Goal: Task Accomplishment & Management: Complete application form

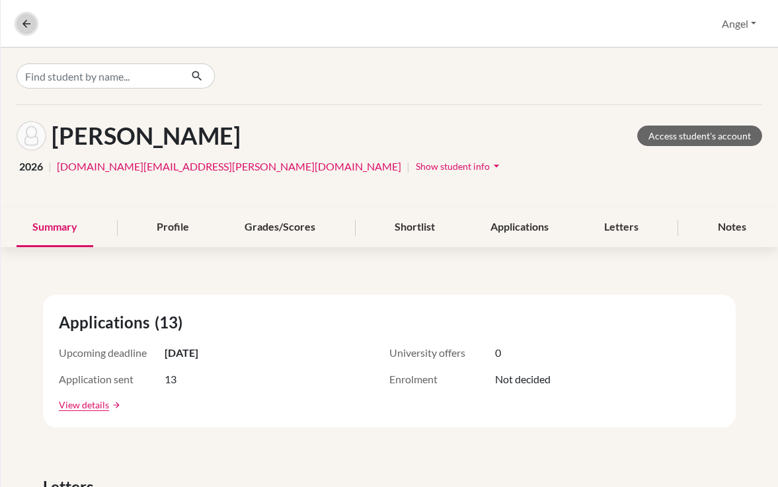
click at [24, 27] on icon at bounding box center [26, 24] width 12 height 12
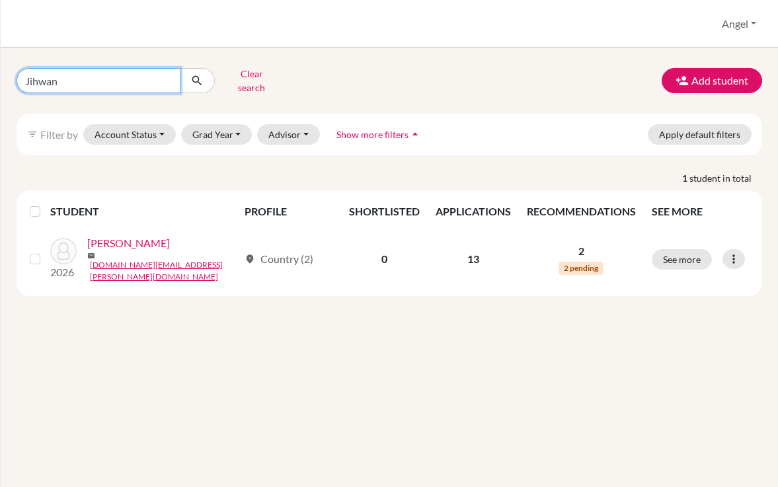
click at [169, 75] on input "Jihwan" at bounding box center [99, 80] width 164 height 25
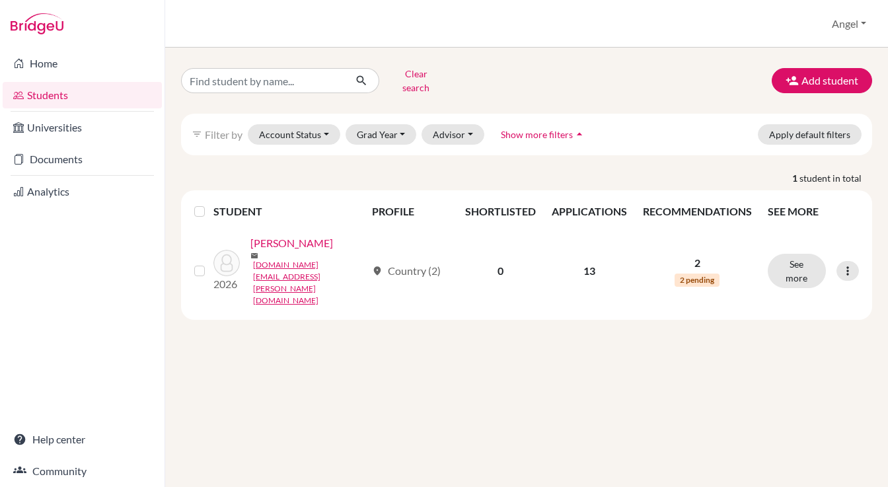
click at [63, 95] on link "Students" at bounding box center [82, 95] width 159 height 26
click at [396, 79] on button "Clear search" at bounding box center [415, 80] width 73 height 34
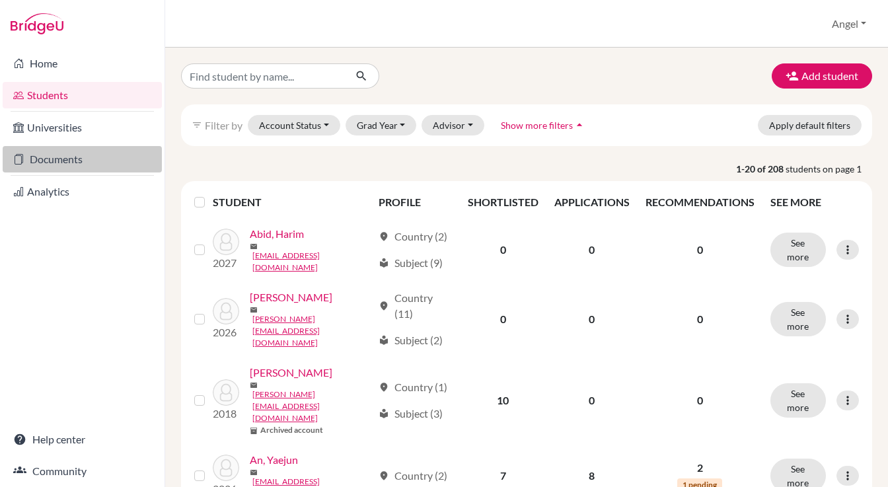
click at [60, 157] on link "Documents" at bounding box center [82, 159] width 159 height 26
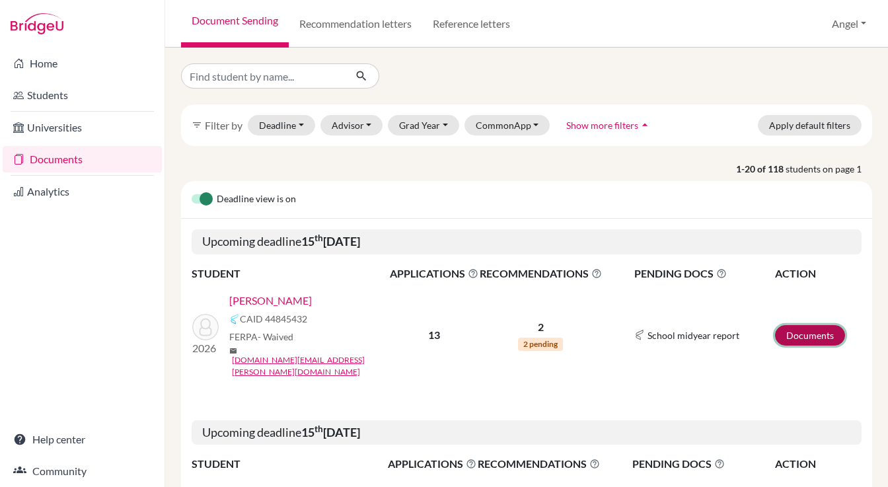
click at [816, 333] on link "Documents" at bounding box center [810, 335] width 70 height 20
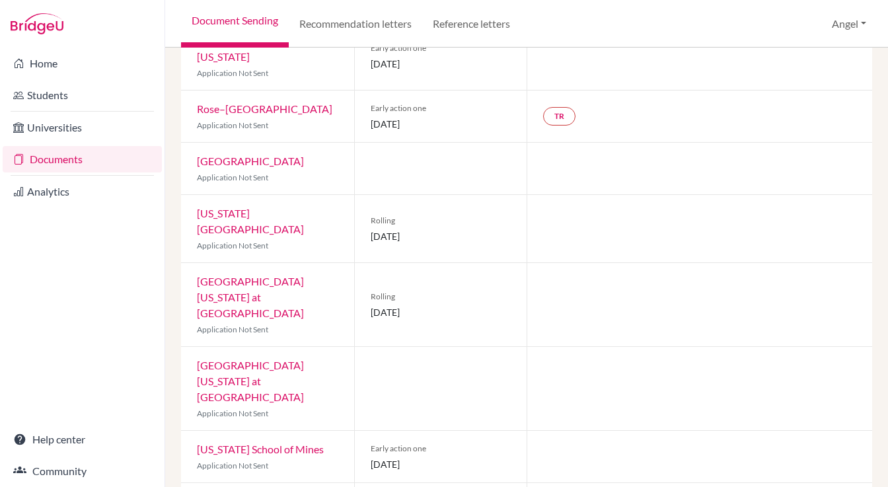
scroll to position [485, 0]
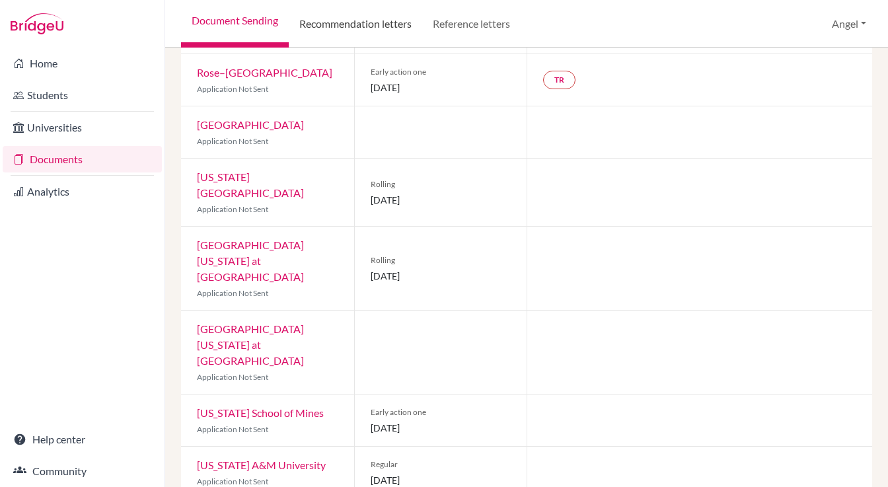
click at [345, 22] on link "Recommendation letters" at bounding box center [356, 24] width 134 height 48
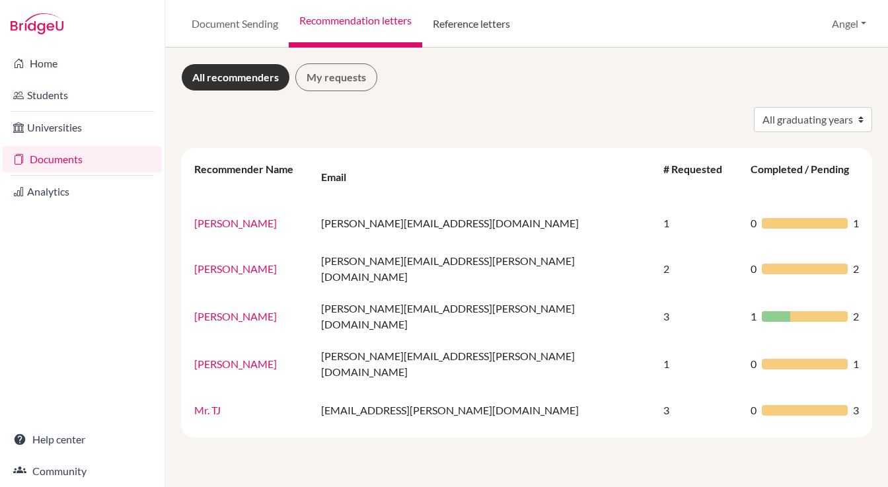
click at [487, 18] on link "Reference letters" at bounding box center [471, 24] width 98 height 48
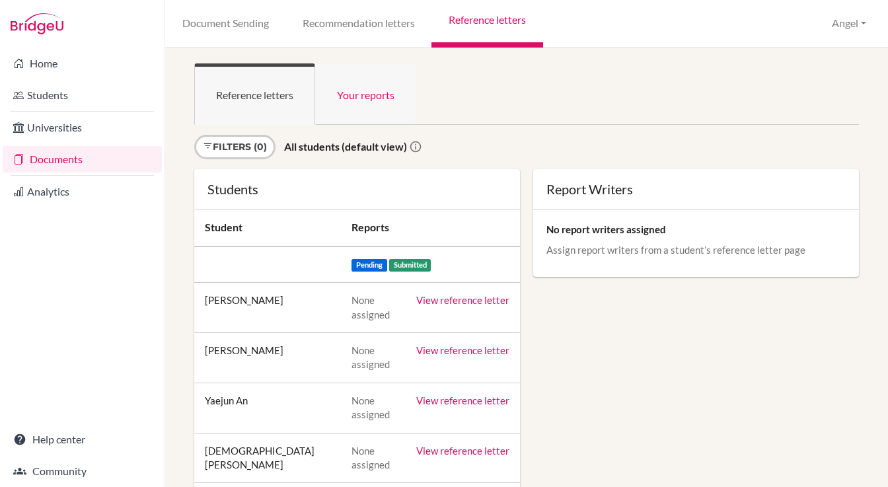
click at [358, 100] on link "Your reports" at bounding box center [365, 93] width 101 height 61
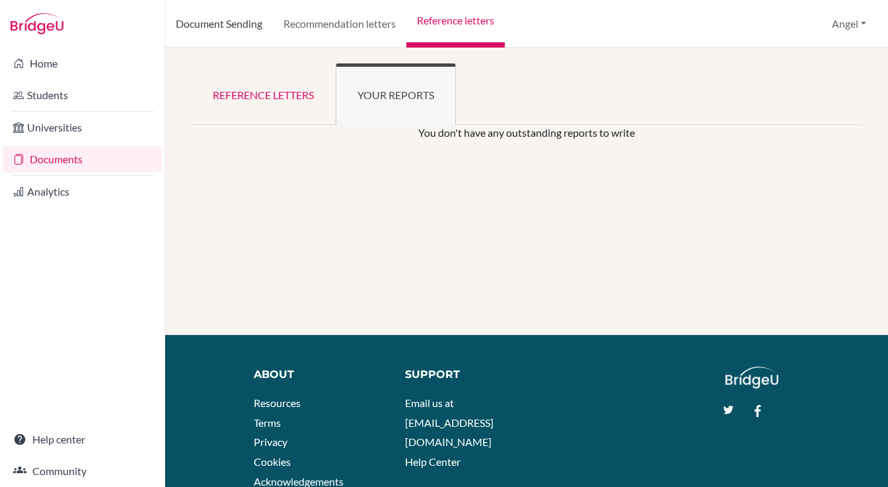
click at [229, 29] on link "Document Sending" at bounding box center [219, 24] width 108 height 48
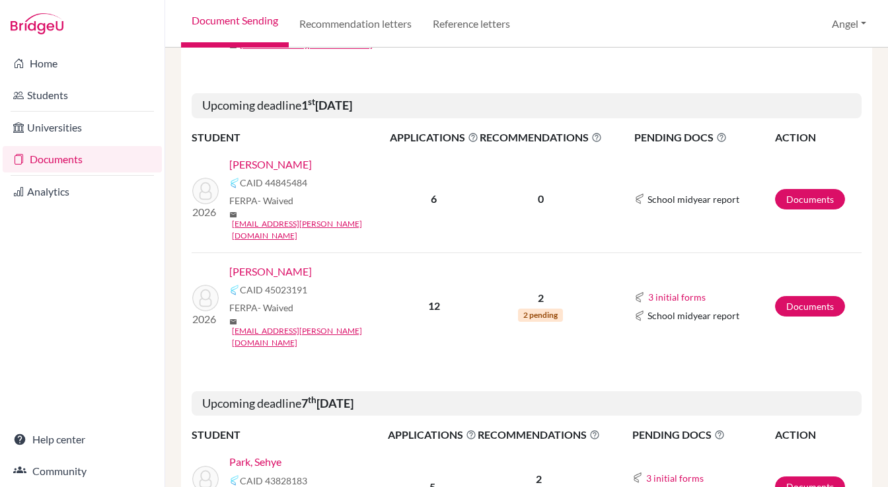
scroll to position [507, 0]
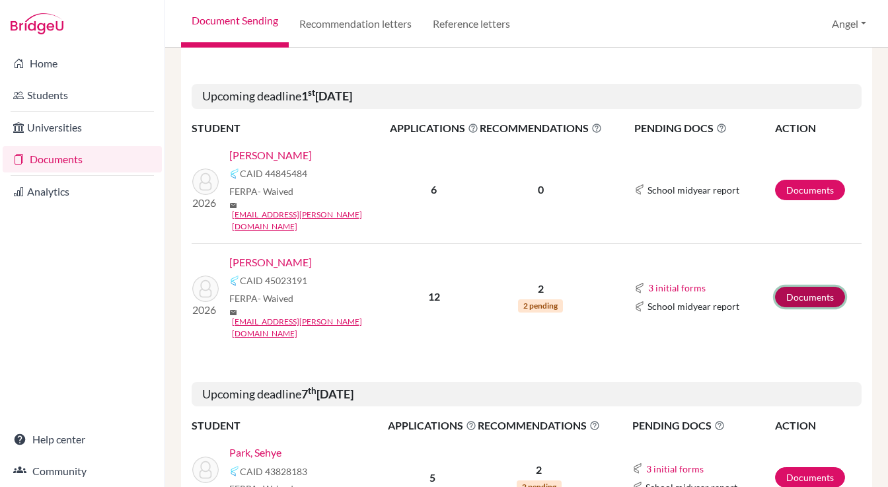
click at [790, 287] on link "Documents" at bounding box center [810, 297] width 70 height 20
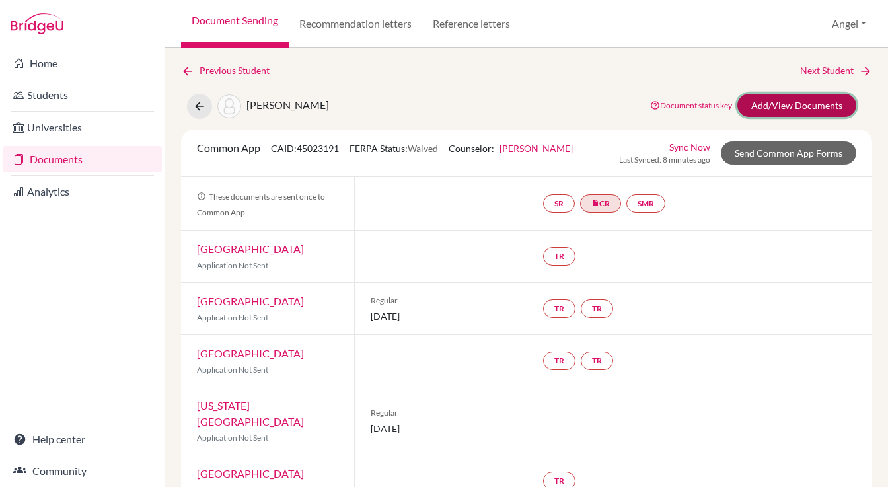
click at [785, 110] on link "Add/View Documents" at bounding box center [797, 105] width 119 height 23
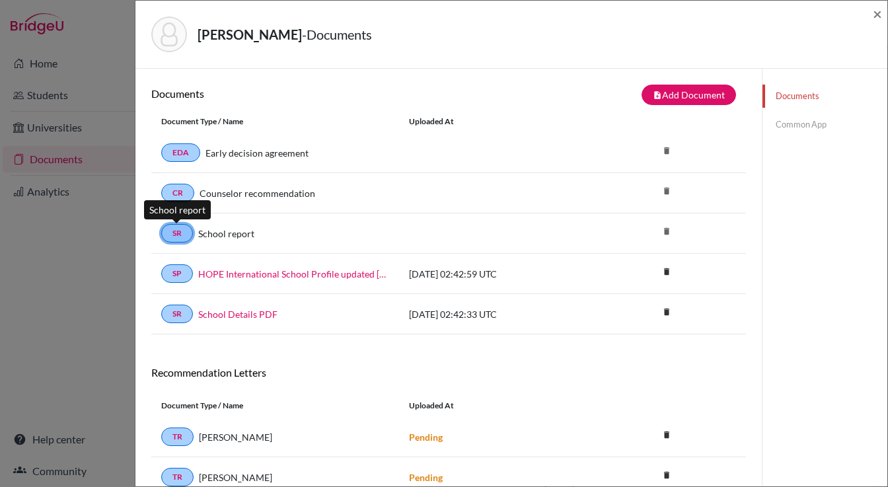
click at [175, 237] on link "SR" at bounding box center [177, 233] width 32 height 19
click at [793, 122] on link "Common App" at bounding box center [825, 124] width 125 height 23
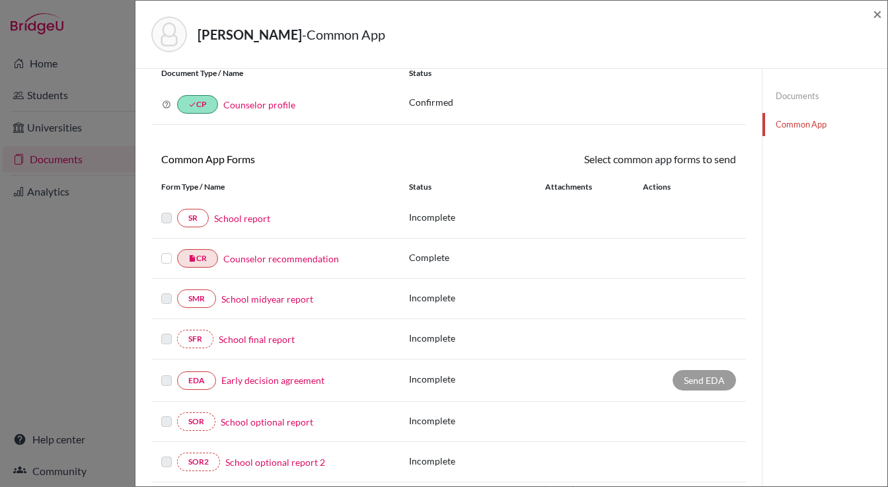
scroll to position [46, 0]
click at [194, 221] on link "SR" at bounding box center [193, 217] width 32 height 19
click at [245, 217] on link "School report" at bounding box center [242, 218] width 56 height 14
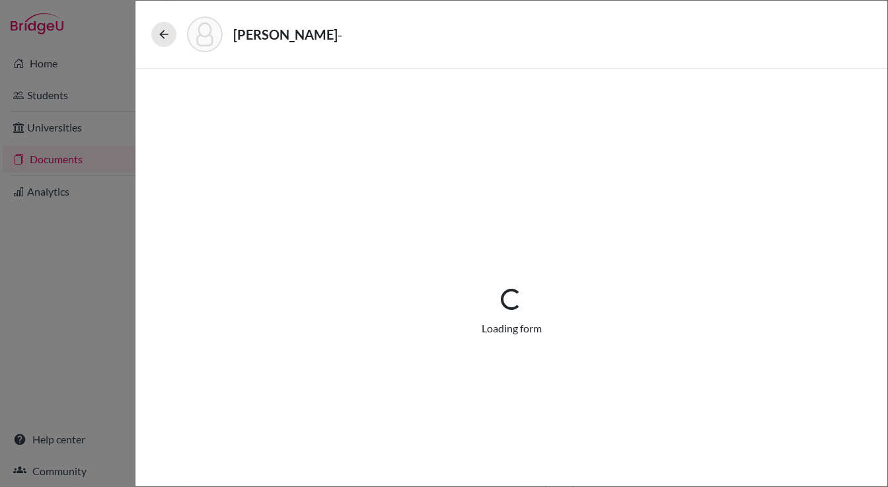
select select "1"
select select "0"
select select "1"
select select "0"
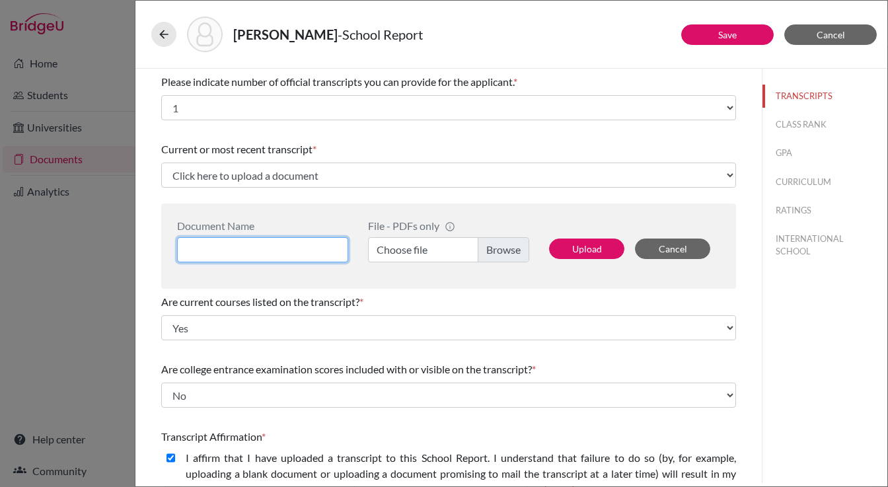
click at [249, 247] on input at bounding box center [262, 249] width 171 height 25
click at [506, 254] on label "Choose file" at bounding box center [448, 249] width 161 height 25
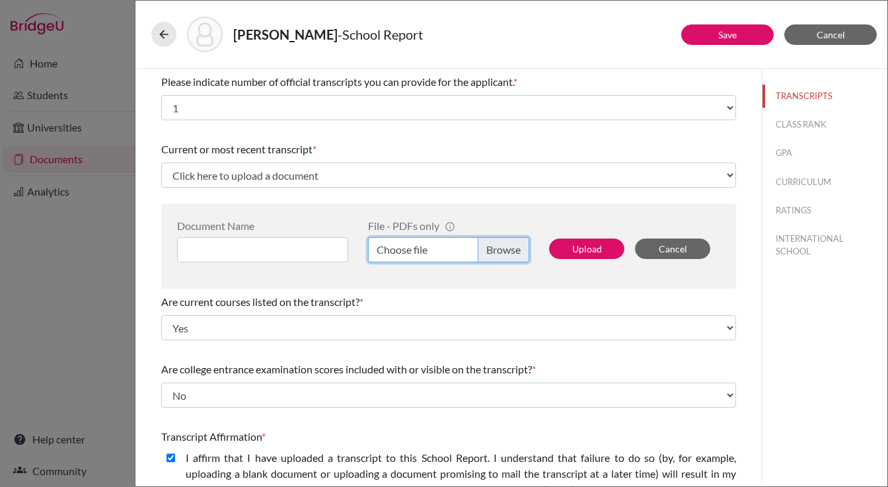
click at [506, 254] on input "Choose file" at bounding box center [448, 249] width 161 height 25
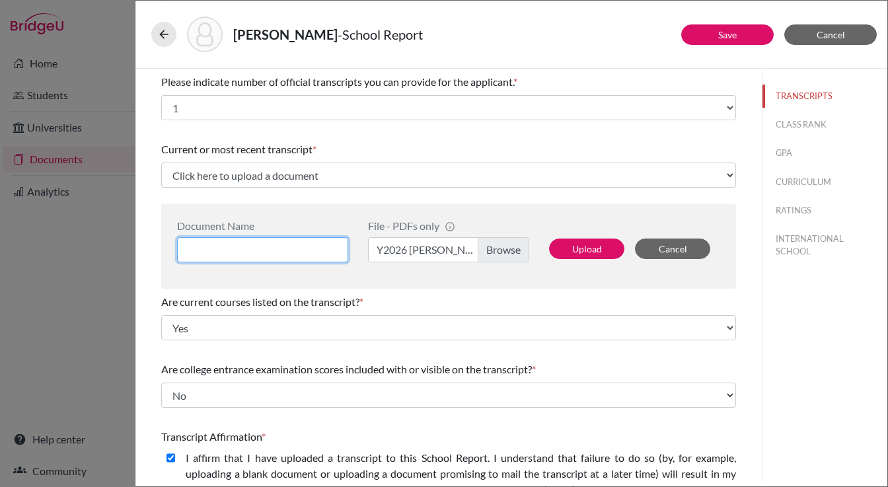
click at [271, 251] on input at bounding box center [262, 249] width 171 height 25
type input "Haram Lee High School Transcript"
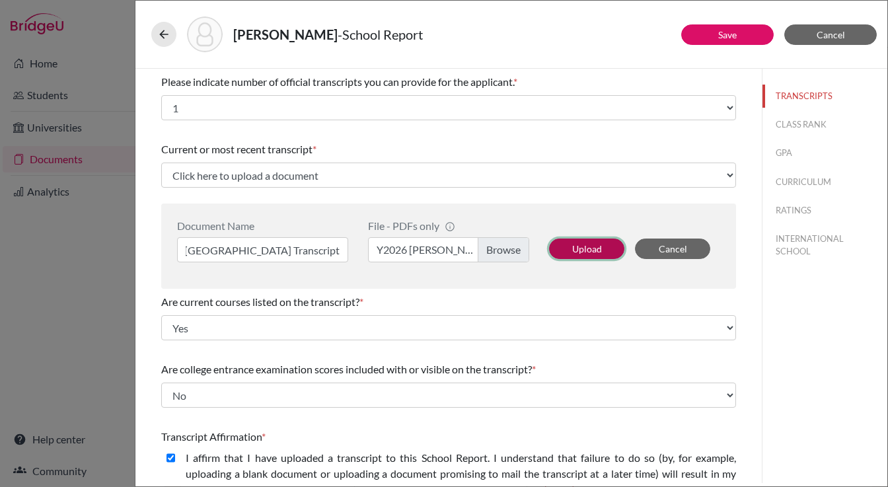
click at [569, 252] on button "Upload" at bounding box center [586, 249] width 75 height 20
select select "687445"
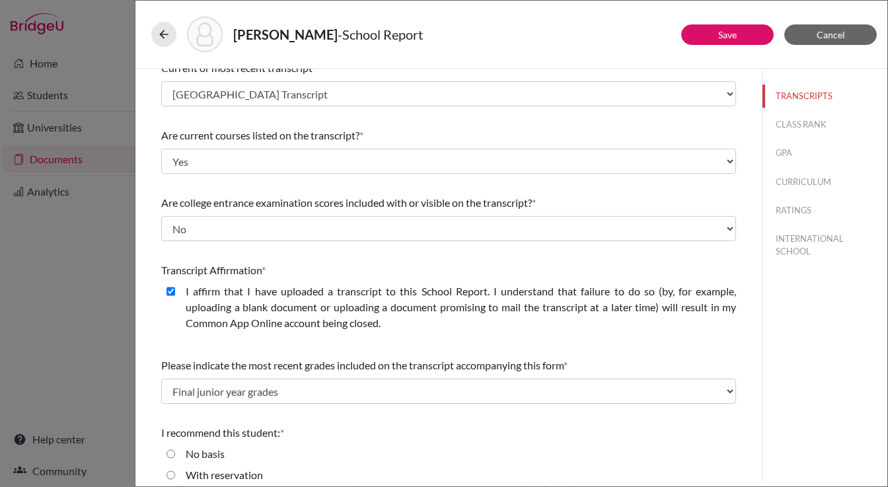
scroll to position [155, 0]
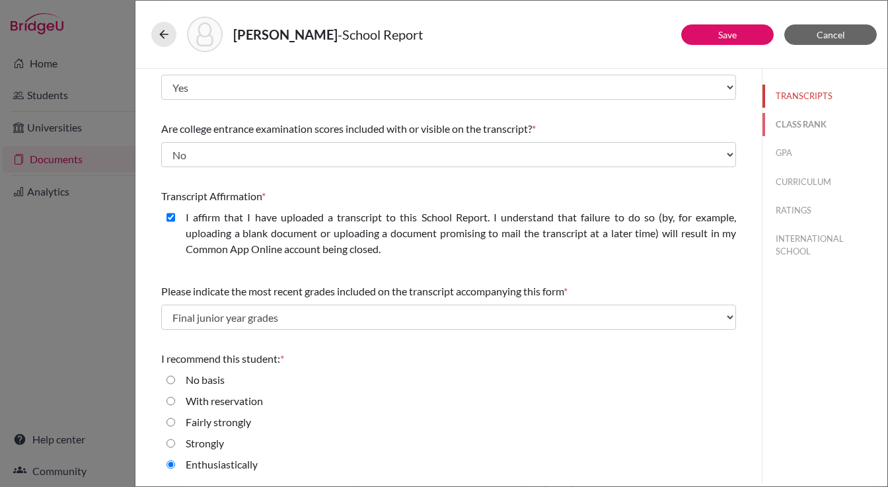
click at [780, 132] on button "CLASS RANK" at bounding box center [825, 124] width 125 height 23
select select "5"
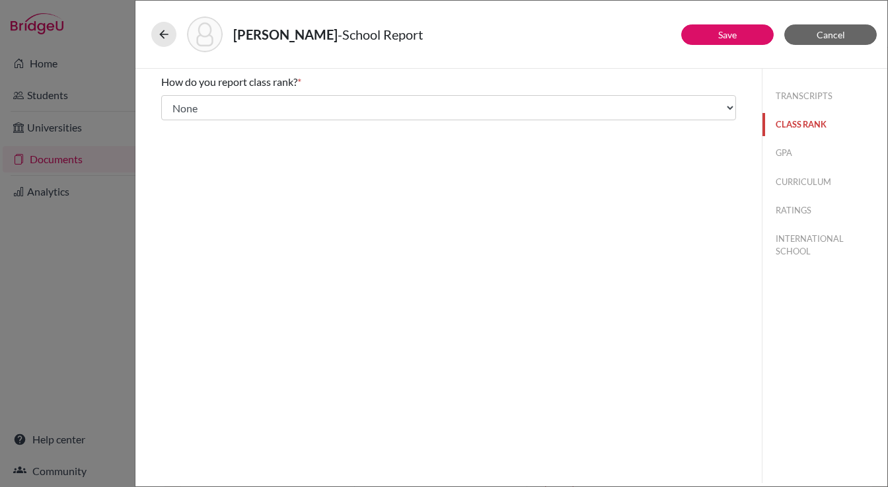
scroll to position [0, 0]
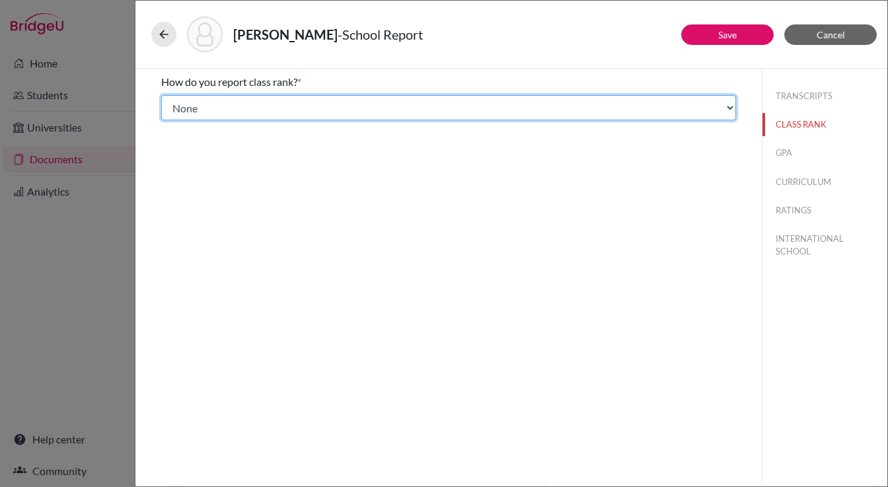
click at [381, 113] on select "Select... Exact Decile Quintile Quartile None" at bounding box center [448, 107] width 575 height 25
click at [161, 95] on select "Select... Exact Decile Quintile Quartile None" at bounding box center [448, 107] width 575 height 25
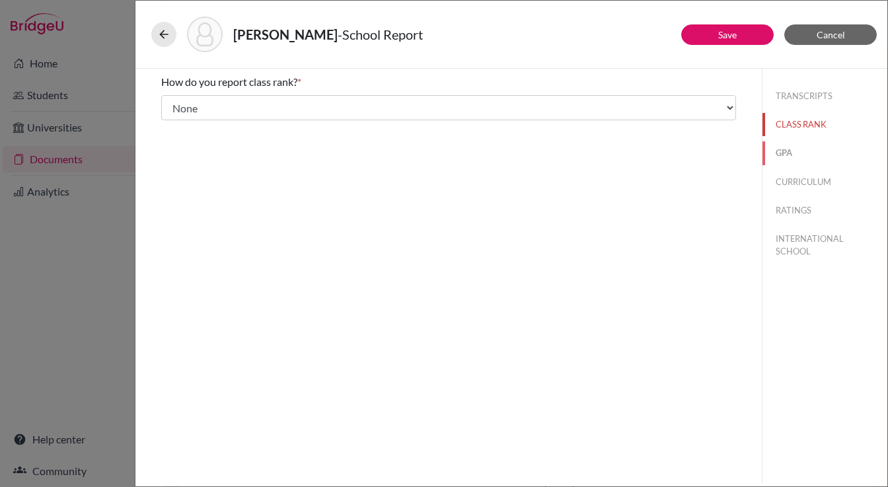
click at [801, 159] on button "GPA" at bounding box center [825, 152] width 125 height 23
type input "5.3"
type input "5.5"
select select "4"
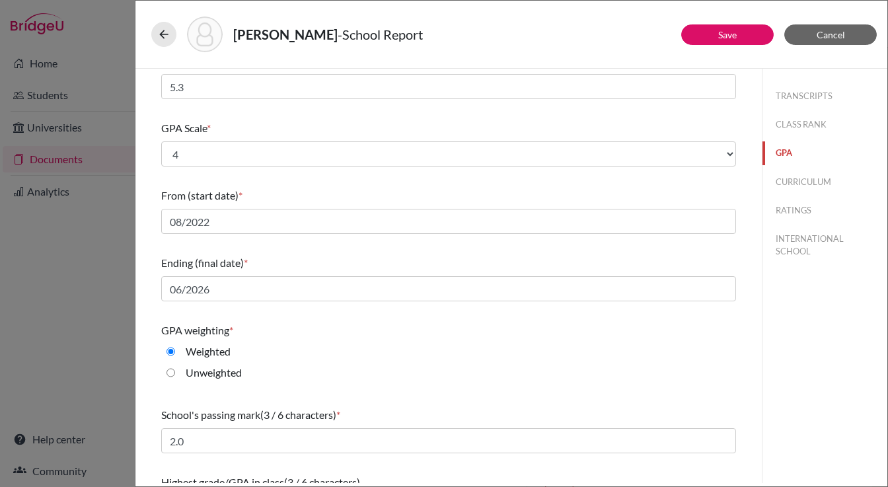
scroll to position [149, 0]
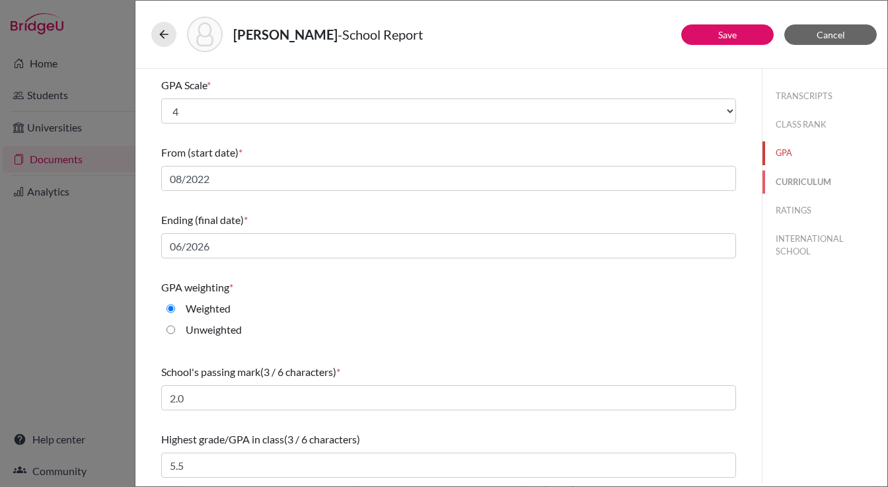
click at [779, 183] on button "CURRICULUM" at bounding box center [825, 182] width 125 height 23
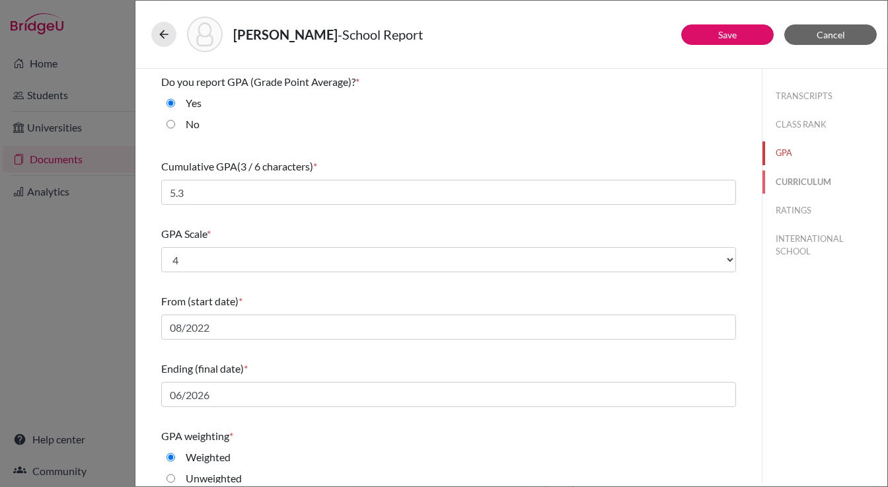
select select "4"
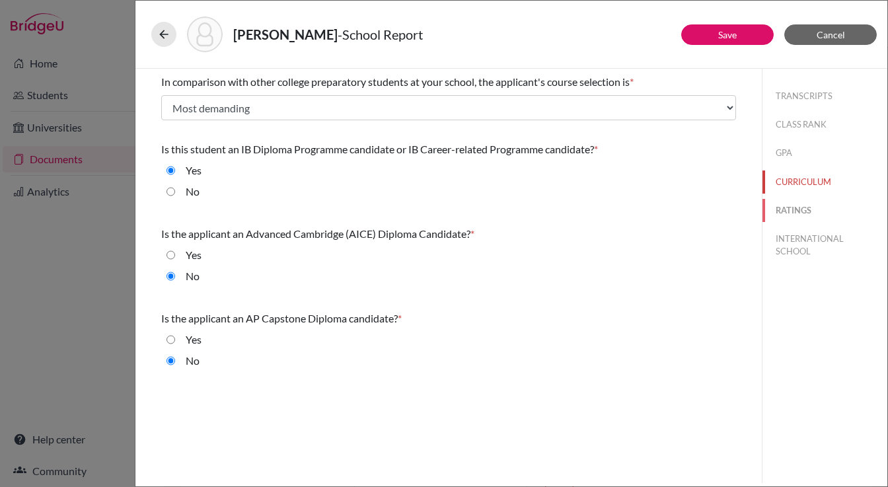
click at [789, 215] on button "RATINGS" at bounding box center [825, 210] width 125 height 23
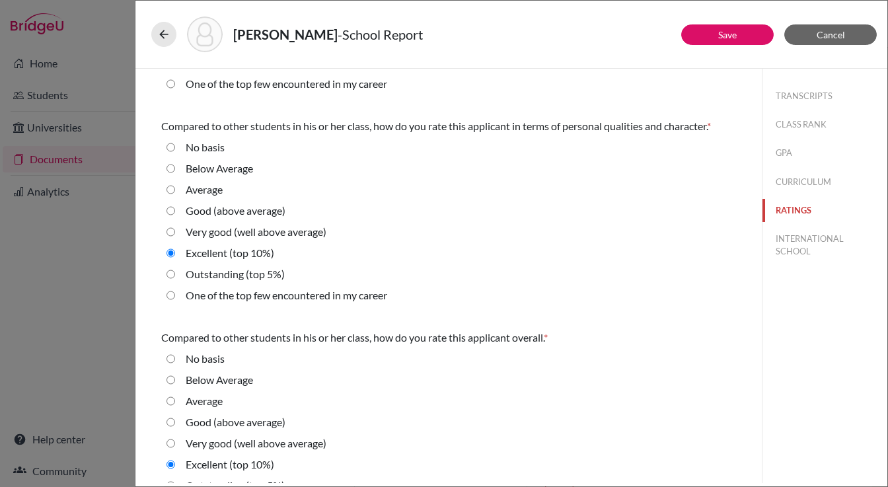
scroll to position [421, 0]
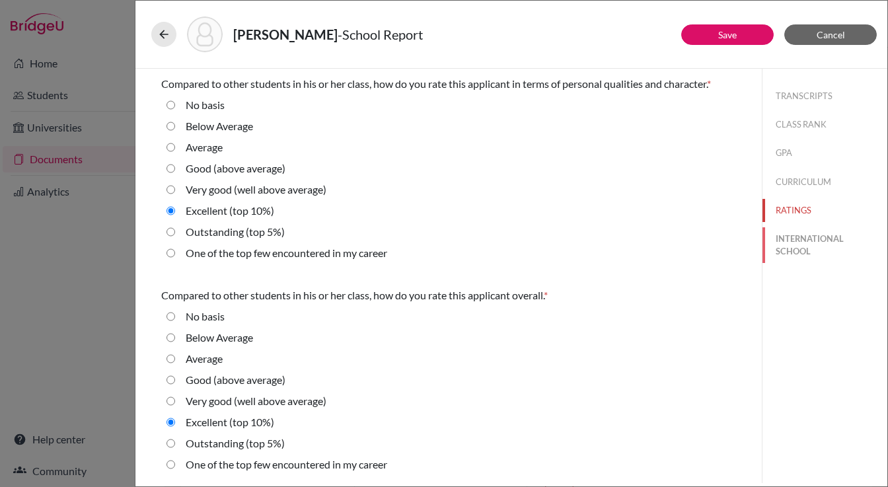
click at [785, 239] on button "INTERNATIONAL SCHOOL" at bounding box center [825, 245] width 125 height 36
radio Average "true"
select select "14"
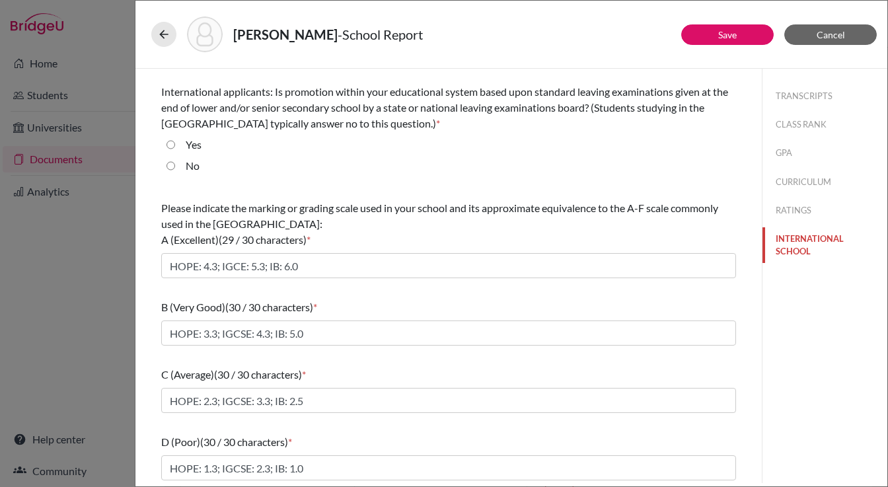
scroll to position [128, 0]
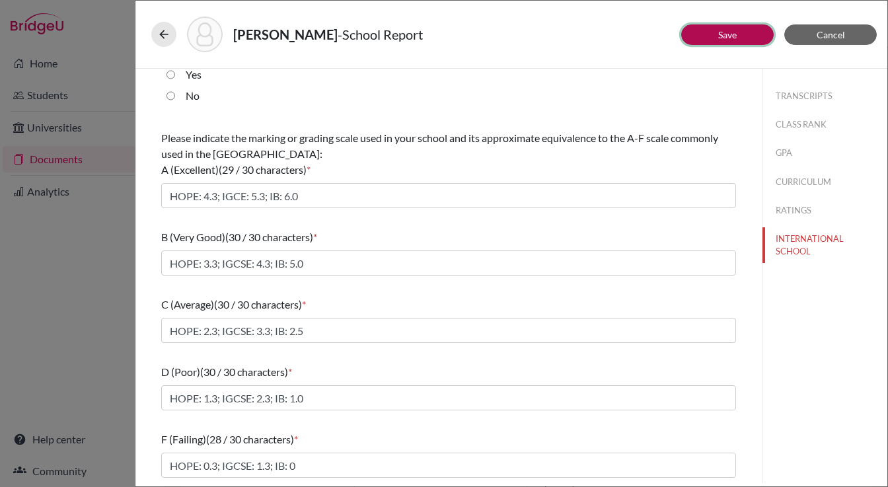
click at [734, 34] on link "Save" at bounding box center [727, 34] width 19 height 11
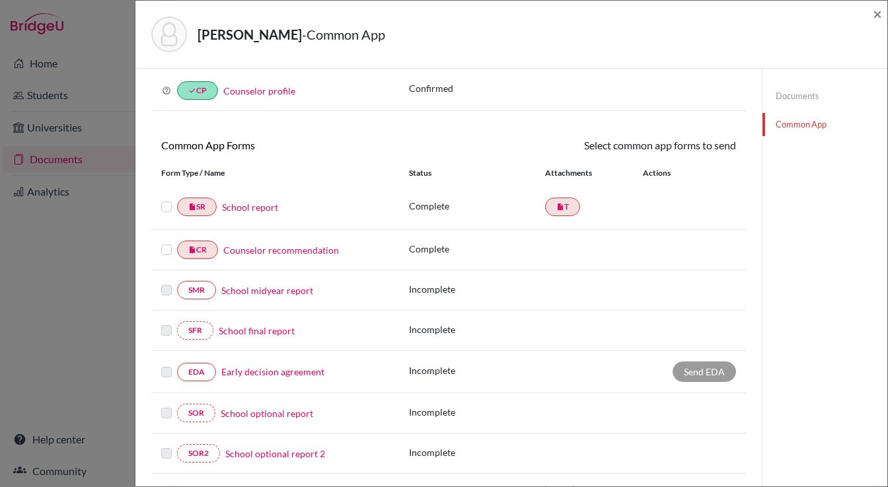
scroll to position [62, 0]
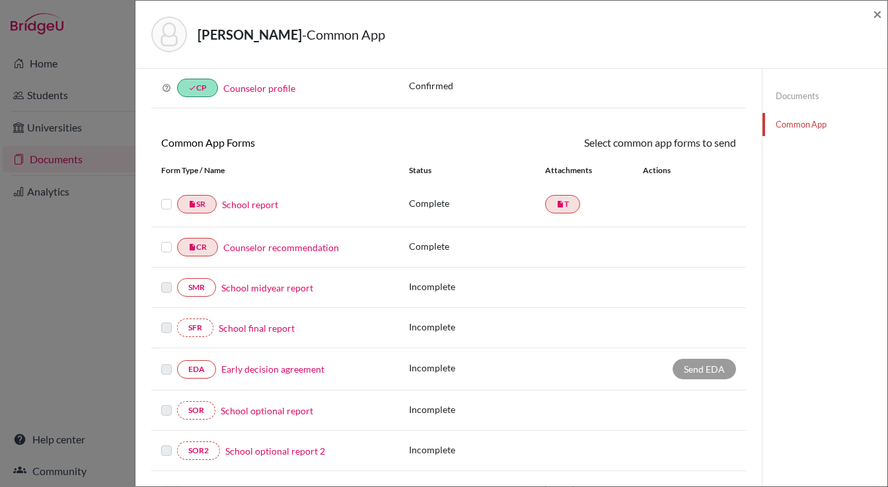
click at [705, 366] on div "Send EDA" at bounding box center [704, 369] width 63 height 20
click at [260, 371] on link "Early decision agreement" at bounding box center [272, 369] width 103 height 14
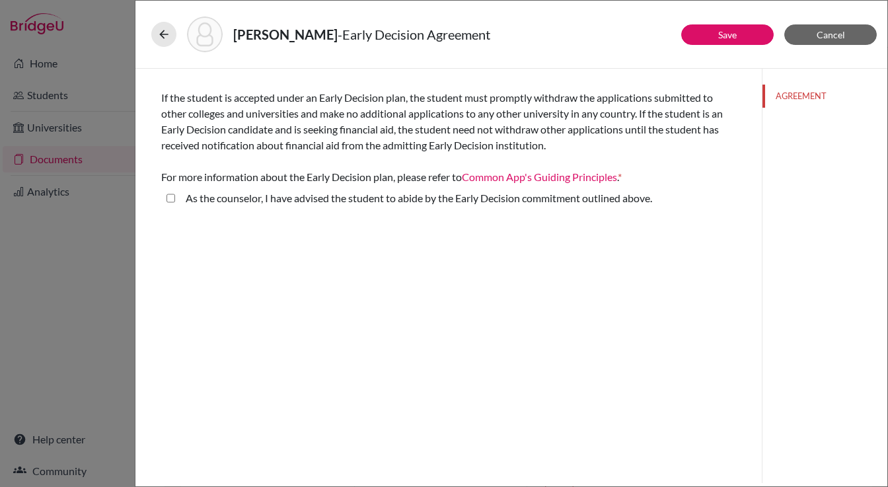
click at [167, 198] on above\ "As the counselor, I have advised the student to abide by the Early Decision com…" at bounding box center [171, 198] width 9 height 16
checkbox above\ "true"
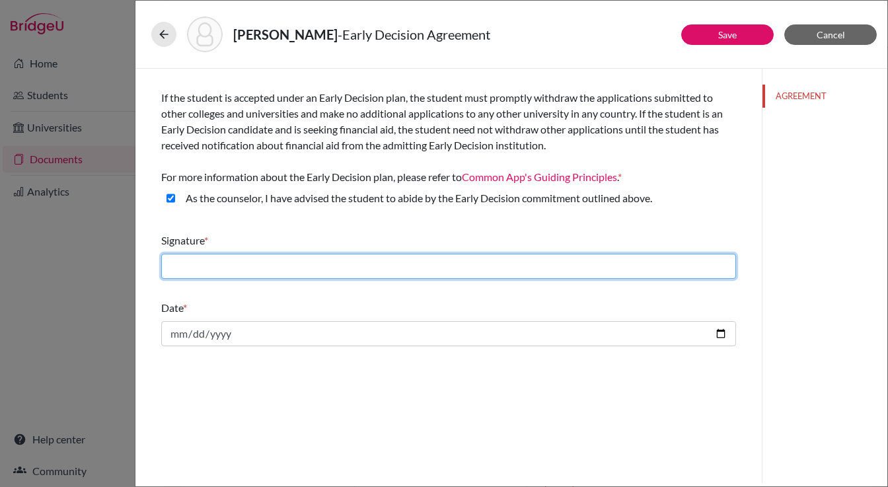
click at [345, 276] on input "text" at bounding box center [448, 266] width 575 height 25
type input "Angel Haas"
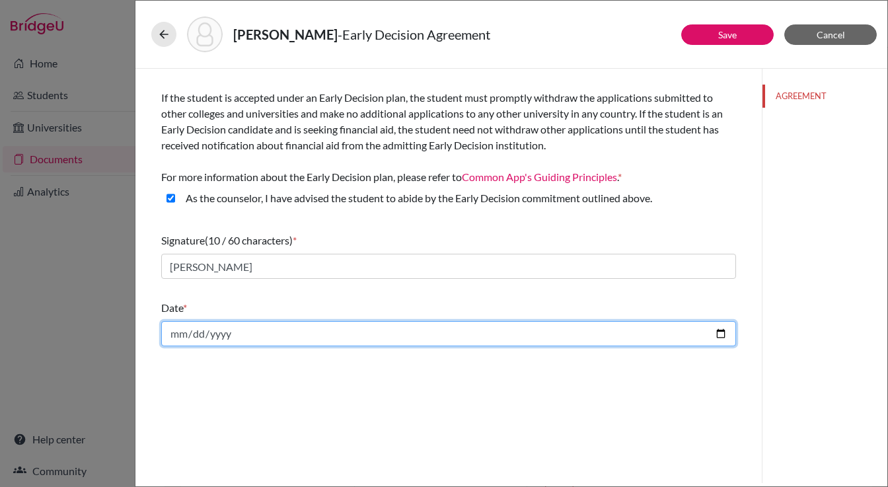
click at [178, 333] on input "date" at bounding box center [448, 333] width 575 height 25
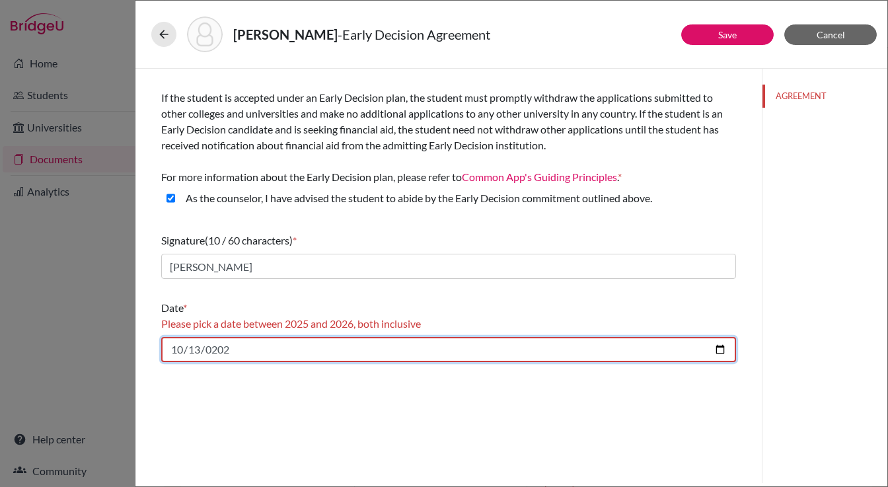
type input "2024-10-13"
type input "52025-10-13"
type input "2025-10-13"
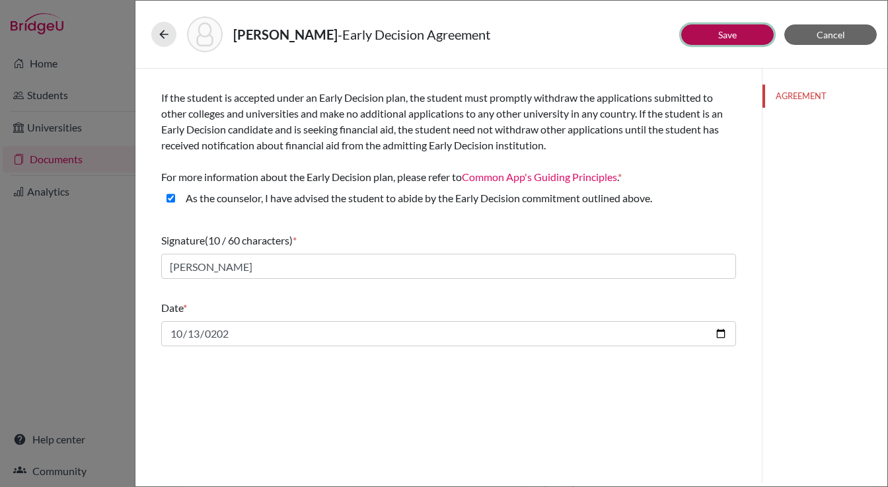
click at [743, 36] on button "Save" at bounding box center [727, 34] width 93 height 20
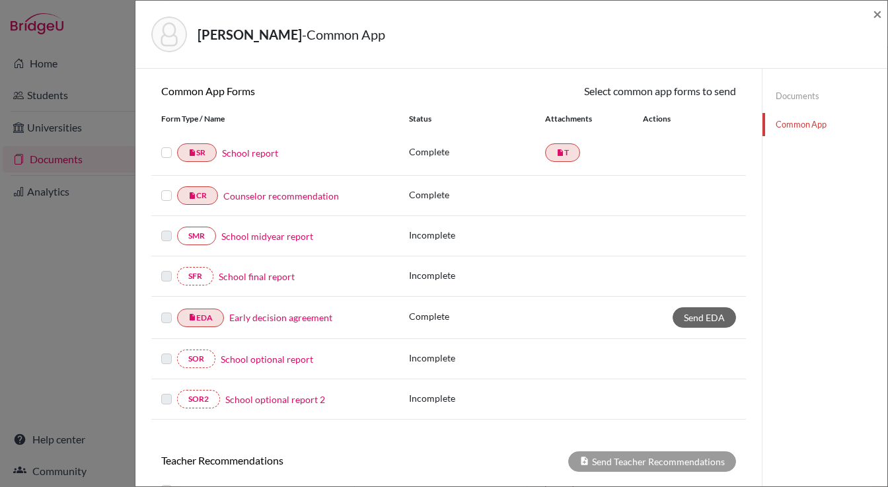
scroll to position [121, 0]
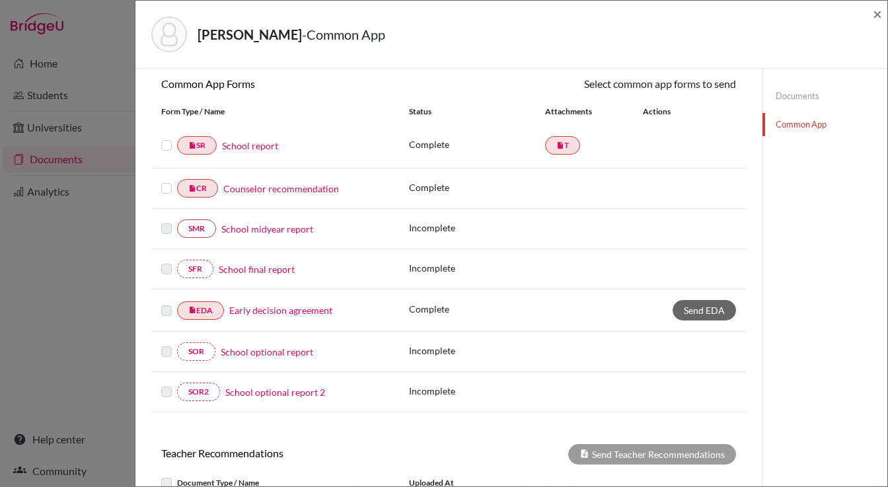
click at [247, 274] on link "School final report" at bounding box center [257, 269] width 76 height 14
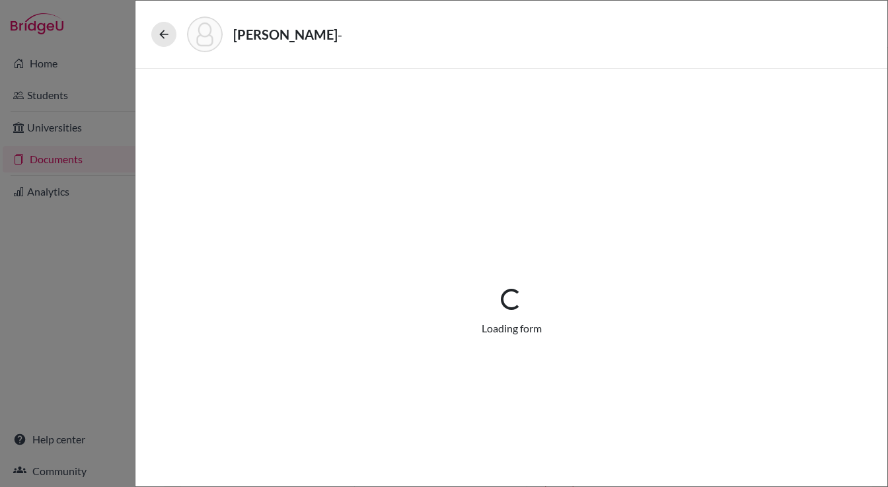
select select "5"
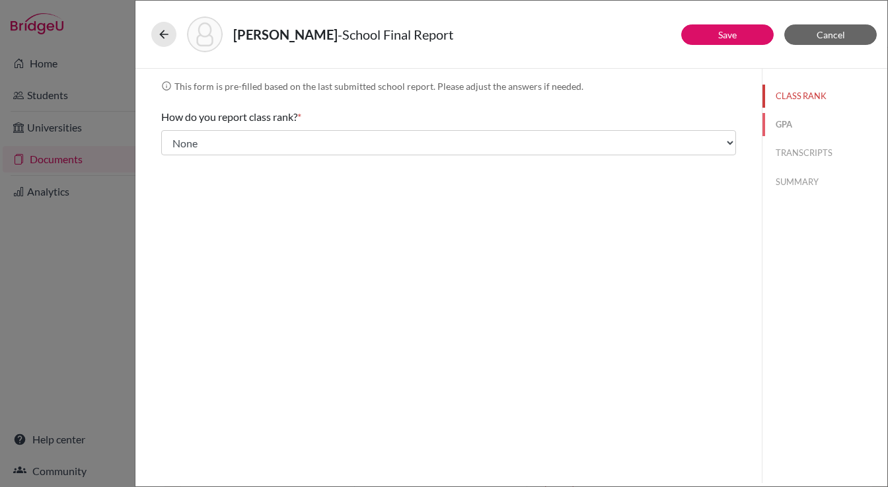
click at [778, 122] on button "GPA" at bounding box center [825, 124] width 125 height 23
type input "5.3"
type input "5.5"
select select "4"
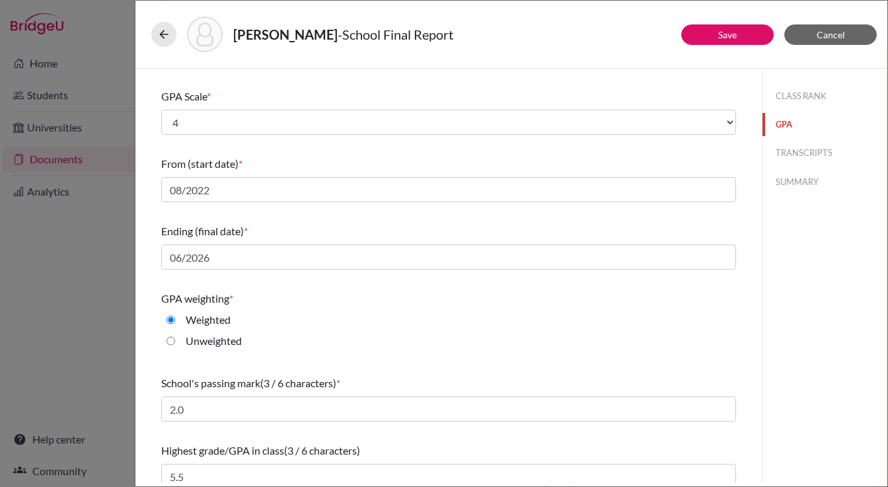
scroll to position [149, 0]
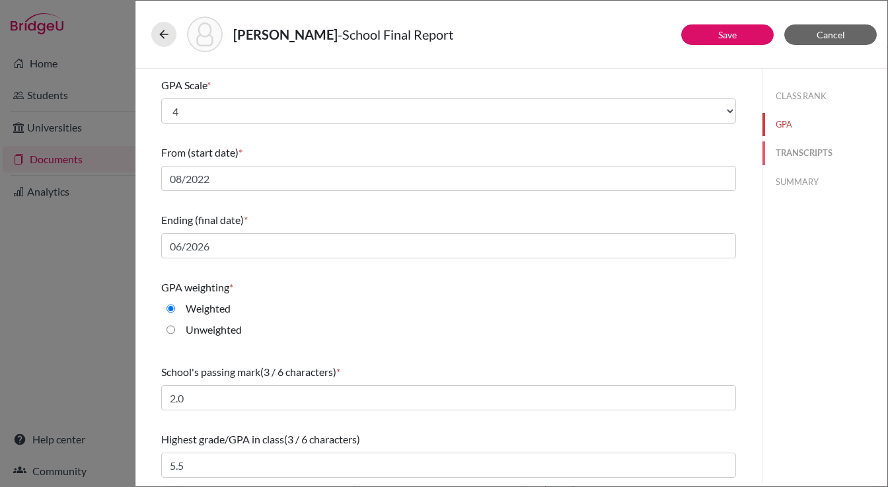
click at [781, 152] on button "TRANSCRIPTS" at bounding box center [825, 152] width 125 height 23
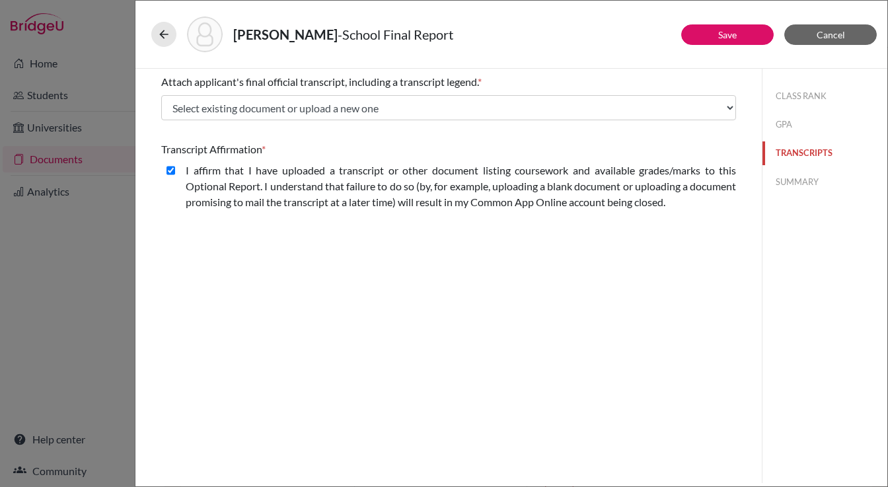
scroll to position [0, 0]
click at [822, 34] on span "Cancel" at bounding box center [831, 34] width 28 height 11
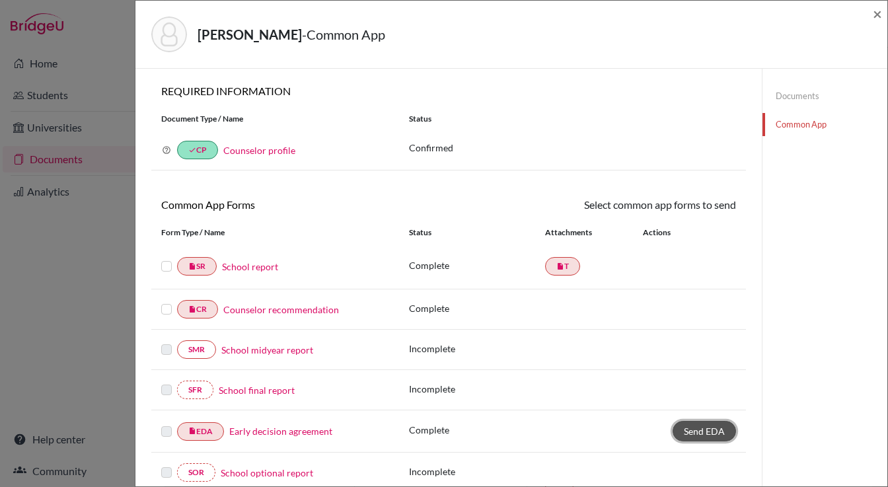
click at [702, 440] on link "Send EDA" at bounding box center [704, 431] width 63 height 20
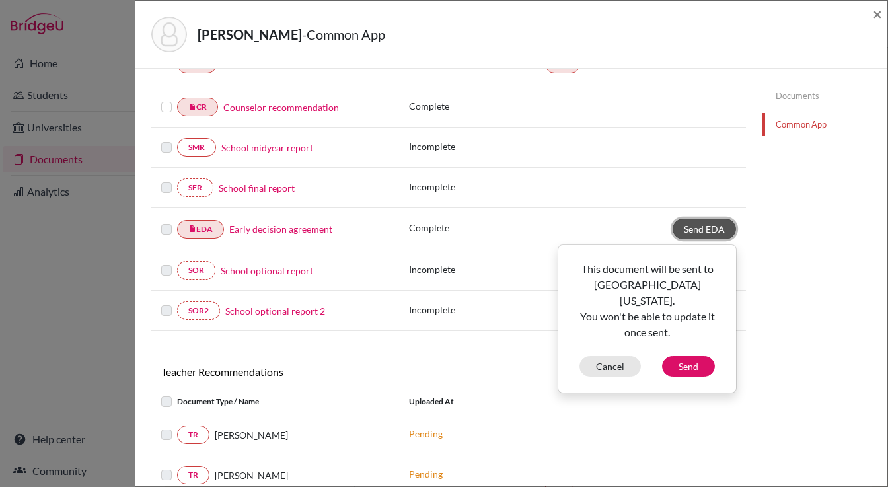
scroll to position [204, 0]
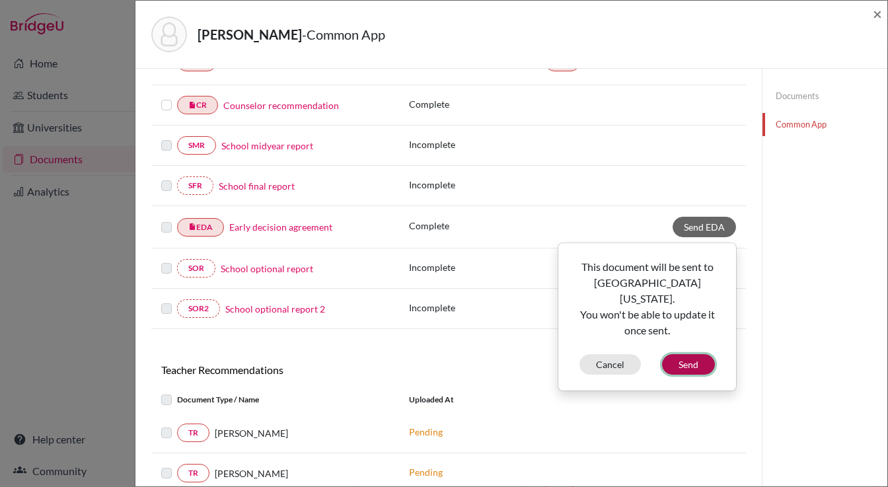
click at [680, 358] on button "Send" at bounding box center [688, 364] width 53 height 20
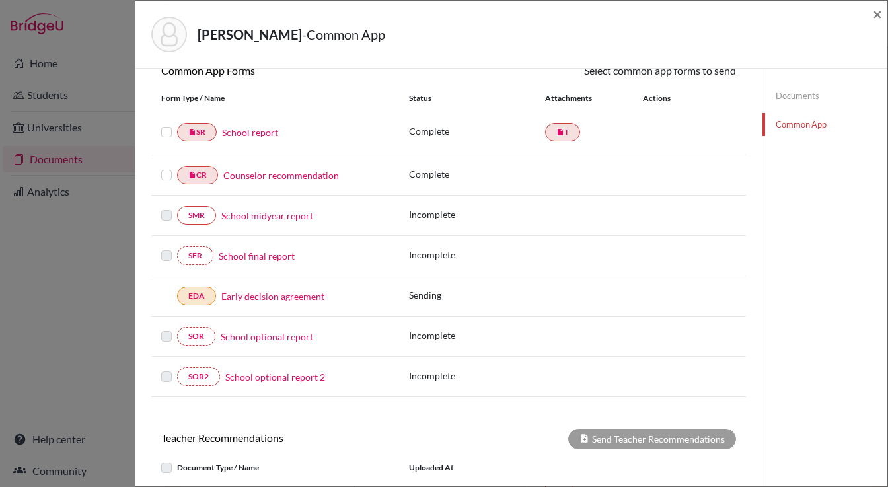
scroll to position [0, 0]
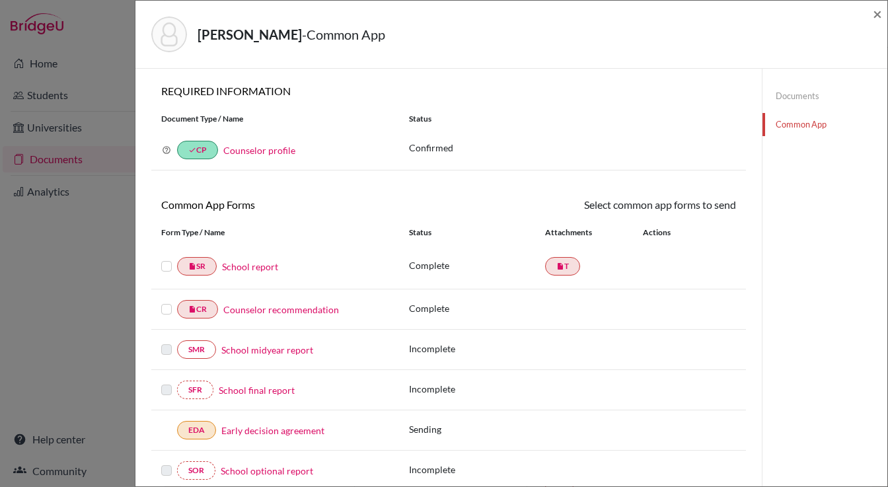
click at [789, 100] on link "Documents" at bounding box center [825, 96] width 125 height 23
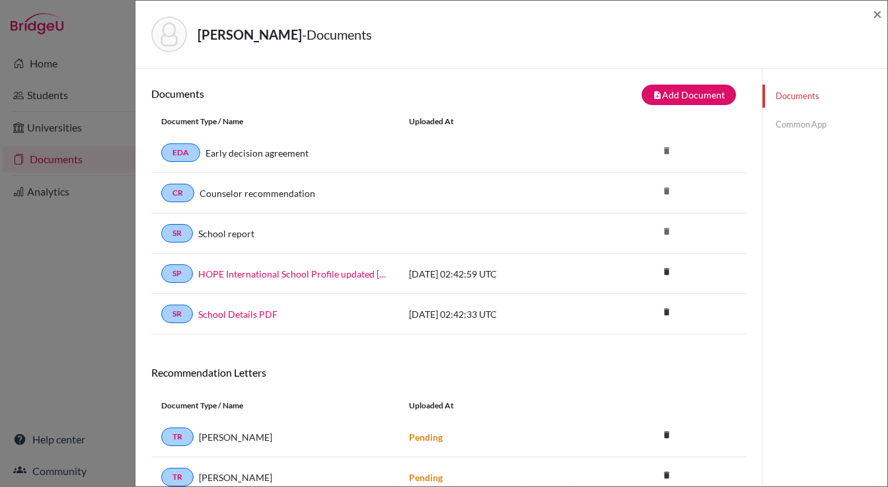
click at [789, 118] on link "Common App" at bounding box center [825, 124] width 125 height 23
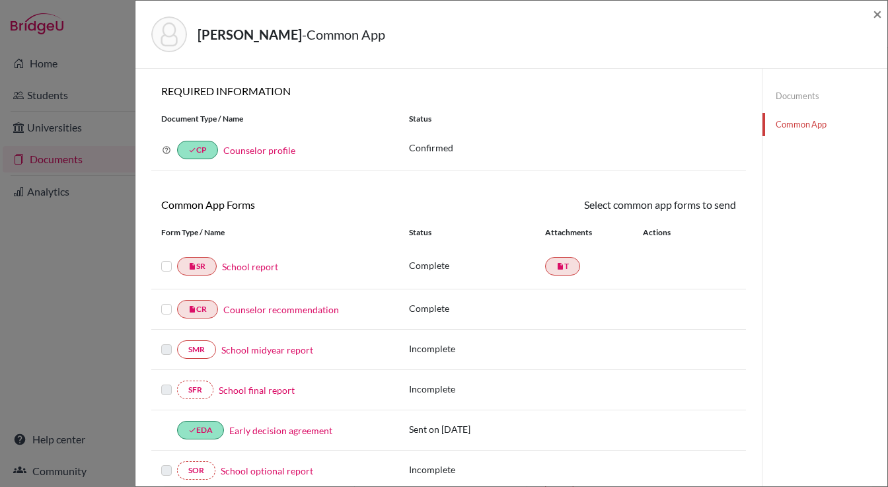
click at [872, 12] on div "Lee, Haram - Common App ×" at bounding box center [512, 34] width 742 height 57
click at [875, 15] on span "×" at bounding box center [877, 13] width 9 height 19
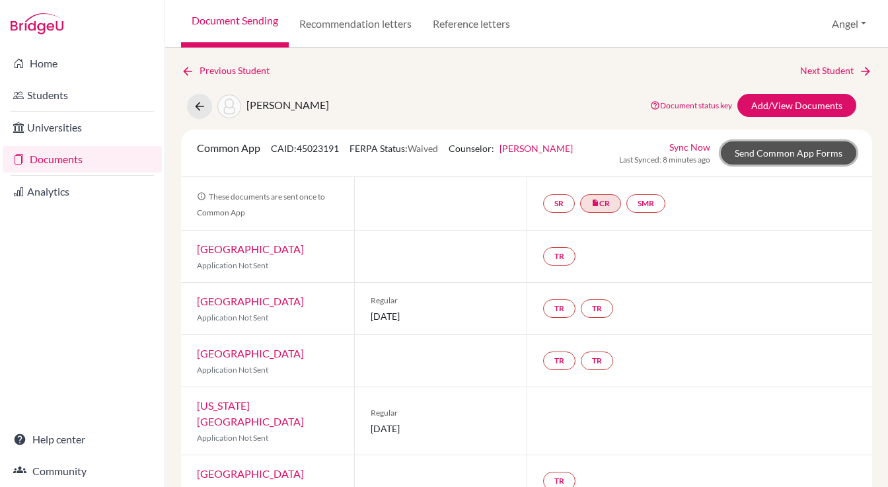
click at [780, 160] on link "Send Common App Forms" at bounding box center [788, 152] width 135 height 23
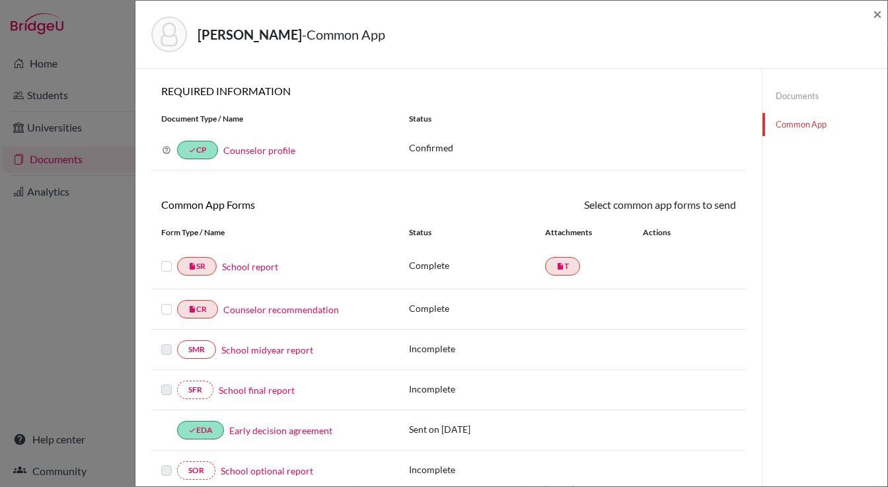
click at [165, 258] on label at bounding box center [166, 258] width 11 height 0
click at [0, 0] on input "checkbox" at bounding box center [0, 0] width 0 height 0
click at [166, 303] on label at bounding box center [166, 303] width 11 height 0
click at [0, 0] on input "checkbox" at bounding box center [0, 0] width 0 height 0
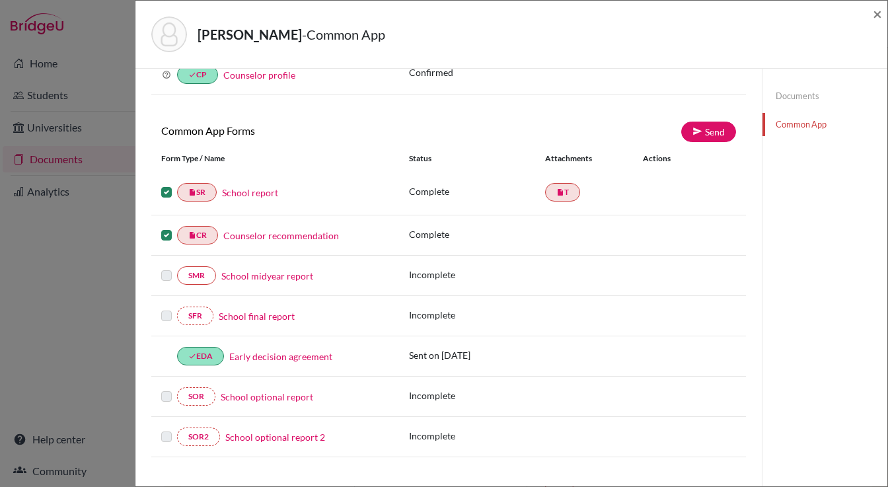
scroll to position [58, 0]
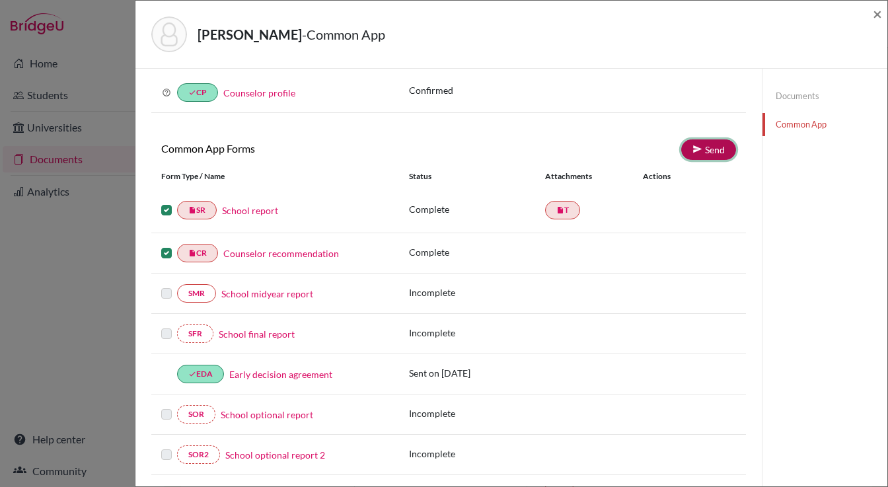
click at [705, 153] on link "Send" at bounding box center [708, 149] width 55 height 20
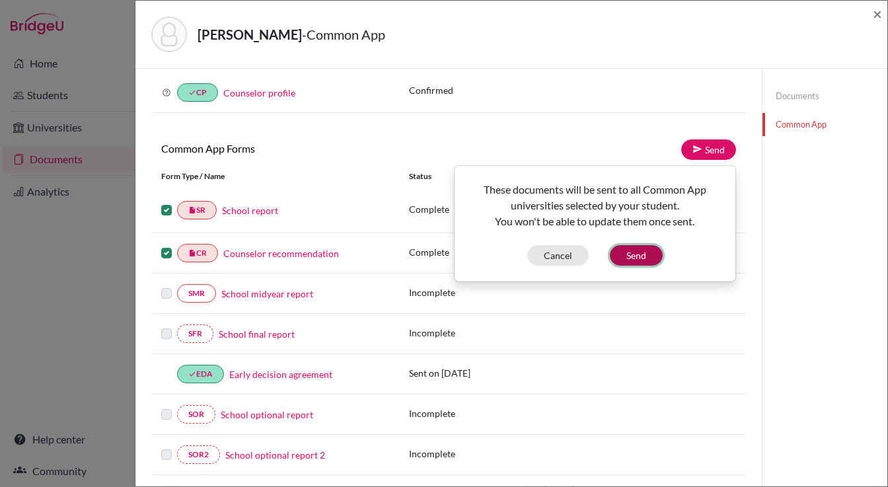
click at [637, 257] on button "Send" at bounding box center [636, 255] width 53 height 20
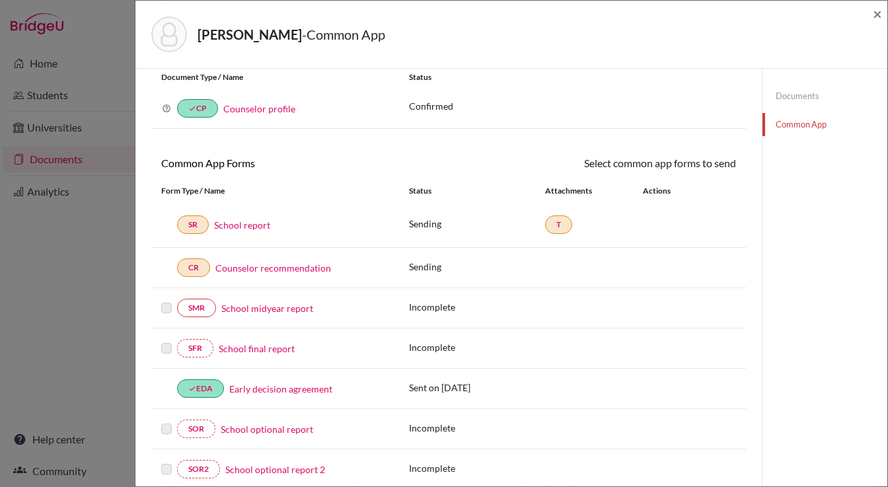
scroll to position [0, 0]
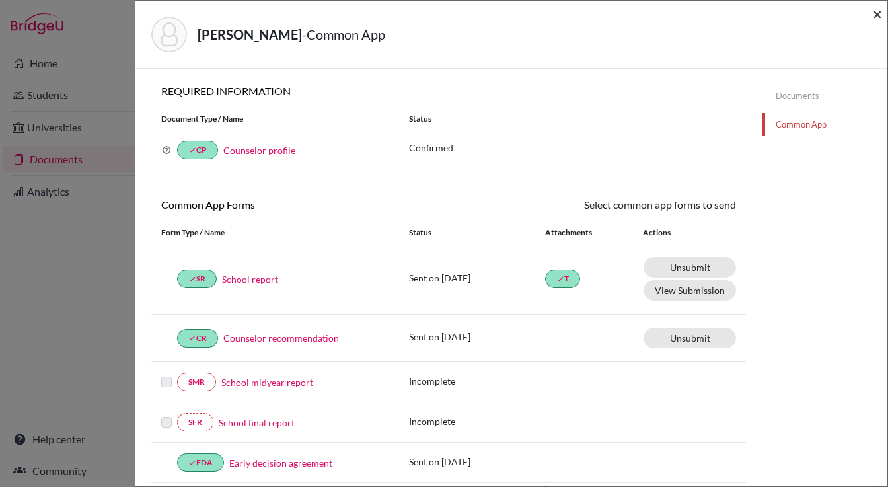
click at [875, 16] on span "×" at bounding box center [877, 13] width 9 height 19
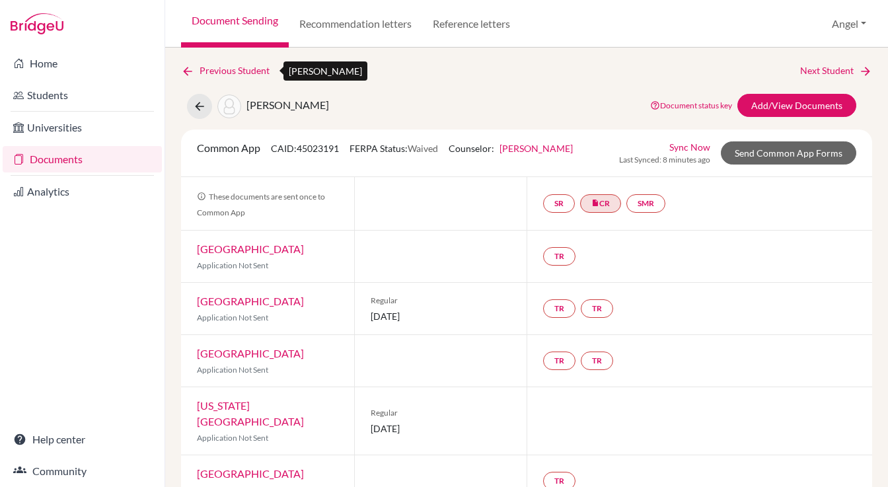
click at [188, 75] on icon at bounding box center [187, 71] width 13 height 13
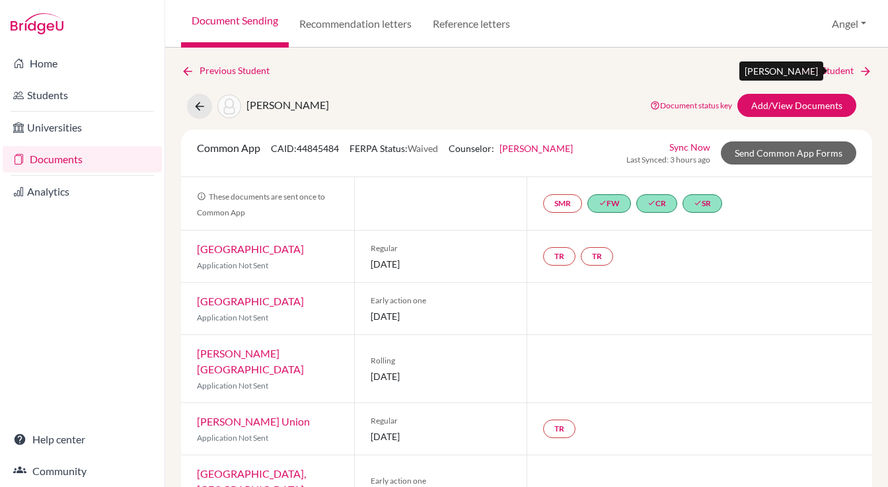
click at [833, 69] on link "Next Student" at bounding box center [836, 70] width 72 height 15
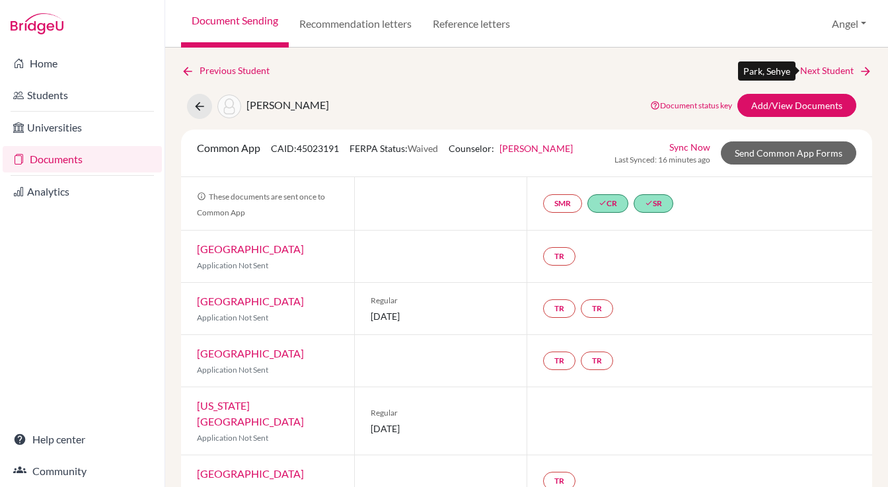
click at [833, 69] on link "Next Student" at bounding box center [836, 70] width 72 height 15
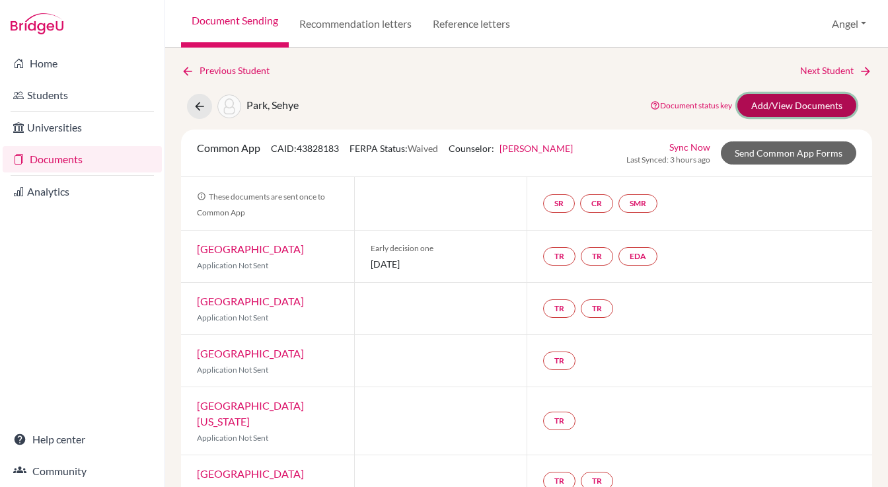
click at [780, 108] on link "Add/View Documents" at bounding box center [797, 105] width 119 height 23
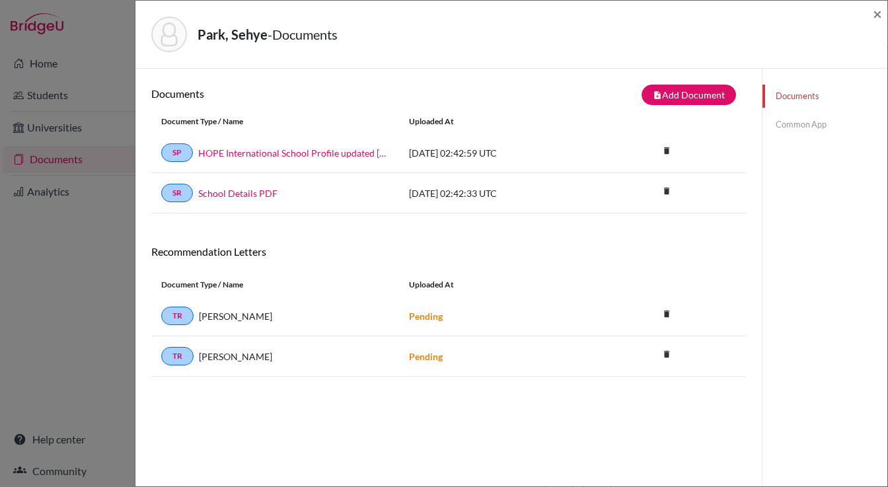
click at [794, 128] on link "Common App" at bounding box center [825, 124] width 125 height 23
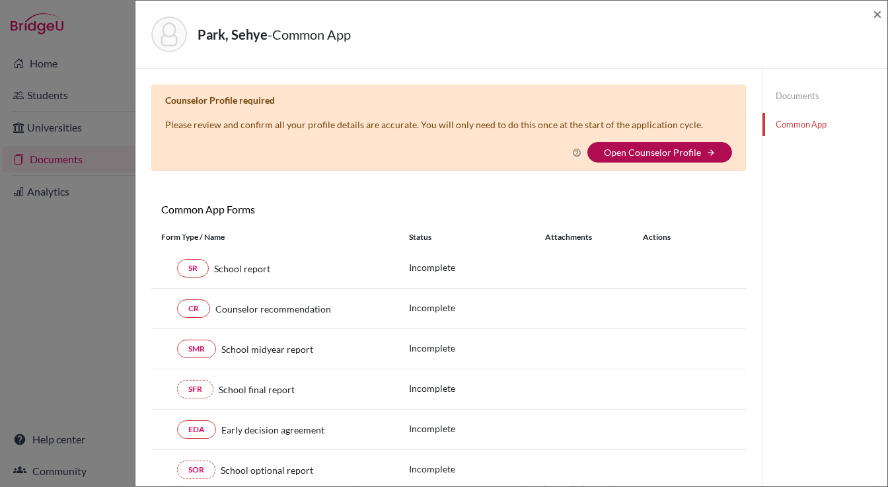
click at [611, 155] on link "Open Counselor Profile" at bounding box center [652, 152] width 97 height 11
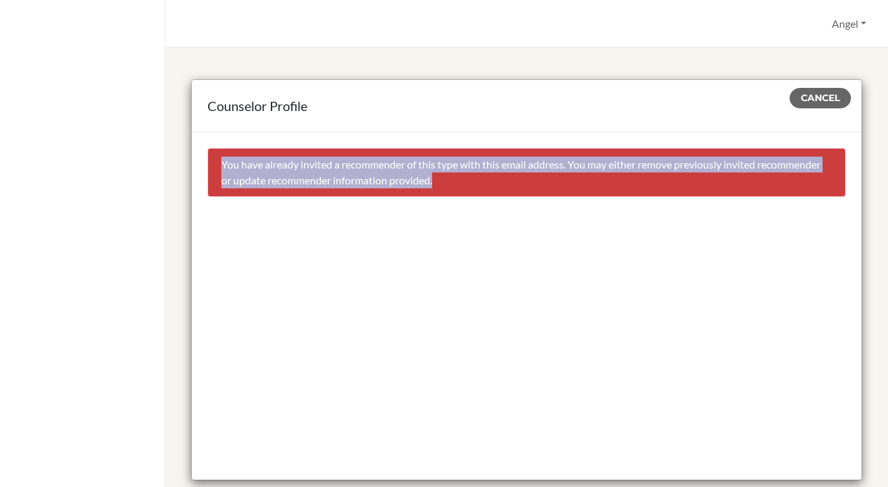
drag, startPoint x: 438, startPoint y: 177, endPoint x: 215, endPoint y: 163, distance: 223.2
click at [215, 163] on div "You have already invited a recommender of this type with this email address. Yo…" at bounding box center [527, 172] width 639 height 49
copy div "You have already invited a recommender of this type with this email address. Yo…"
click at [815, 94] on span "Cancel" at bounding box center [820, 98] width 39 height 12
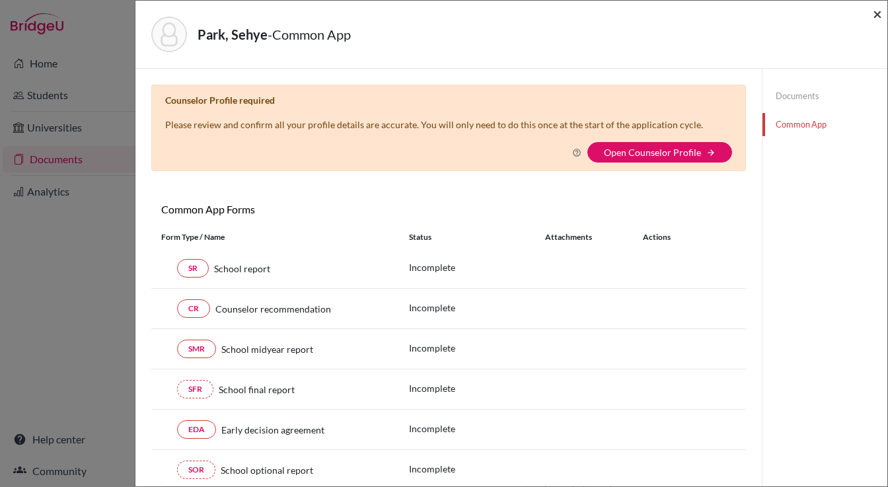
click at [877, 12] on span "×" at bounding box center [877, 13] width 9 height 19
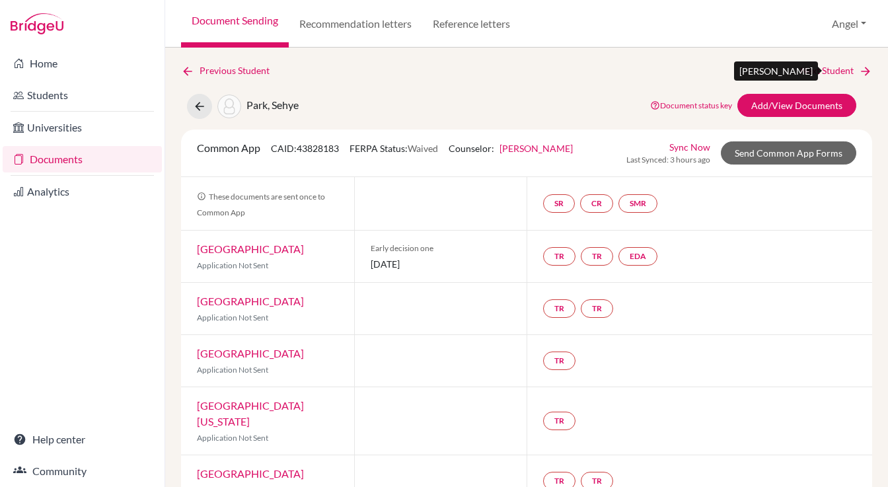
click at [844, 73] on link "Next Student" at bounding box center [836, 70] width 72 height 15
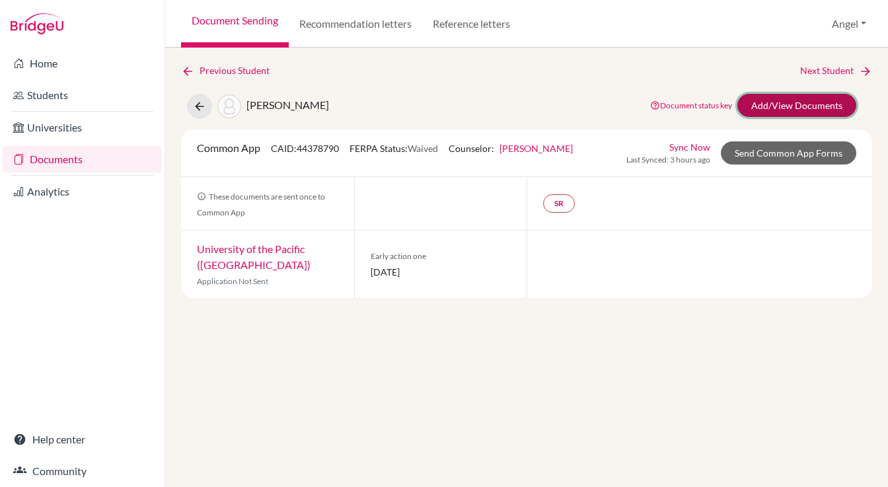
click at [782, 104] on link "Add/View Documents" at bounding box center [797, 105] width 119 height 23
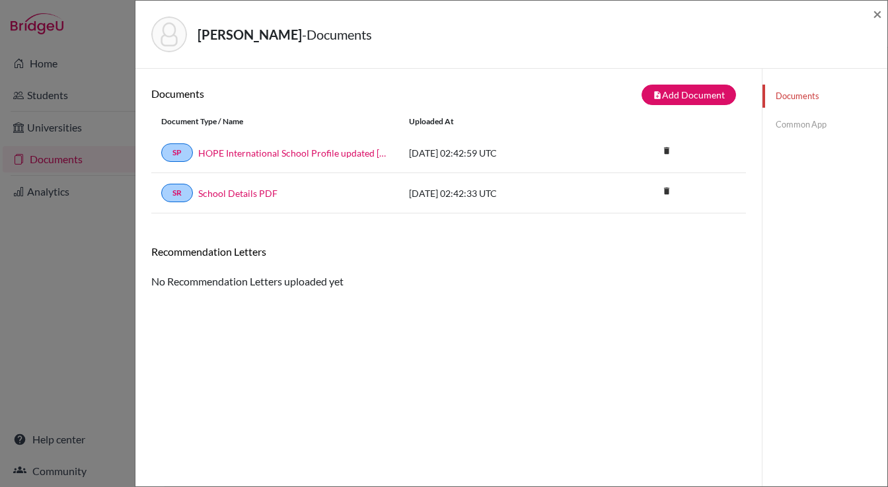
click at [782, 122] on link "Common App" at bounding box center [825, 124] width 125 height 23
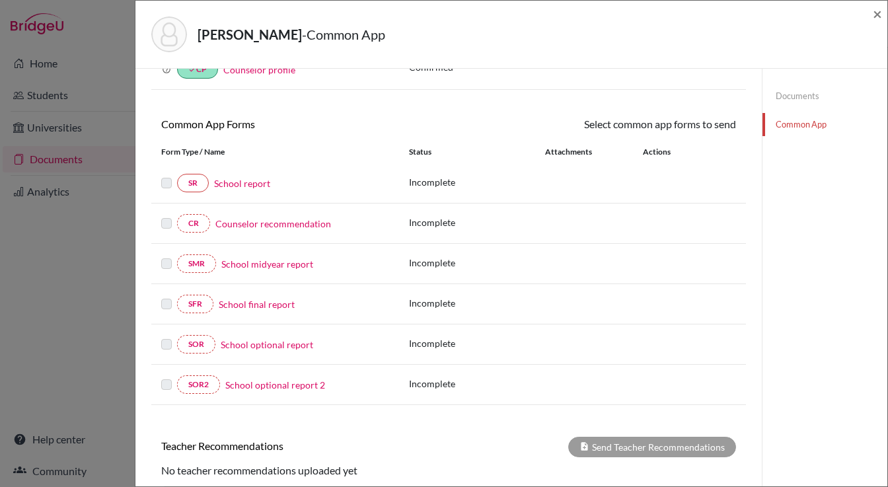
scroll to position [83, 0]
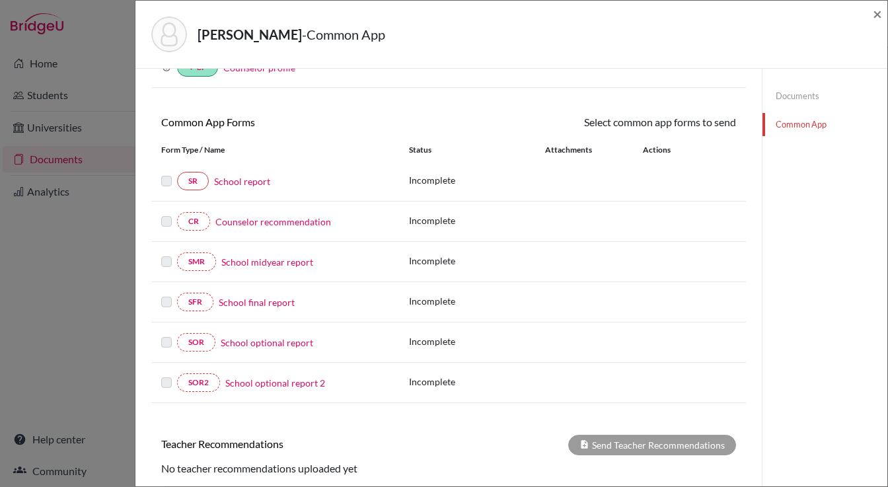
click at [239, 184] on link "School report" at bounding box center [242, 181] width 56 height 14
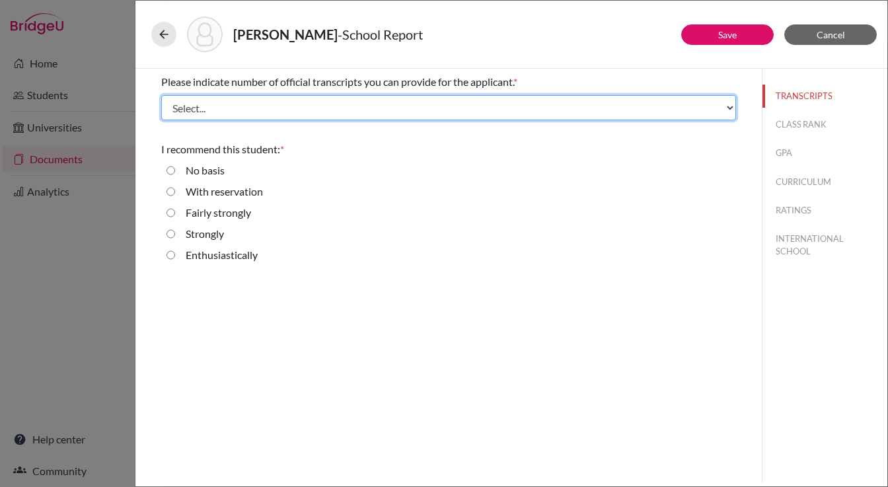
click at [263, 101] on select "Select... 1 2 3 4" at bounding box center [448, 107] width 575 height 25
select select "1"
click at [161, 95] on select "Select... 1 2 3 4" at bounding box center [448, 107] width 575 height 25
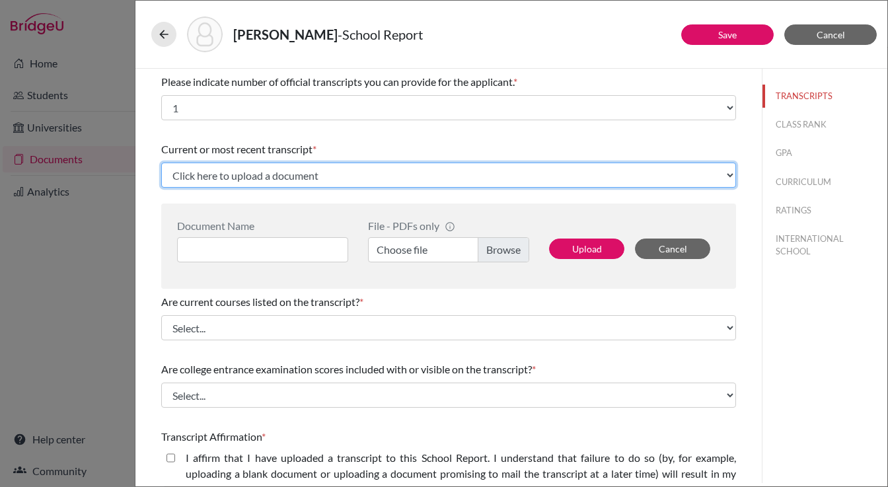
click at [276, 182] on select "Click here to upload a document Upload New File" at bounding box center [448, 175] width 575 height 25
select select "Upload New File"
click at [161, 163] on select "Click here to upload a document Upload New File" at bounding box center [448, 175] width 575 height 25
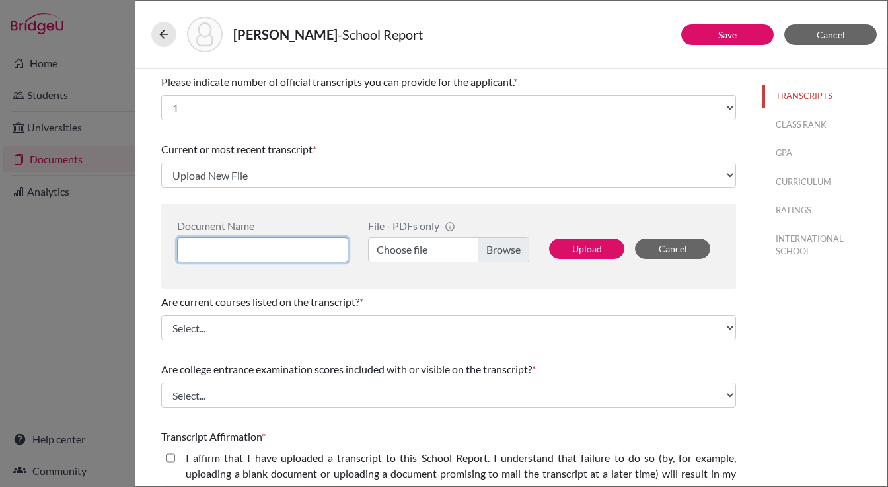
click at [245, 257] on input at bounding box center [262, 249] width 171 height 25
type input "Andrew Lim High School Transcript"
click at [492, 254] on label "Choose file" at bounding box center [448, 249] width 161 height 25
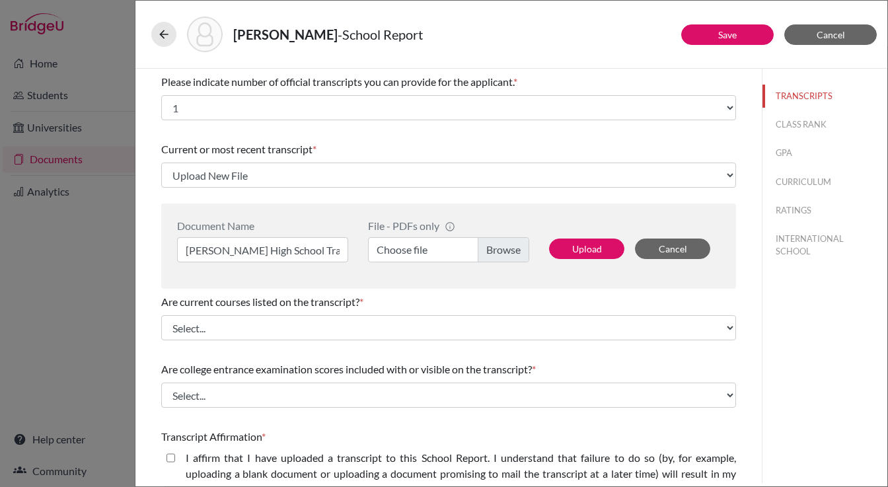
click at [492, 254] on input "Choose file" at bounding box center [448, 249] width 161 height 25
click at [593, 252] on button "Upload" at bounding box center [586, 249] width 75 height 20
select select "687809"
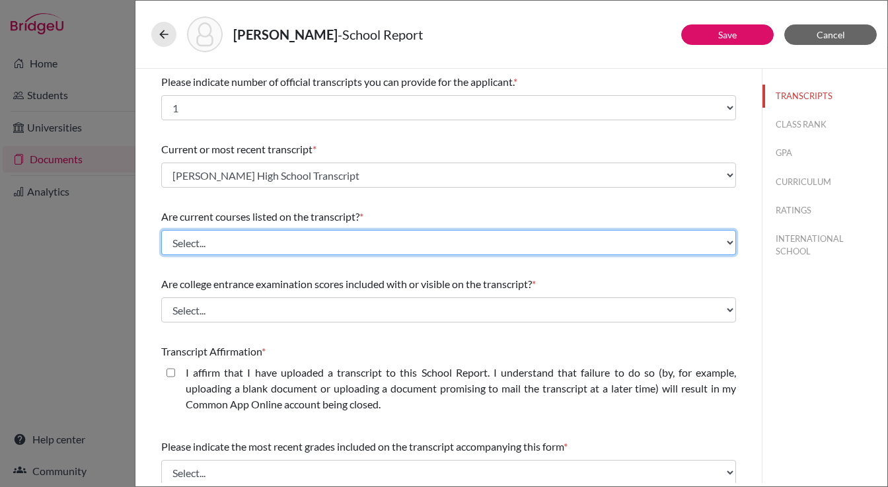
click at [320, 233] on select "Select... Yes No" at bounding box center [448, 242] width 575 height 25
select select "0"
click at [161, 230] on select "Select... Yes No" at bounding box center [448, 242] width 575 height 25
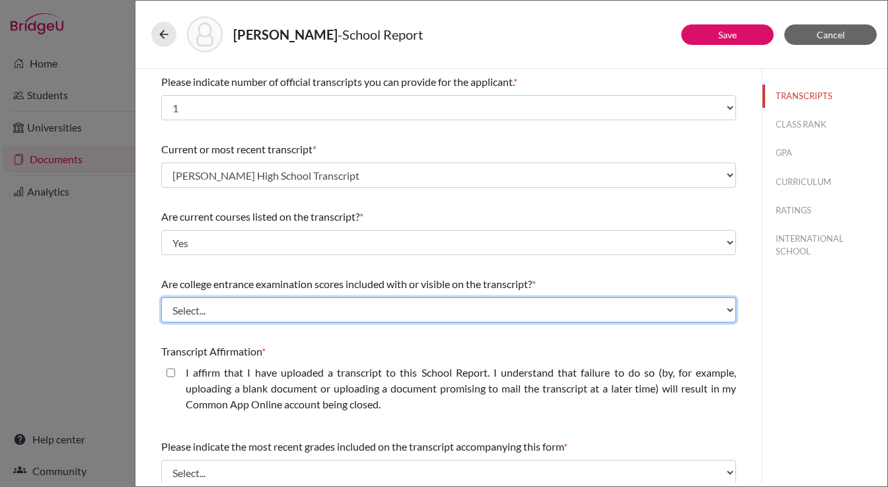
click at [284, 307] on select "Select... Yes No" at bounding box center [448, 309] width 575 height 25
select select "1"
click at [161, 297] on select "Select... Yes No" at bounding box center [448, 309] width 575 height 25
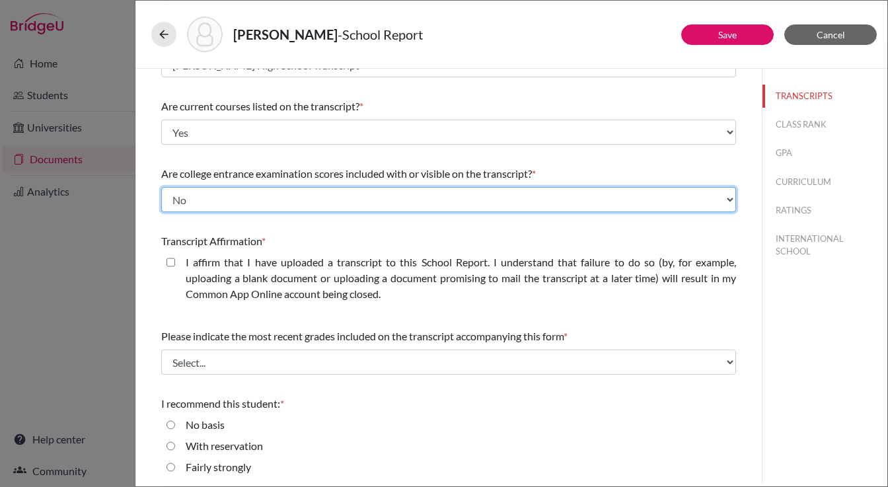
scroll to position [112, 0]
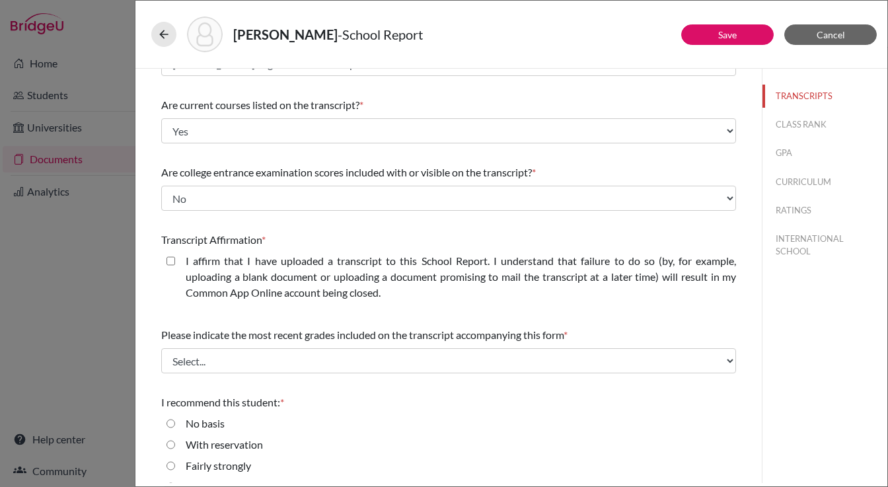
click at [170, 262] on closed\ "I affirm that I have uploaded a transcript to this School Report. I understand …" at bounding box center [171, 261] width 9 height 16
checkbox closed\ "true"
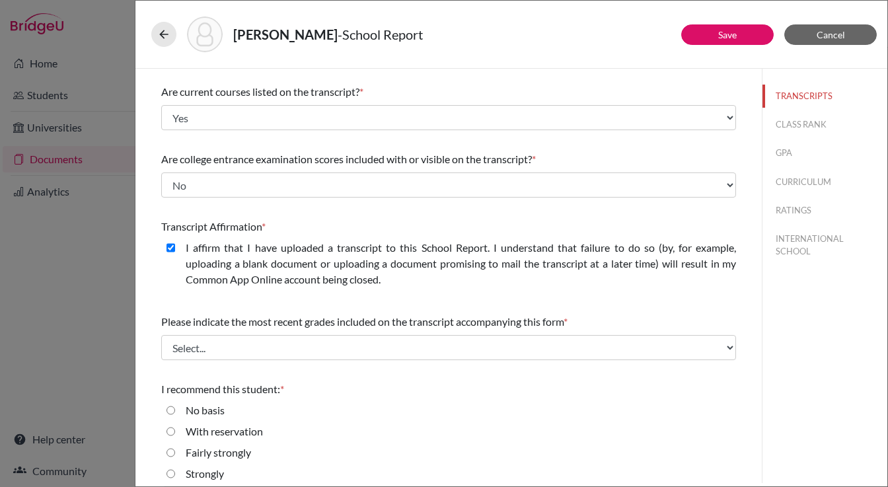
scroll to position [126, 0]
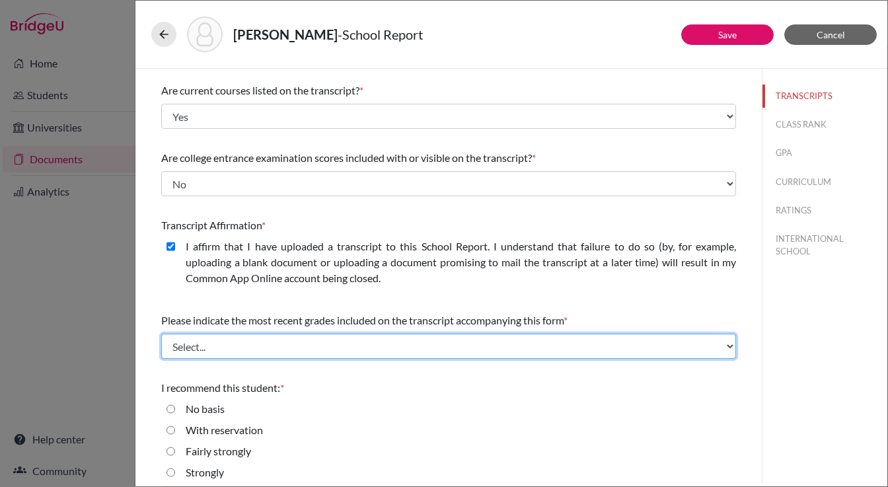
click at [346, 350] on select "Select... Final junior year grades 1st Quarter senior year grades 2nd Quarter/1…" at bounding box center [448, 346] width 575 height 25
select select "0"
click at [161, 334] on select "Select... Final junior year grades 1st Quarter senior year grades 2nd Quarter/1…" at bounding box center [448, 346] width 575 height 25
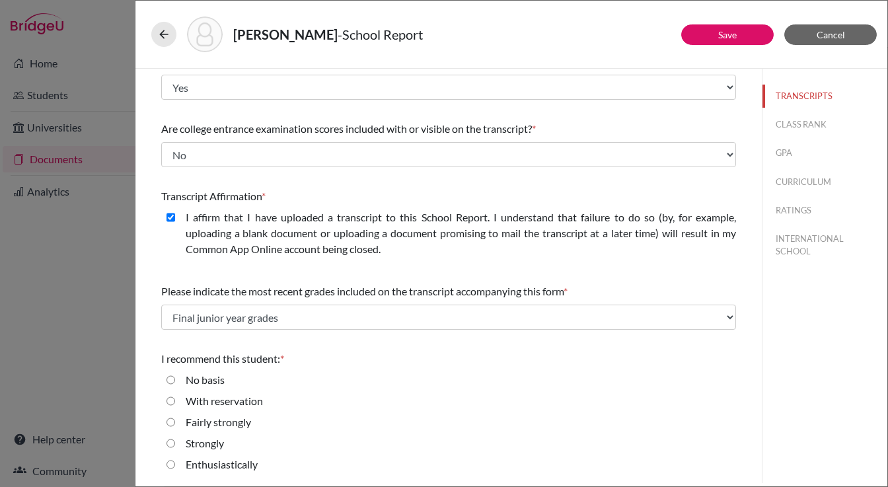
click at [172, 465] on input "Enthusiastically" at bounding box center [171, 465] width 9 height 16
radio input "true"
click at [784, 134] on button "CLASS RANK" at bounding box center [825, 124] width 125 height 23
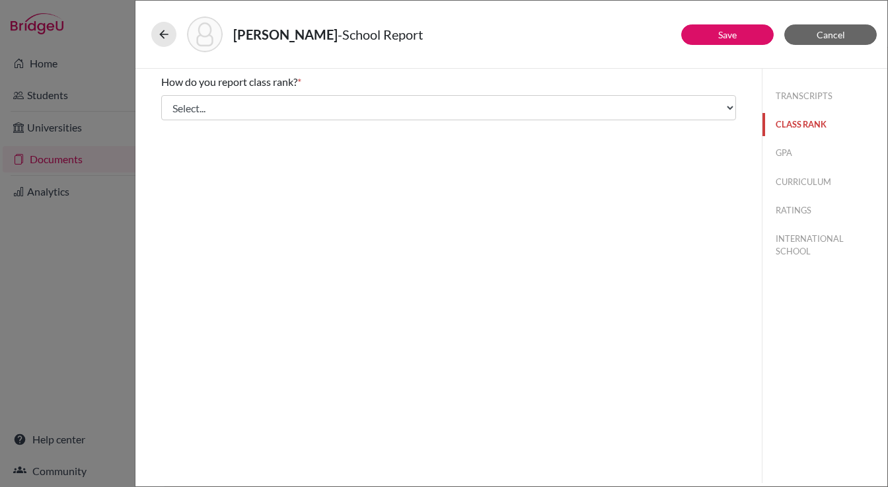
scroll to position [0, 0]
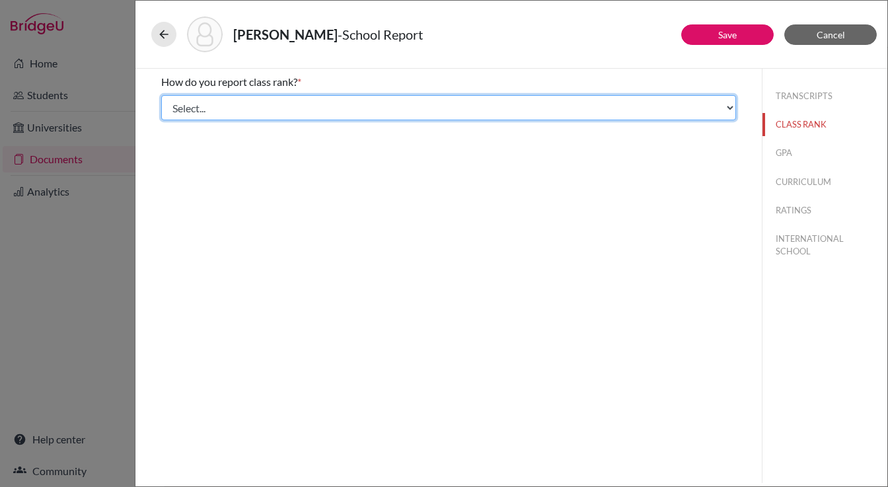
click at [456, 109] on select "Select... Exact Decile Quintile Quartile None" at bounding box center [448, 107] width 575 height 25
select select "5"
click at [161, 95] on select "Select... Exact Decile Quintile Quartile None" at bounding box center [448, 107] width 575 height 25
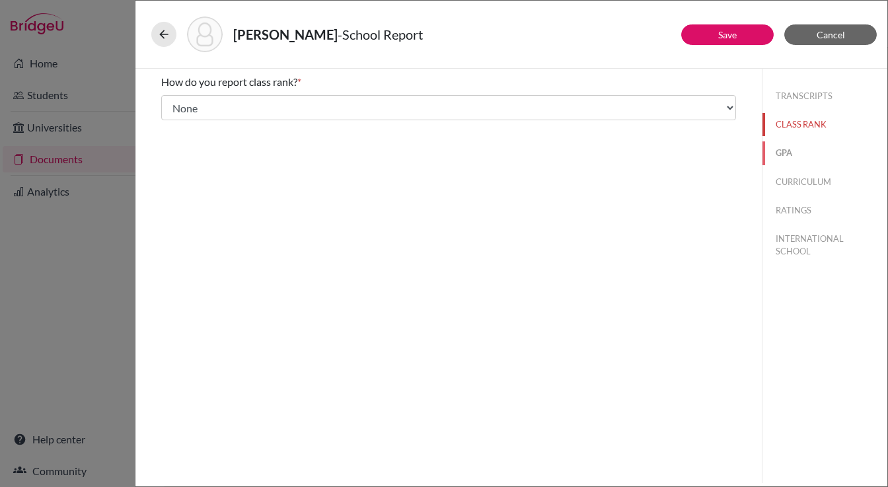
click at [783, 150] on button "GPA" at bounding box center [825, 152] width 125 height 23
click at [171, 102] on input "Yes" at bounding box center [171, 103] width 9 height 16
radio input "true"
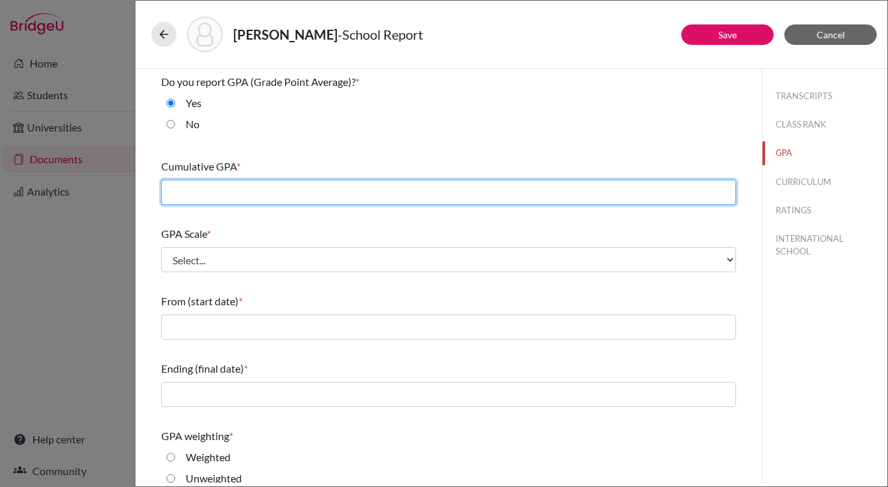
click at [219, 197] on input "text" at bounding box center [448, 192] width 575 height 25
type input "4.0"
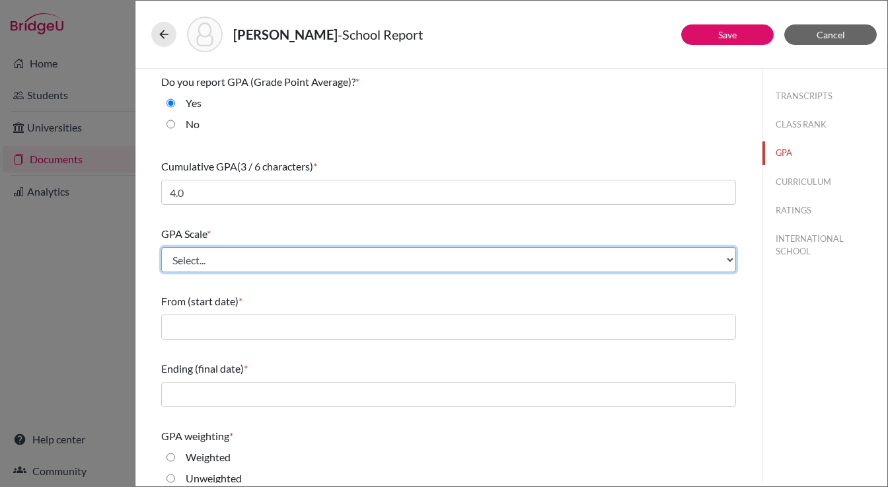
click at [188, 262] on select "Select... 4 5 6 7 8 9 10 11 12 13 14 15 16 17 18 19 20 100" at bounding box center [448, 259] width 575 height 25
select select "4"
click at [161, 247] on select "Select... 4 5 6 7 8 9 10 11 12 13 14 15 16 17 18 19 20 100" at bounding box center [448, 259] width 575 height 25
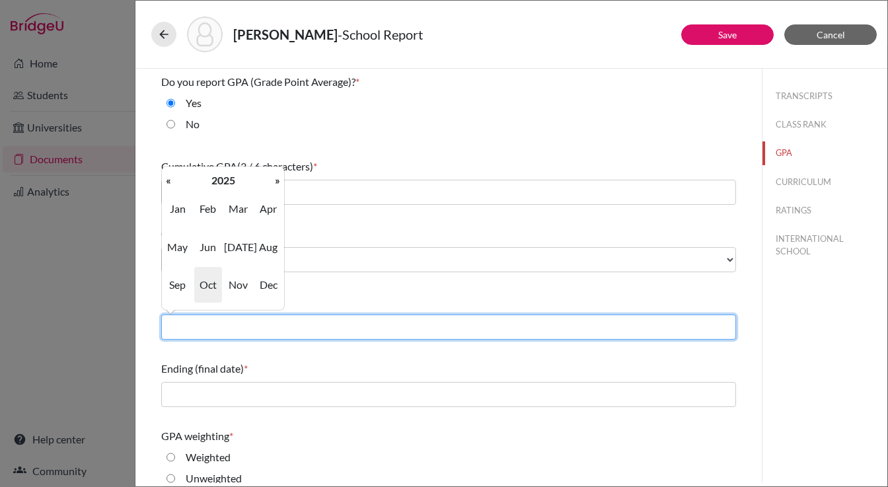
click at [197, 321] on input "text" at bounding box center [448, 327] width 575 height 25
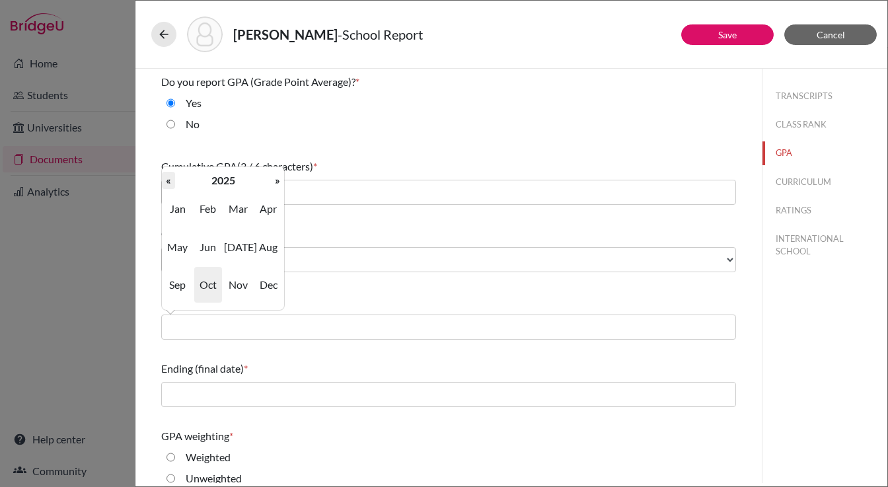
click at [171, 179] on th "«" at bounding box center [168, 180] width 13 height 17
click at [256, 244] on span "Aug" at bounding box center [268, 247] width 28 height 36
type input "08/2022"
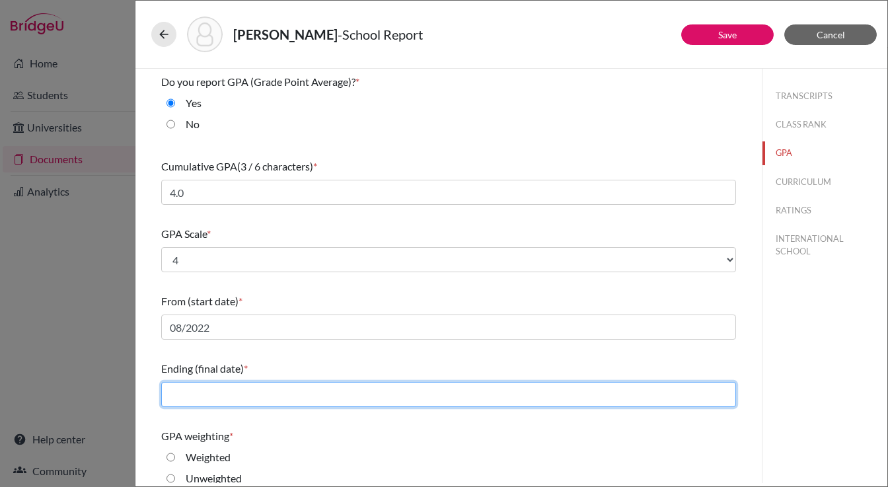
click at [206, 404] on input "text" at bounding box center [448, 394] width 575 height 25
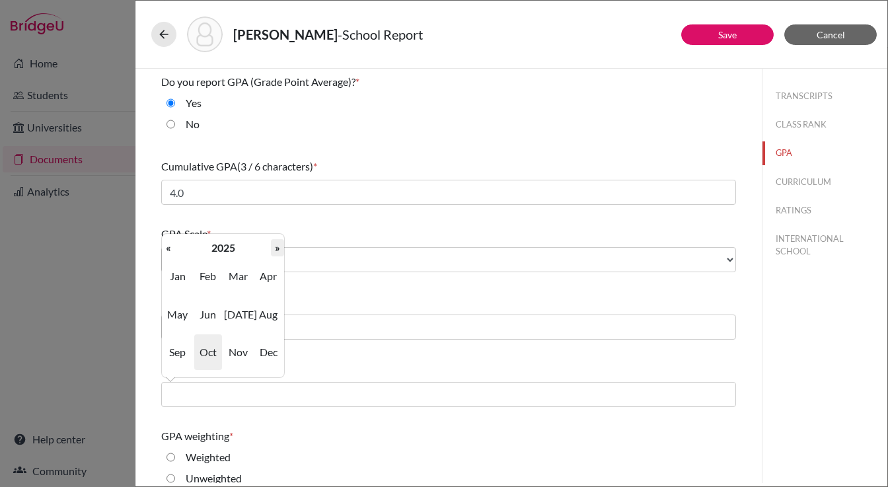
click at [279, 256] on th "»" at bounding box center [277, 247] width 13 height 17
click at [206, 318] on span "Jun" at bounding box center [208, 315] width 28 height 36
type input "06/2026"
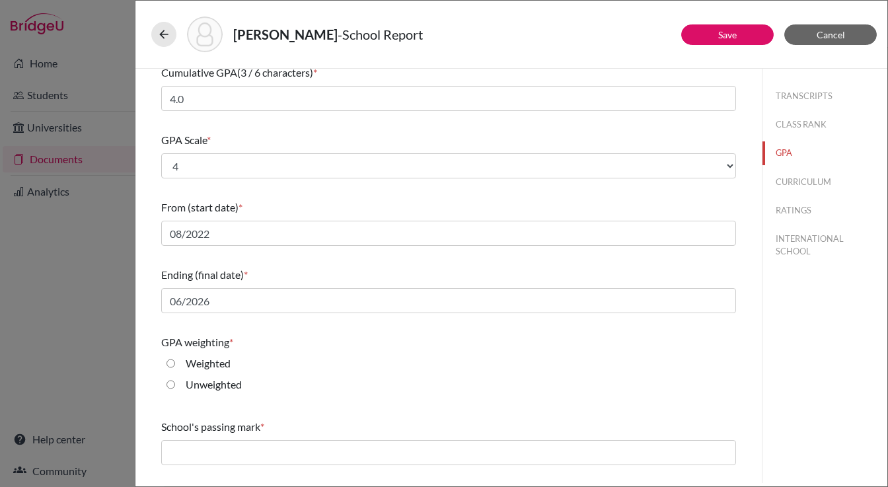
scroll to position [108, 0]
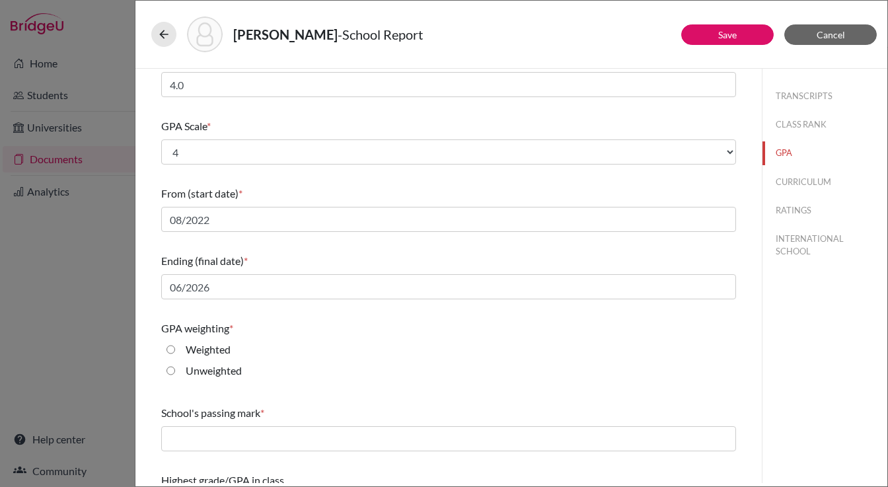
click at [172, 351] on input "Weighted" at bounding box center [171, 350] width 9 height 16
radio input "true"
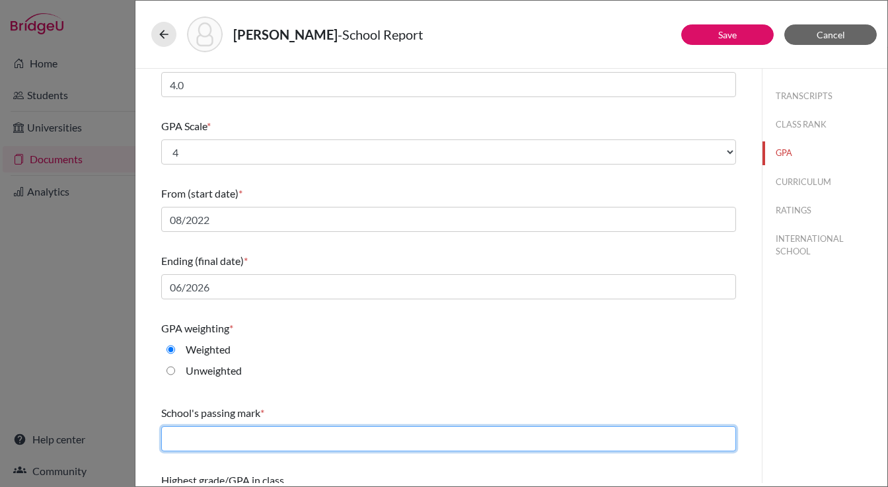
click at [190, 436] on input "text" at bounding box center [448, 438] width 575 height 25
type input "2.0"
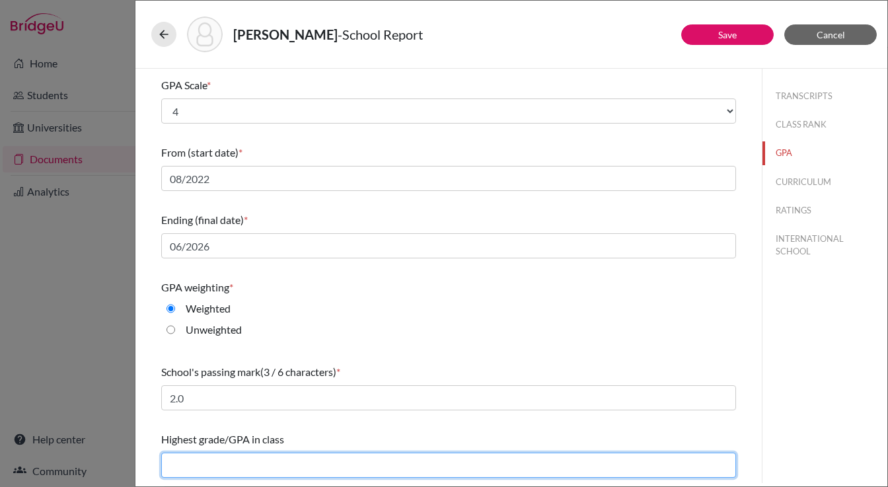
click at [246, 464] on input "text" at bounding box center [448, 465] width 575 height 25
type input "5.5"
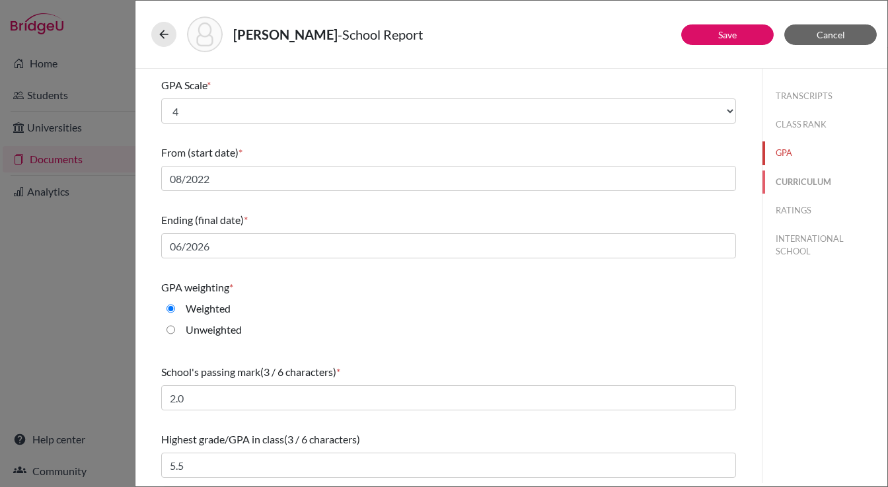
click at [796, 180] on button "CURRICULUM" at bounding box center [825, 182] width 125 height 23
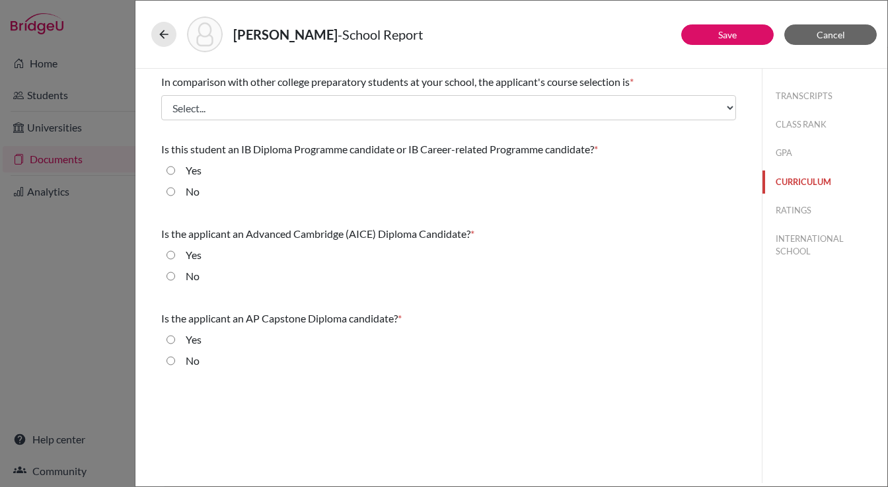
scroll to position [0, 0]
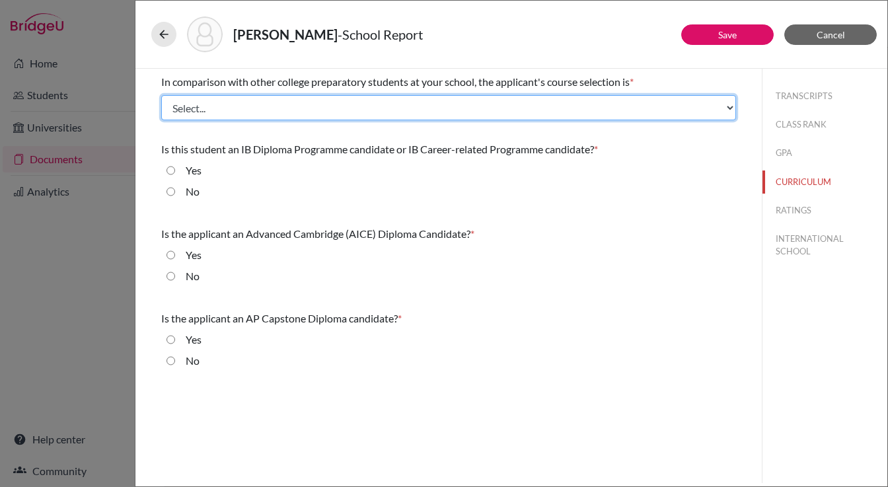
click at [325, 106] on select "Select... Less than demanding Average Demanding Very demanding Most demanding P…" at bounding box center [448, 107] width 575 height 25
select select "3"
click at [161, 95] on select "Select... Less than demanding Average Demanding Very demanding Most demanding P…" at bounding box center [448, 107] width 575 height 25
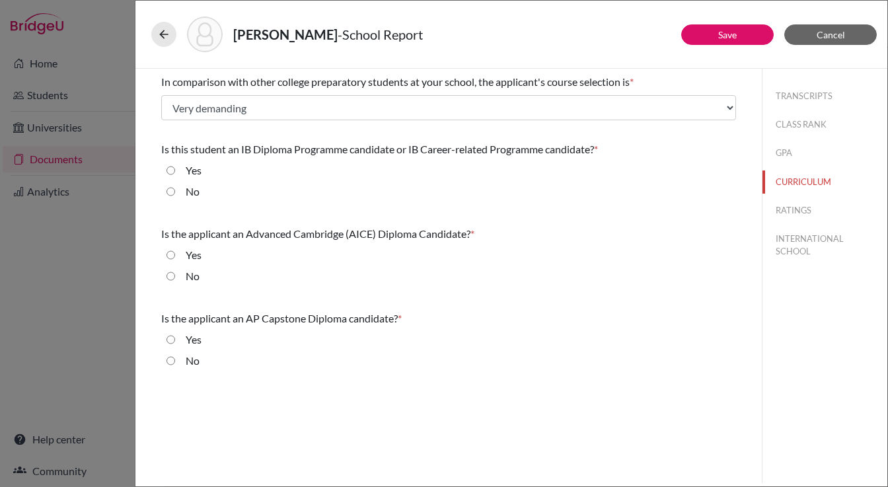
click at [167, 192] on input "No" at bounding box center [171, 192] width 9 height 16
radio input "true"
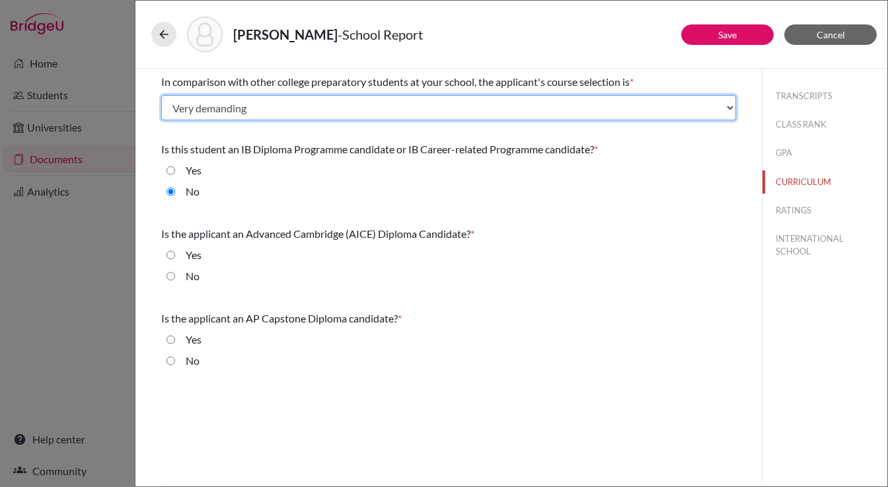
click at [276, 108] on select "Select... Less than demanding Average Demanding Very demanding Most demanding P…" at bounding box center [448, 107] width 575 height 25
select select "2"
click at [161, 95] on select "Select... Less than demanding Average Demanding Very demanding Most demanding P…" at bounding box center [448, 107] width 575 height 25
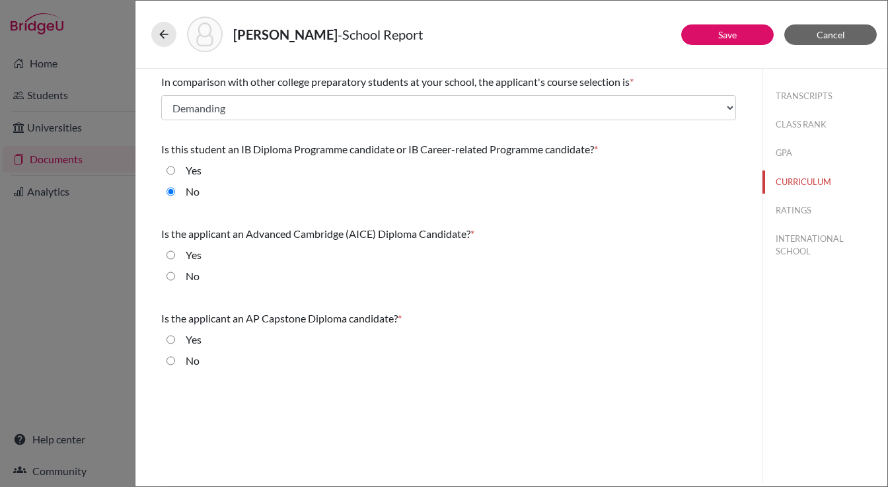
click at [168, 273] on input "No" at bounding box center [171, 276] width 9 height 16
radio input "true"
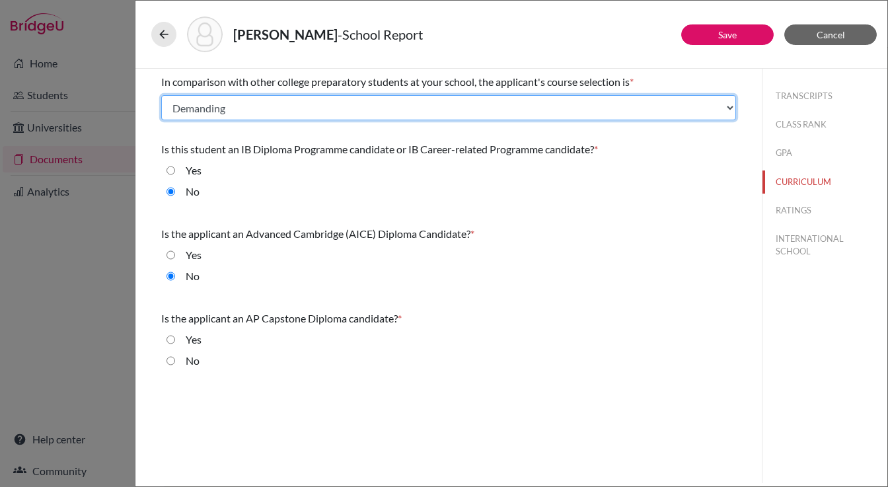
click at [290, 112] on select "Select... Less than demanding Average Demanding Very demanding Most demanding P…" at bounding box center [448, 107] width 575 height 25
select select "3"
click at [161, 95] on select "Select... Less than demanding Average Demanding Very demanding Most demanding P…" at bounding box center [448, 107] width 575 height 25
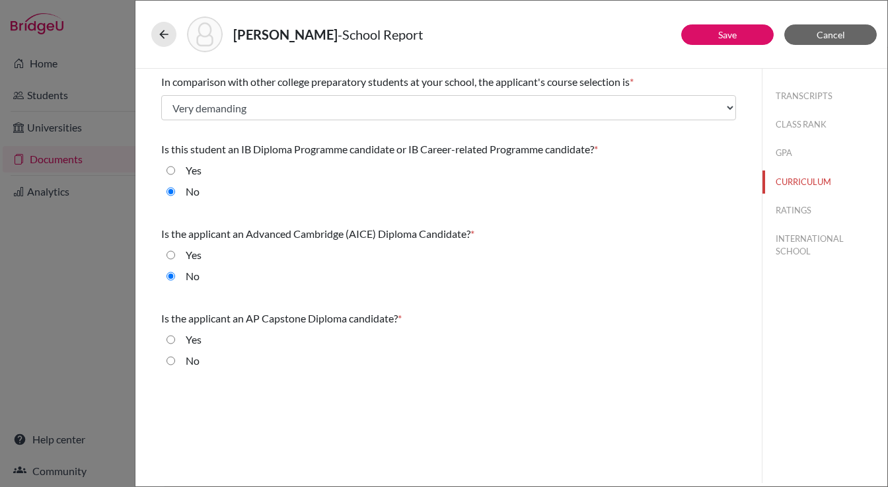
click at [169, 363] on input "No" at bounding box center [171, 361] width 9 height 16
radio input "true"
click at [790, 210] on button "RATINGS" at bounding box center [825, 210] width 125 height 23
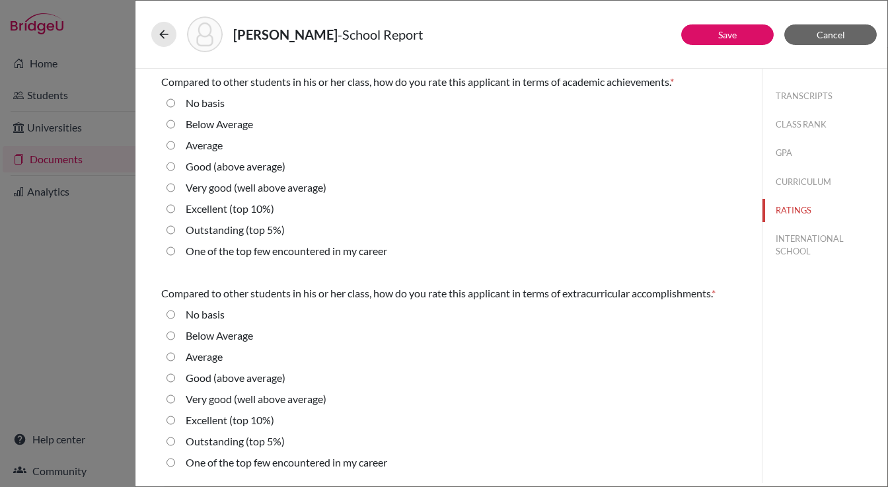
click at [167, 186] on average\) "Very good (well above average)" at bounding box center [171, 188] width 9 height 16
radio average\) "true"
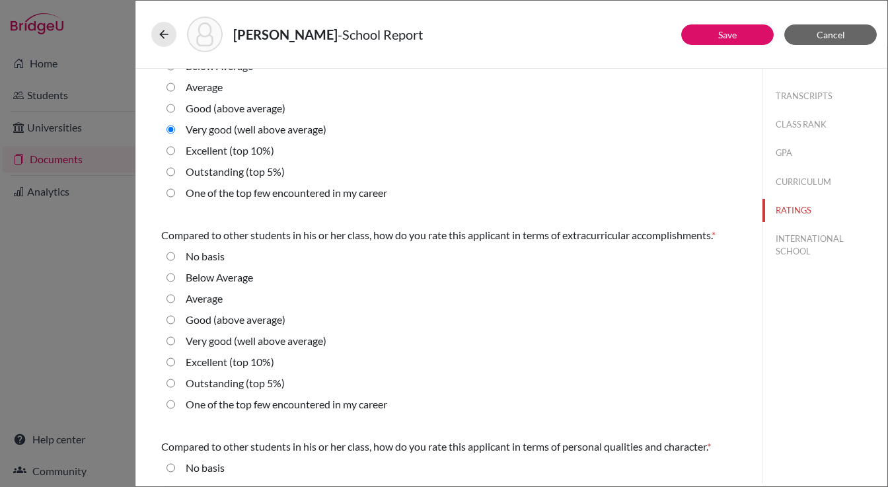
scroll to position [67, 0]
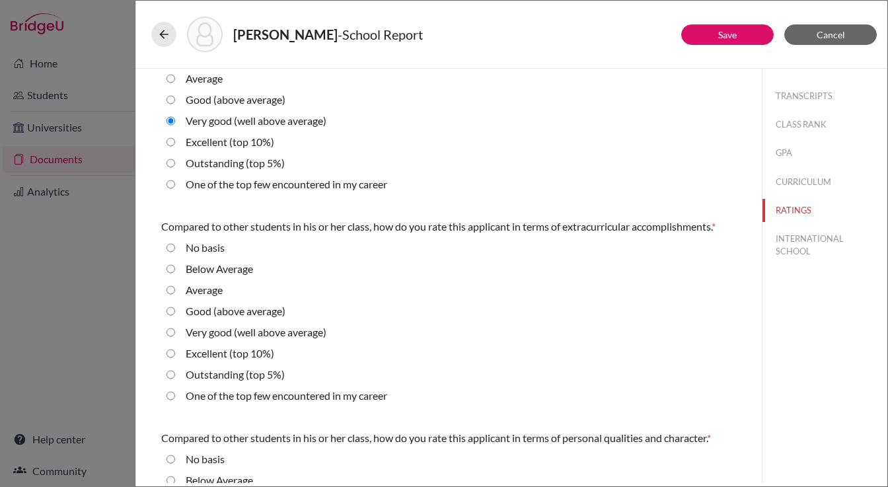
click at [172, 332] on average\) "Very good (well above average)" at bounding box center [171, 333] width 9 height 16
radio average\) "true"
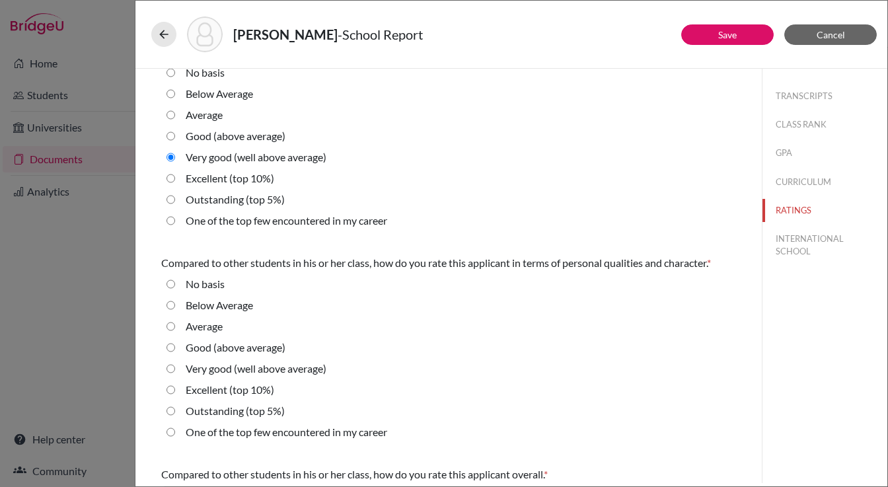
scroll to position [243, 0]
click at [170, 388] on 10\%\) "Excellent (top 10%)" at bounding box center [171, 389] width 9 height 16
radio 10\%\) "true"
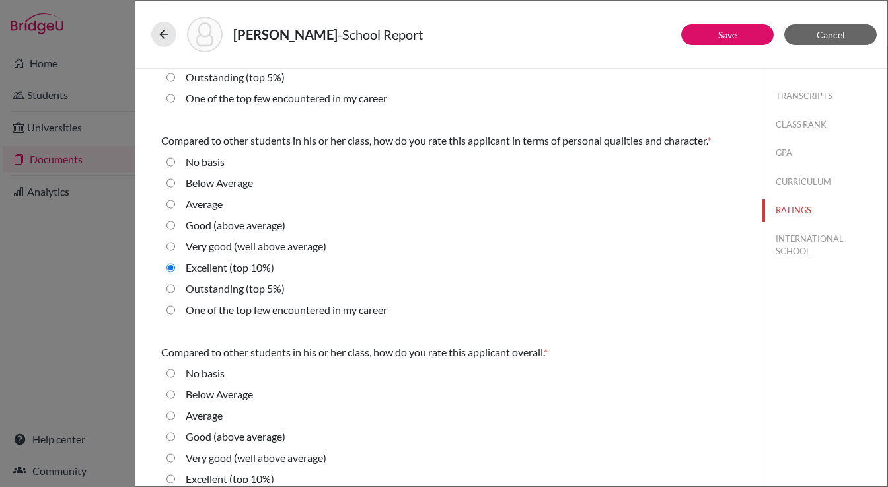
scroll to position [421, 0]
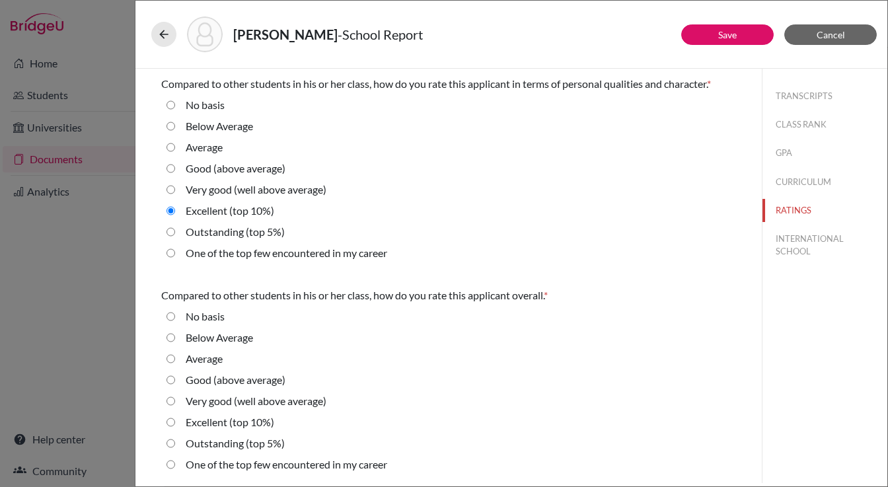
click at [170, 404] on average\) "Very good (well above average)" at bounding box center [171, 401] width 9 height 16
radio average\) "true"
click at [810, 239] on button "INTERNATIONAL SCHOOL" at bounding box center [825, 245] width 125 height 36
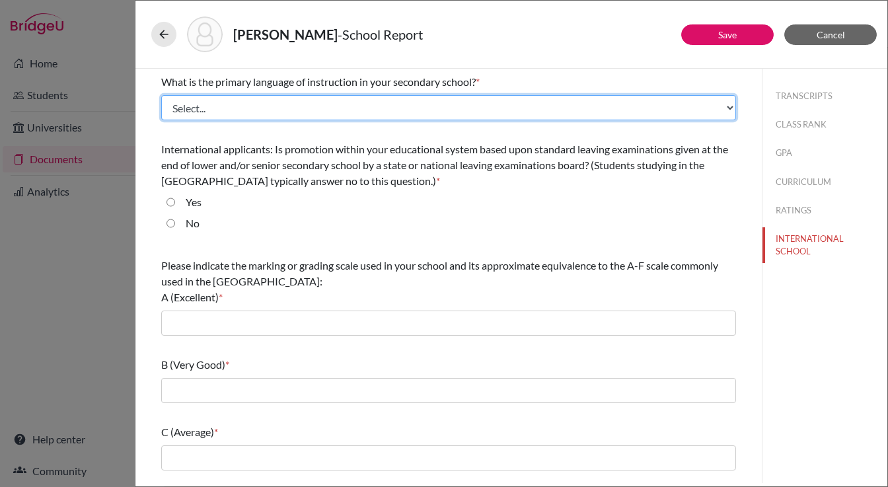
click at [336, 109] on select "Select... Albanian Arabic Armenian Assamese Azerbaijani Belarusian Bengali Bulg…" at bounding box center [448, 107] width 575 height 25
select select "14"
click at [161, 95] on select "Select... Albanian Arabic Armenian Assamese Azerbaijani Belarusian Bengali Bulg…" at bounding box center [448, 107] width 575 height 25
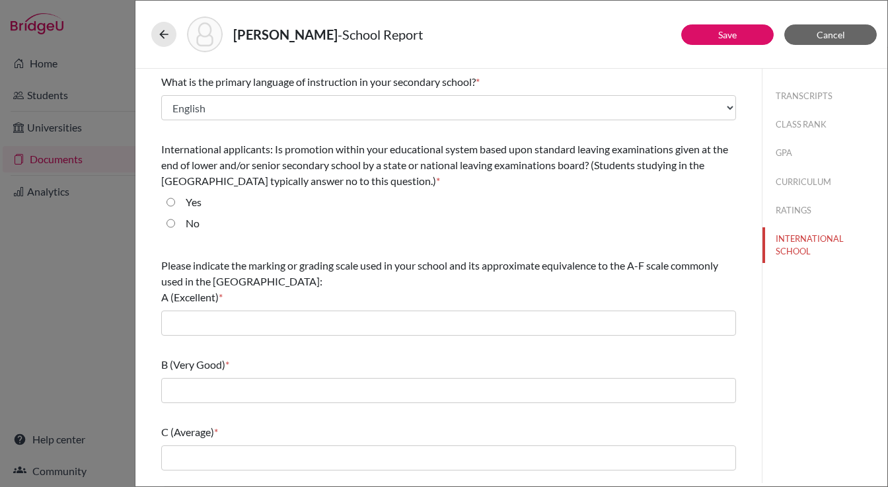
click at [172, 228] on input "No" at bounding box center [171, 223] width 9 height 16
radio input "true"
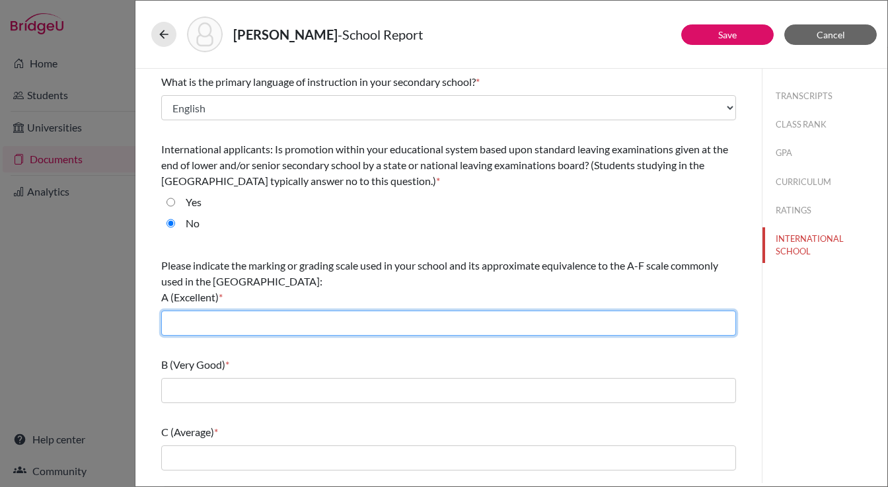
click at [203, 330] on input "text" at bounding box center [448, 323] width 575 height 25
type input "HOPE: 4.3; IGCE: 5.3; IB: 6.0"
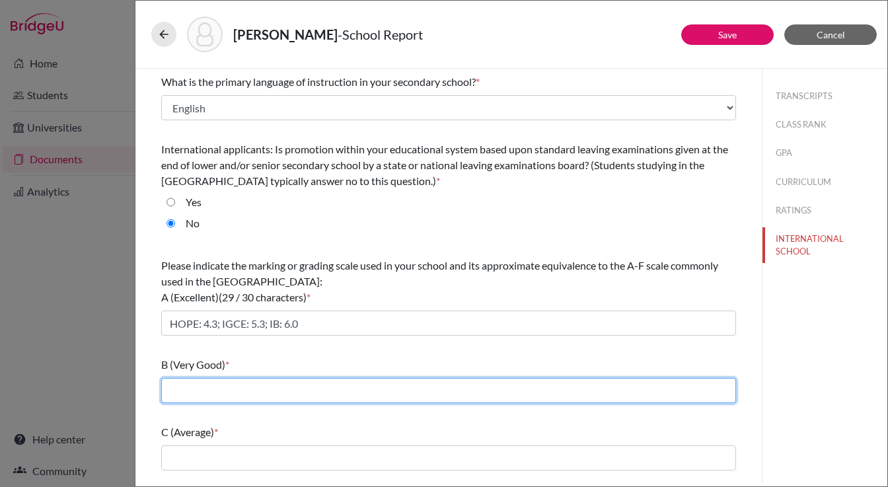
click at [220, 394] on input "text" at bounding box center [448, 390] width 575 height 25
type input "HOPE: 3.3; IGCSE: 4.3; IB: 5.0"
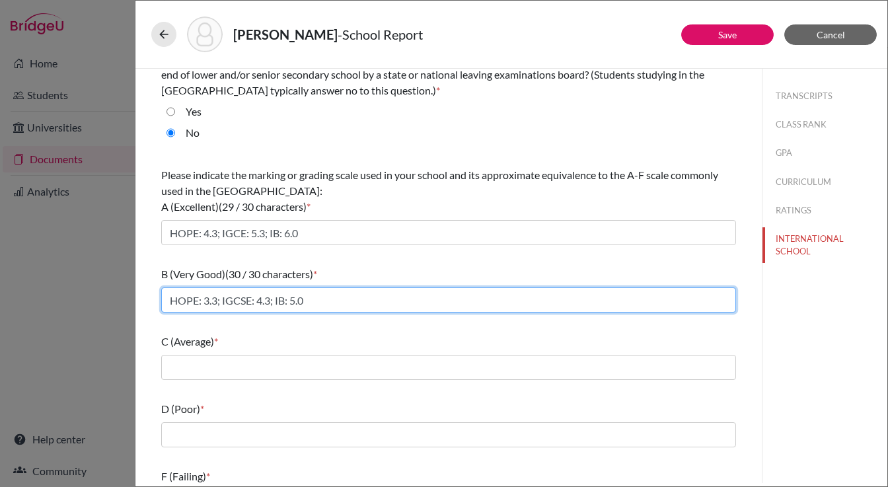
scroll to position [128, 0]
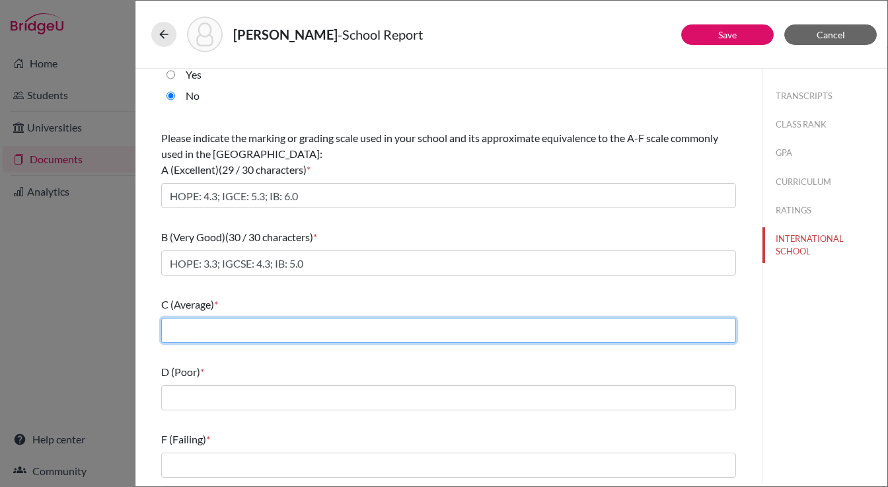
click at [228, 332] on input "text" at bounding box center [448, 330] width 575 height 25
type input "HOPE: 2.3; IGCSE: 3.3; IB: 2.5"
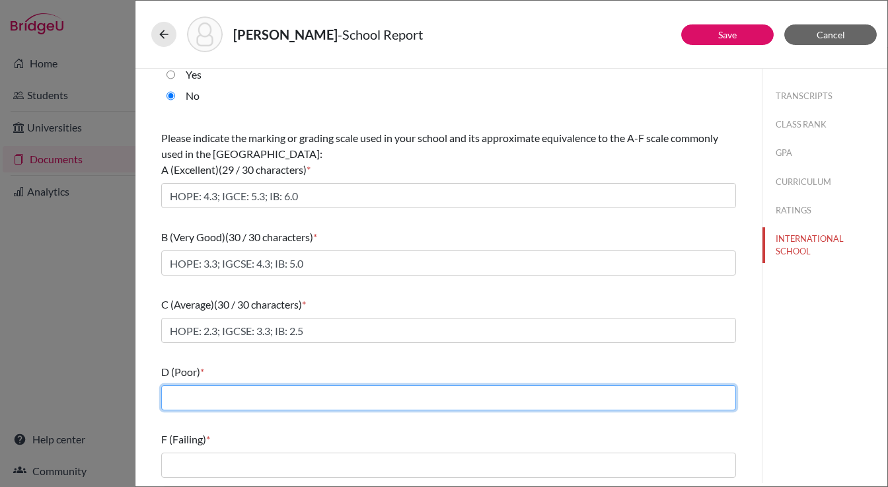
click at [221, 393] on input "text" at bounding box center [448, 397] width 575 height 25
type input "HOPE: 1.3; IGCSE: 2.3; IB: 1.0"
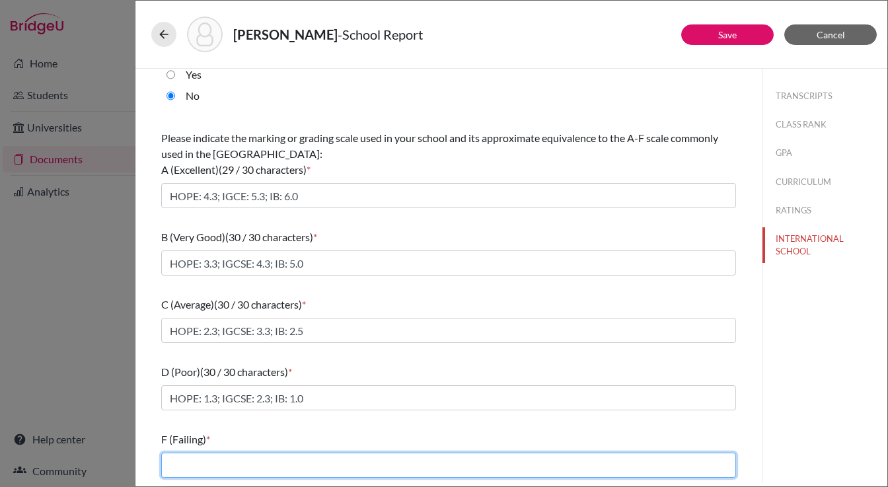
click at [217, 456] on input "text" at bounding box center [448, 465] width 575 height 25
type input "HOPE: 0.3; IGCSE: 1.3; IB: 0"
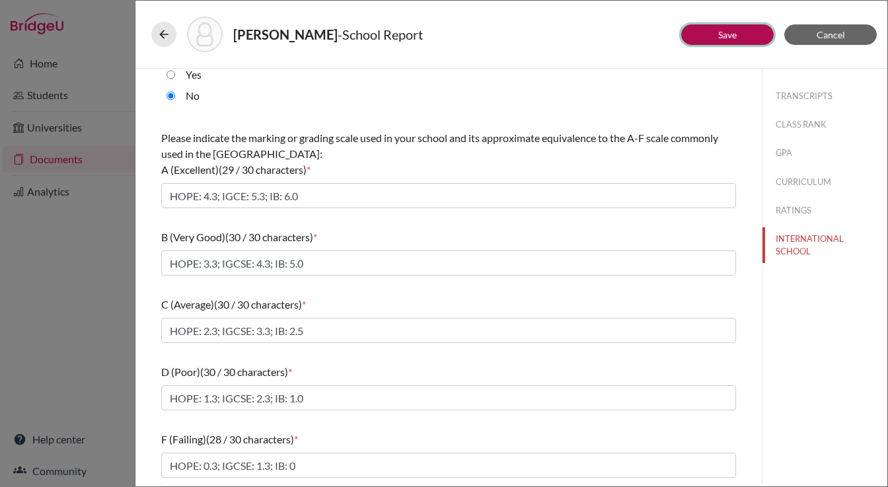
click at [716, 37] on button "Save" at bounding box center [727, 34] width 93 height 20
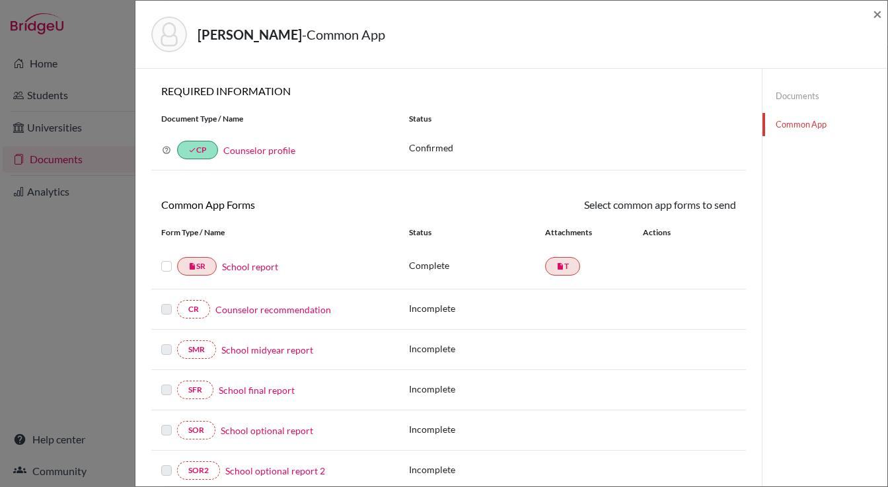
click at [276, 310] on link "Counselor recommendation" at bounding box center [273, 310] width 116 height 14
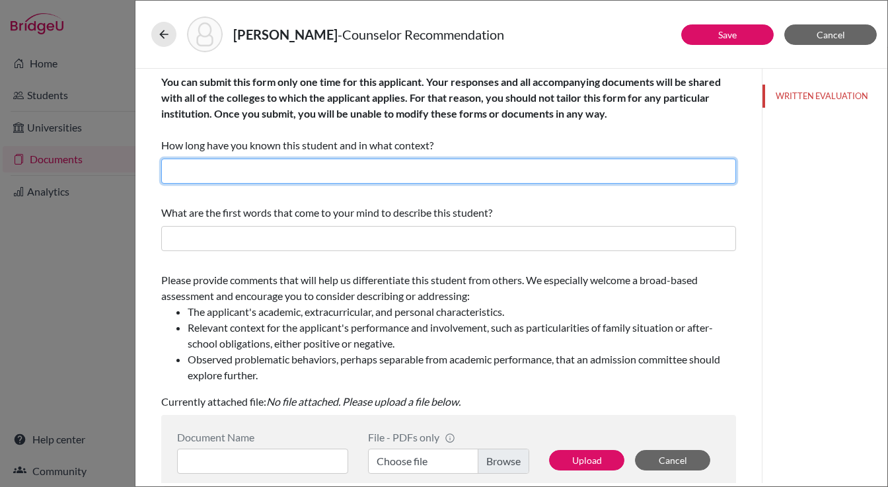
click at [324, 176] on input "text" at bounding box center [448, 171] width 575 height 25
type input "3 years as a school counselor"
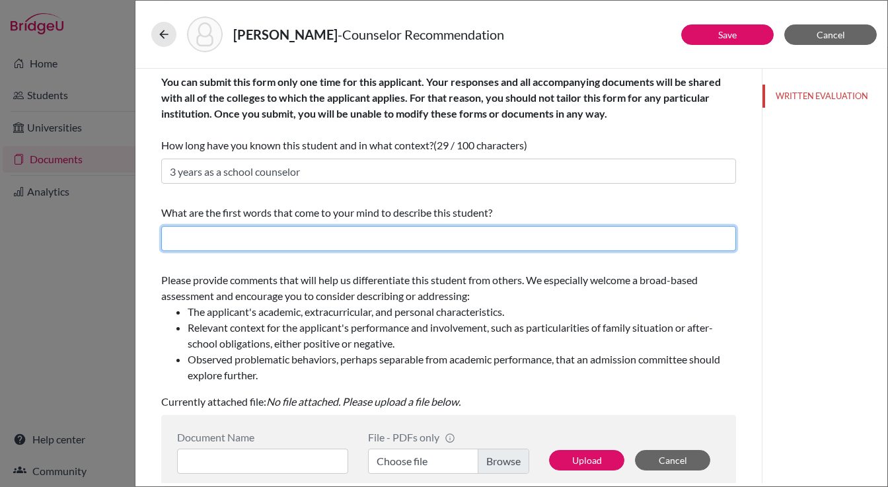
click at [251, 245] on input "text" at bounding box center [448, 238] width 575 height 25
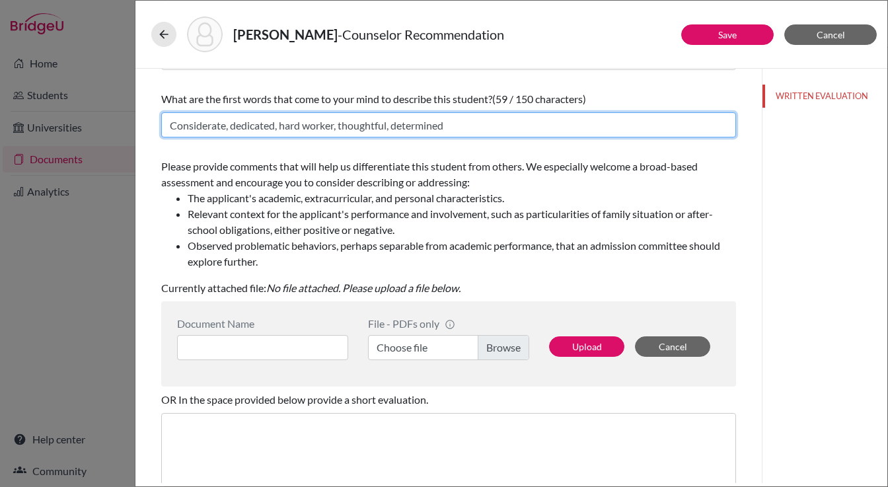
scroll to position [78, 0]
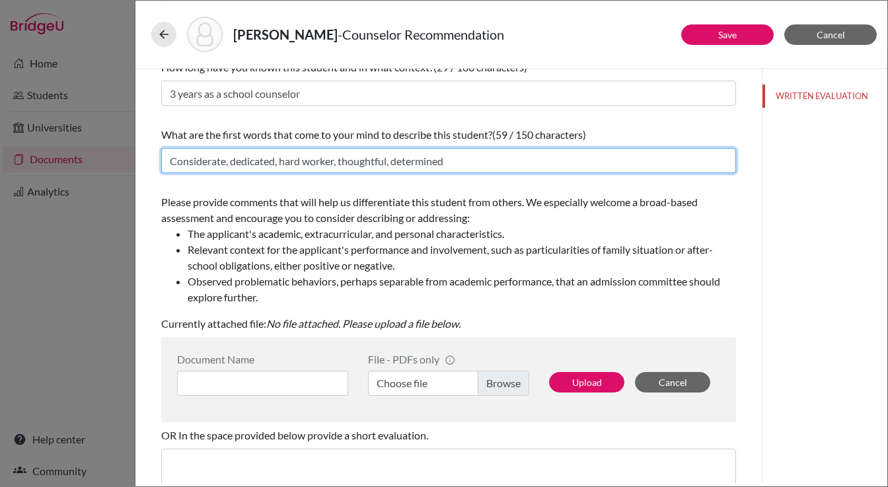
click at [287, 155] on input "Considerate, dedicated, hard worker, thoughtful, determined" at bounding box center [448, 160] width 575 height 25
type input "Considerate, dedicated, hard worker, thoughtful, determined"
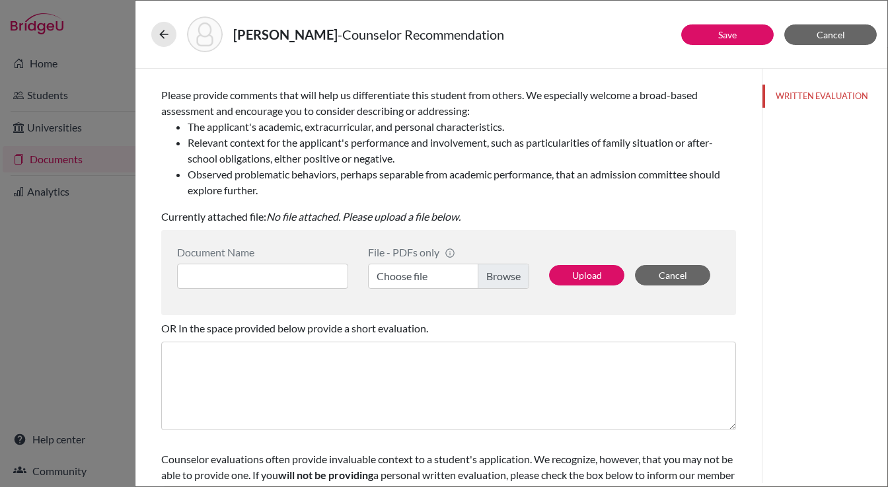
scroll to position [249, 0]
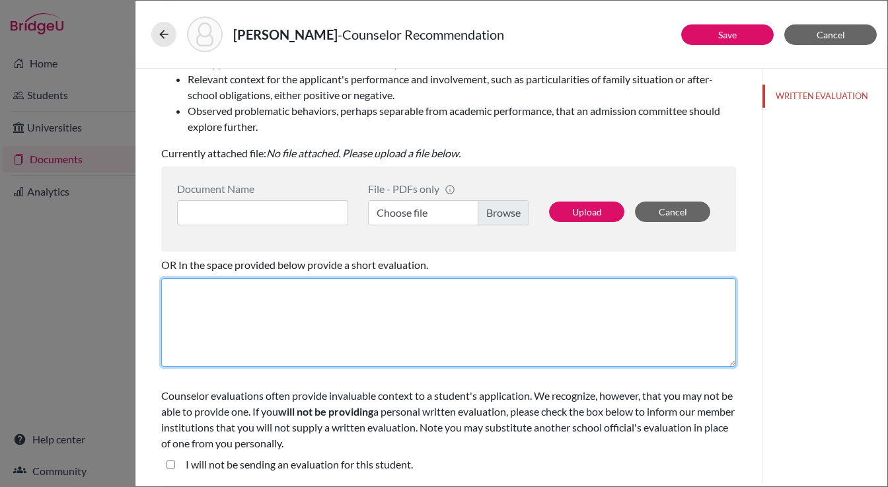
click at [266, 315] on textarea at bounding box center [448, 322] width 575 height 89
paste textarea "It is my pleasure to recommend [Student’s Name] for admission to your universit…"
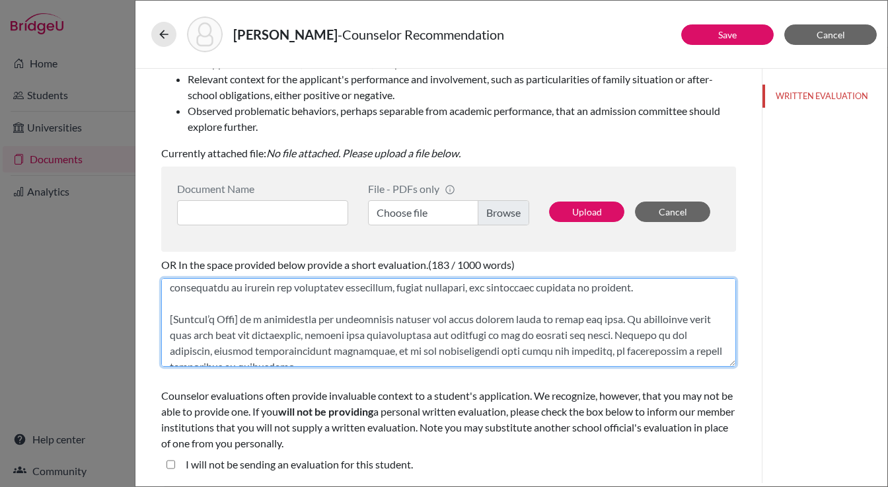
scroll to position [0, 0]
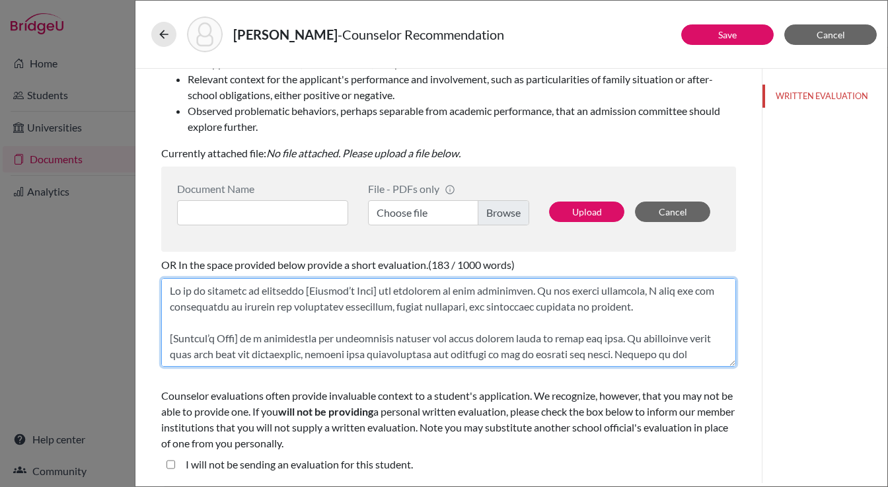
drag, startPoint x: 314, startPoint y: 289, endPoint x: 393, endPoint y: 291, distance: 79.4
click at [393, 291] on textarea at bounding box center [448, 322] width 575 height 89
drag, startPoint x: 372, startPoint y: 291, endPoint x: 517, endPoint y: 290, distance: 144.8
click at [517, 290] on textarea at bounding box center [448, 322] width 575 height 89
drag, startPoint x: 249, startPoint y: 339, endPoint x: 167, endPoint y: 339, distance: 82.6
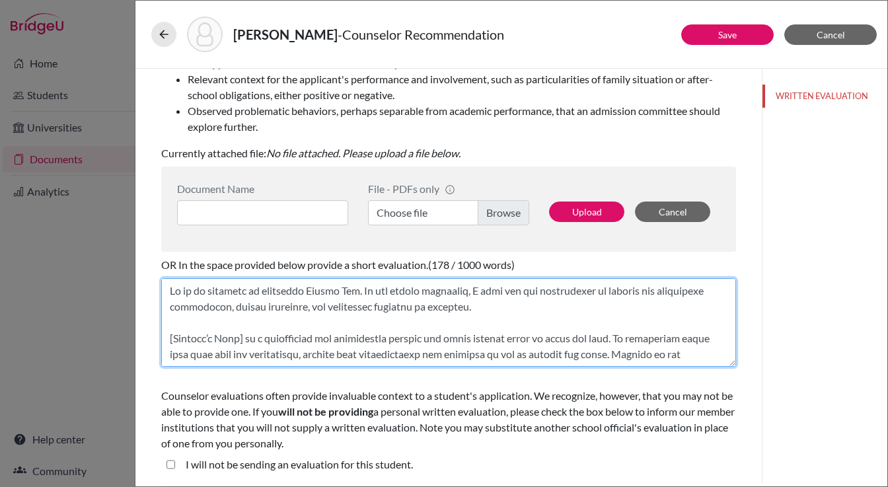
click at [167, 338] on textarea at bounding box center [448, 322] width 575 height 89
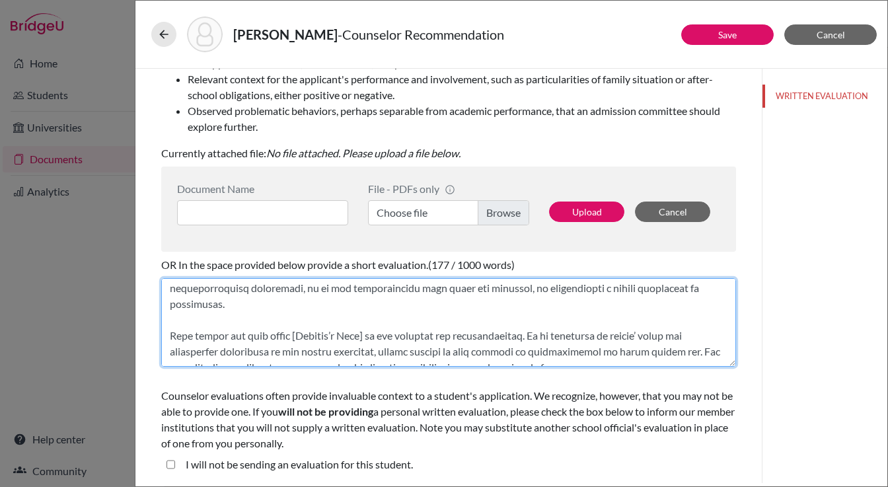
drag, startPoint x: 303, startPoint y: 336, endPoint x: 381, endPoint y: 334, distance: 78.0
click at [381, 334] on textarea at bounding box center [448, 322] width 575 height 89
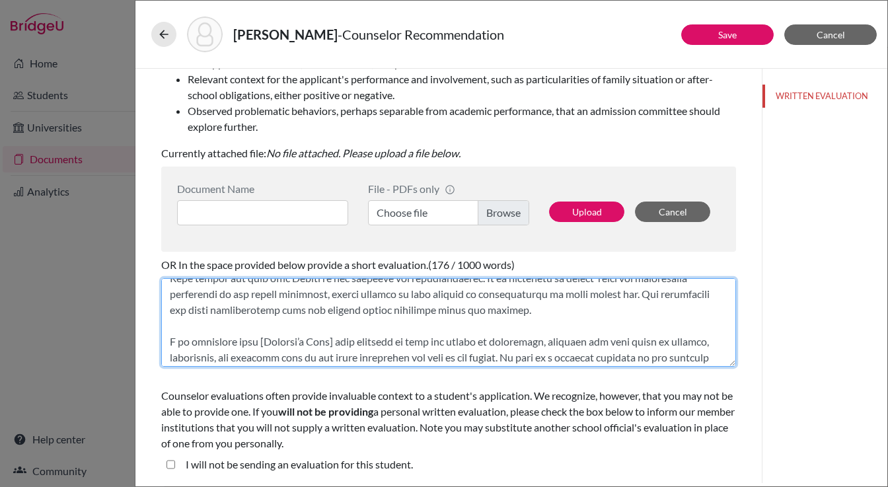
scroll to position [144, 0]
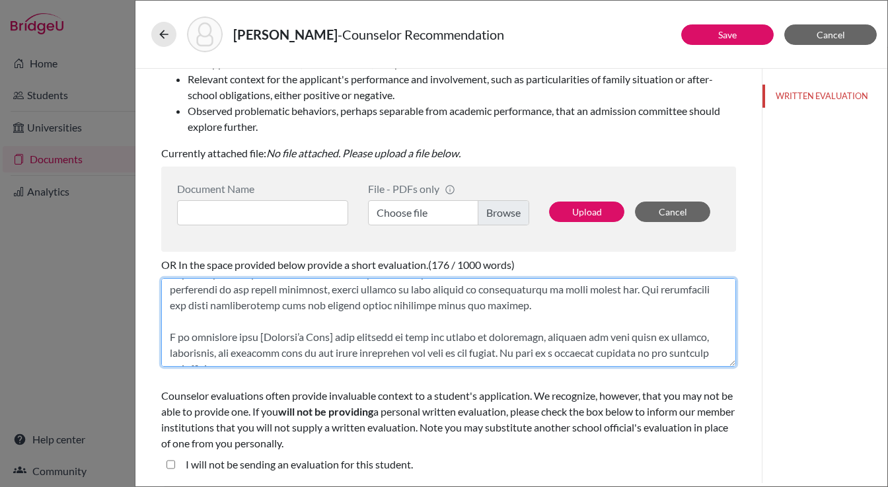
drag, startPoint x: 258, startPoint y: 336, endPoint x: 337, endPoint y: 336, distance: 78.7
click at [337, 336] on textarea at bounding box center [448, 322] width 575 height 89
drag, startPoint x: 422, startPoint y: 339, endPoint x: 469, endPoint y: 343, distance: 46.4
click at [469, 343] on textarea at bounding box center [448, 322] width 575 height 89
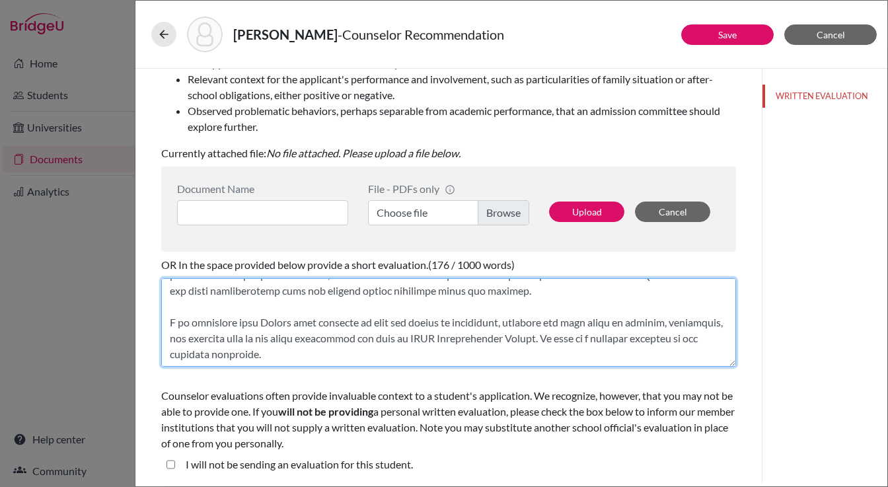
click at [422, 338] on textarea at bounding box center [448, 322] width 575 height 89
type textarea "It is my pleasure to recommend Andrew Lim. As his school counselor, I have had …"
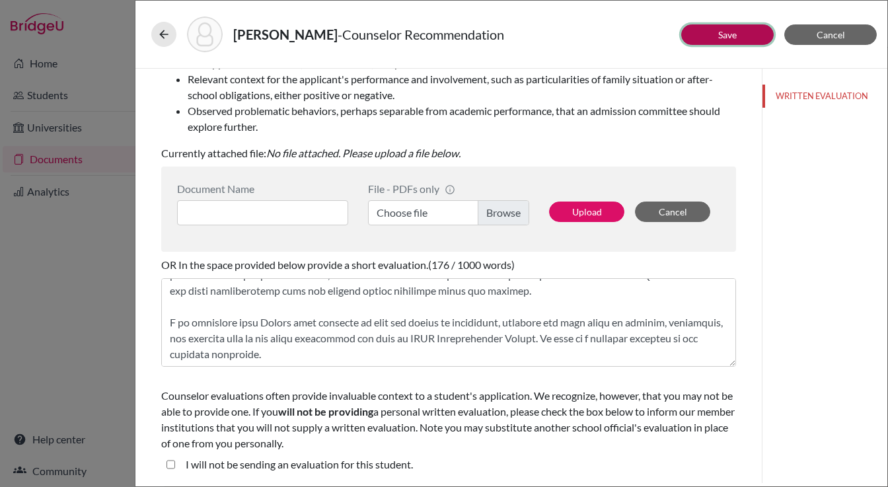
click at [728, 30] on link "Save" at bounding box center [727, 34] width 19 height 11
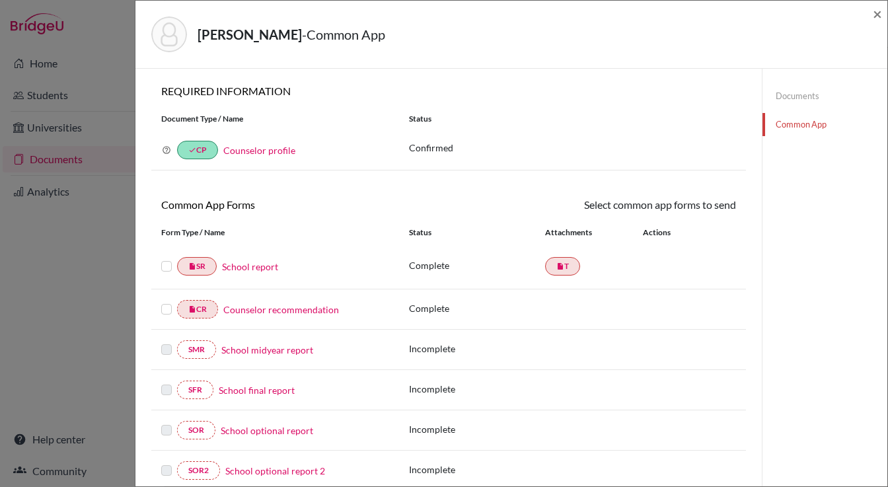
click at [780, 96] on link "Documents" at bounding box center [825, 96] width 125 height 23
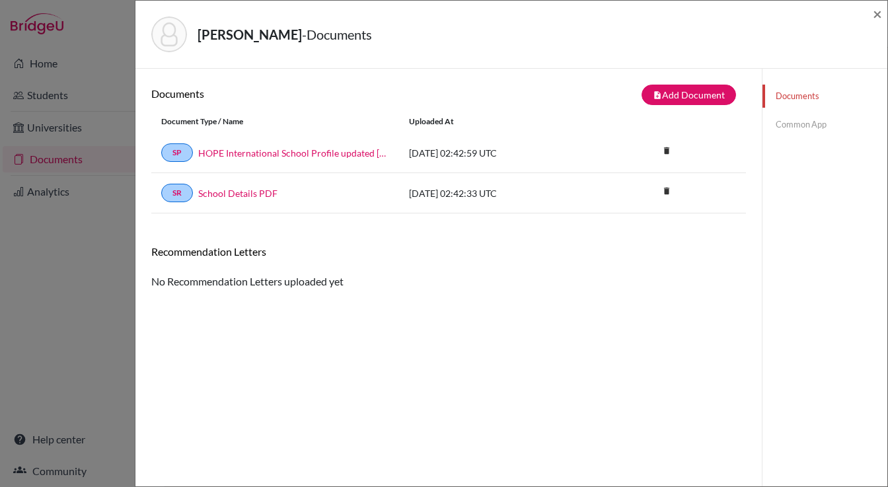
click at [795, 129] on link "Common App" at bounding box center [825, 124] width 125 height 23
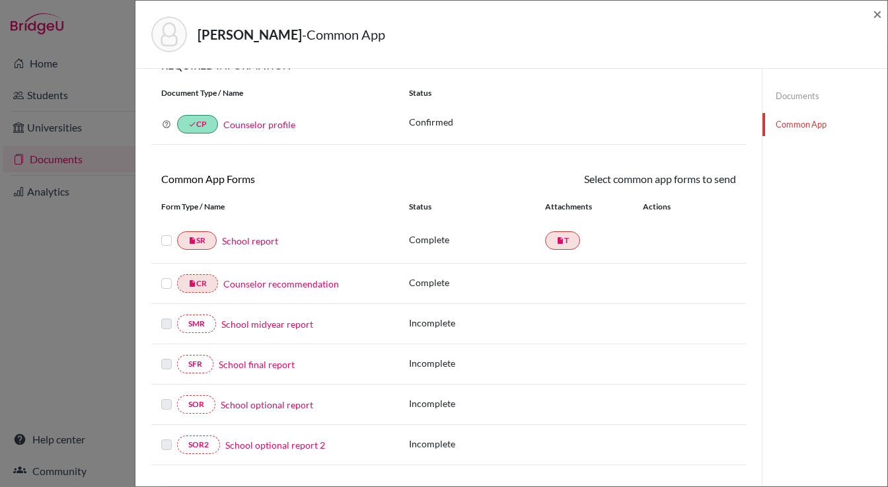
scroll to position [44, 0]
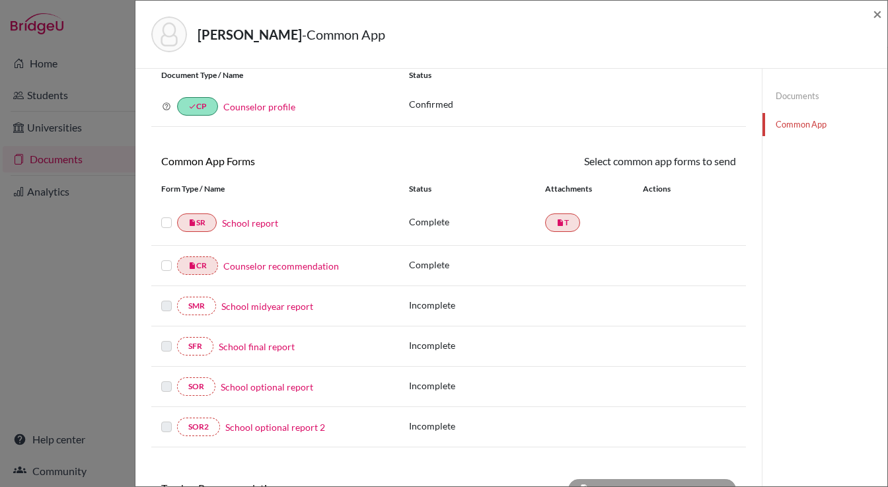
click at [166, 215] on label at bounding box center [166, 215] width 11 height 0
click at [0, 0] on input "checkbox" at bounding box center [0, 0] width 0 height 0
click at [167, 259] on label at bounding box center [166, 259] width 11 height 0
click at [0, 0] on input "checkbox" at bounding box center [0, 0] width 0 height 0
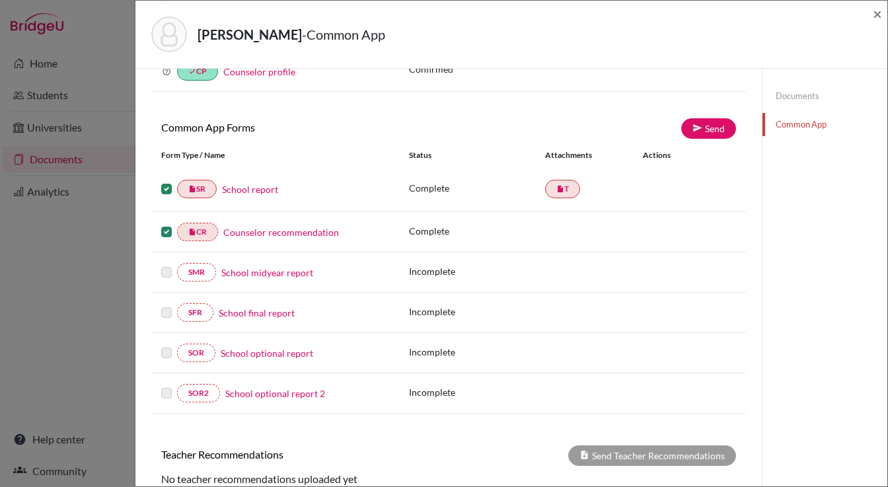
scroll to position [0, 0]
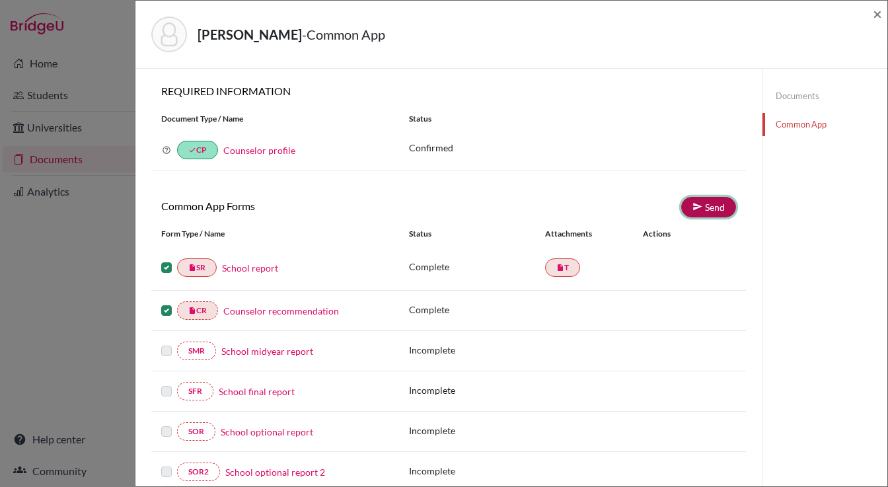
click at [710, 208] on link "Send" at bounding box center [708, 207] width 55 height 20
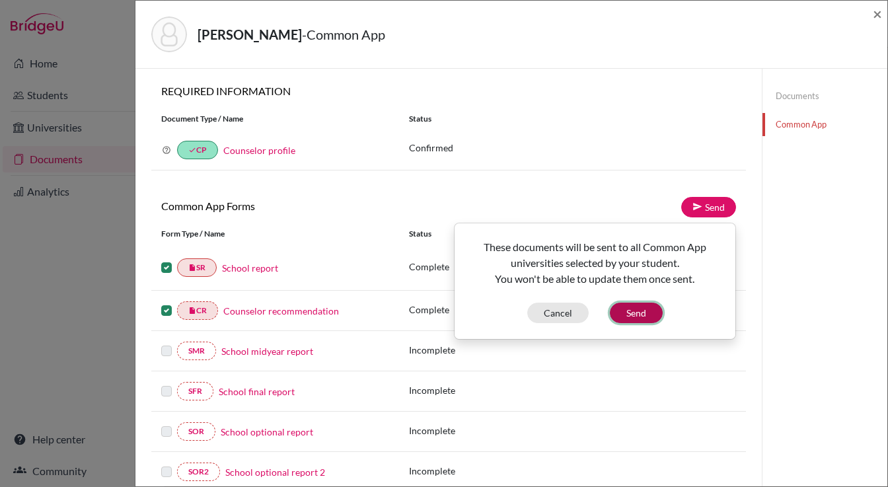
click at [637, 311] on button "Send" at bounding box center [636, 313] width 53 height 20
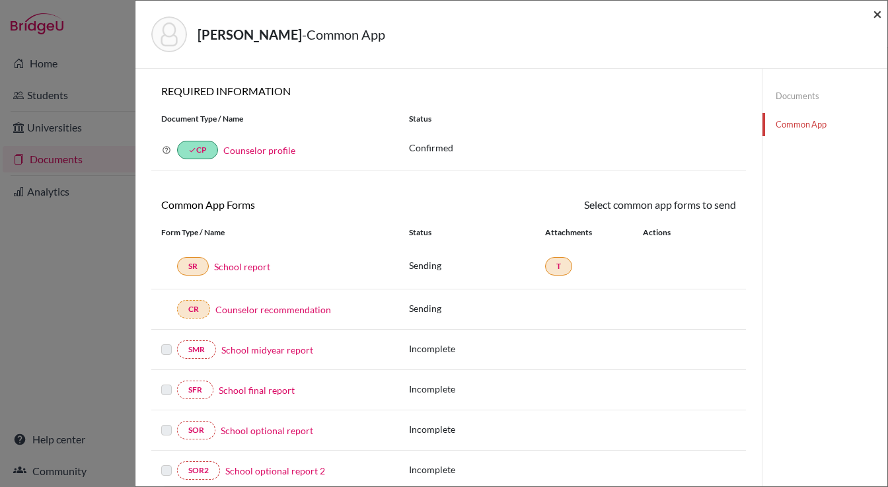
click at [878, 13] on span "×" at bounding box center [877, 13] width 9 height 19
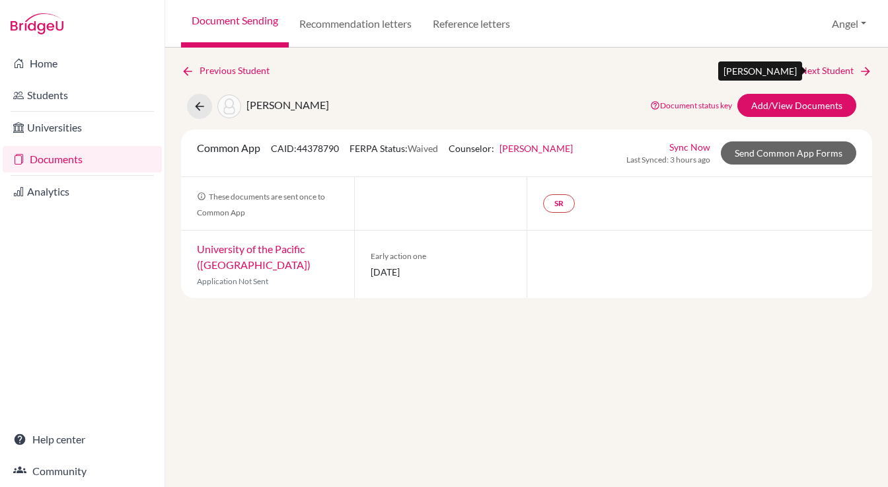
click at [822, 71] on link "Next Student" at bounding box center [836, 70] width 72 height 15
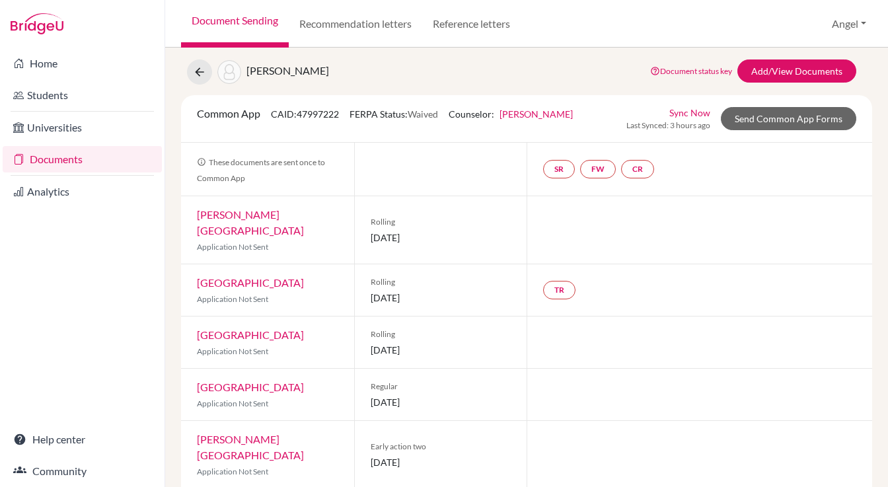
scroll to position [13, 0]
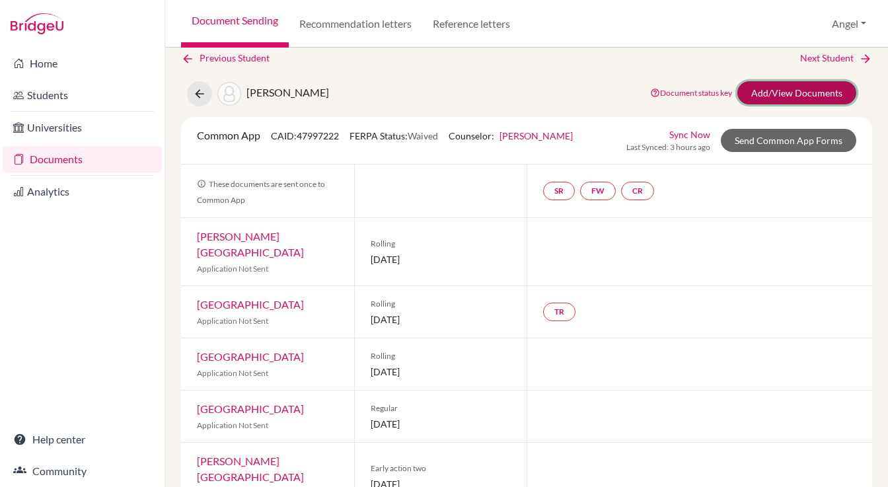
click at [787, 93] on link "Add/View Documents" at bounding box center [797, 92] width 119 height 23
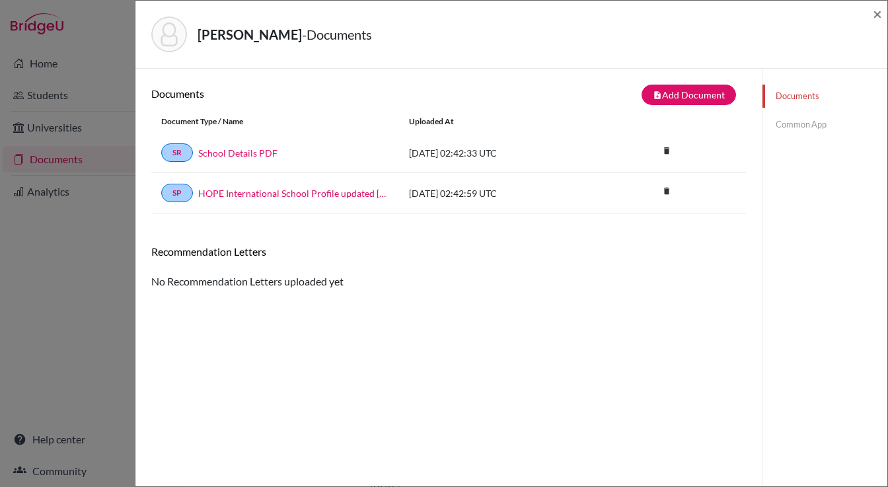
click at [786, 129] on link "Common App" at bounding box center [825, 124] width 125 height 23
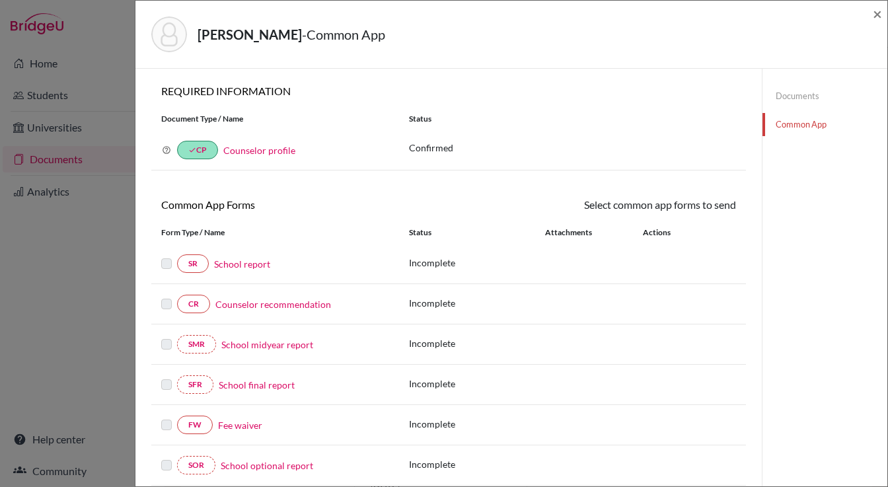
click at [255, 266] on link "School report" at bounding box center [242, 264] width 56 height 14
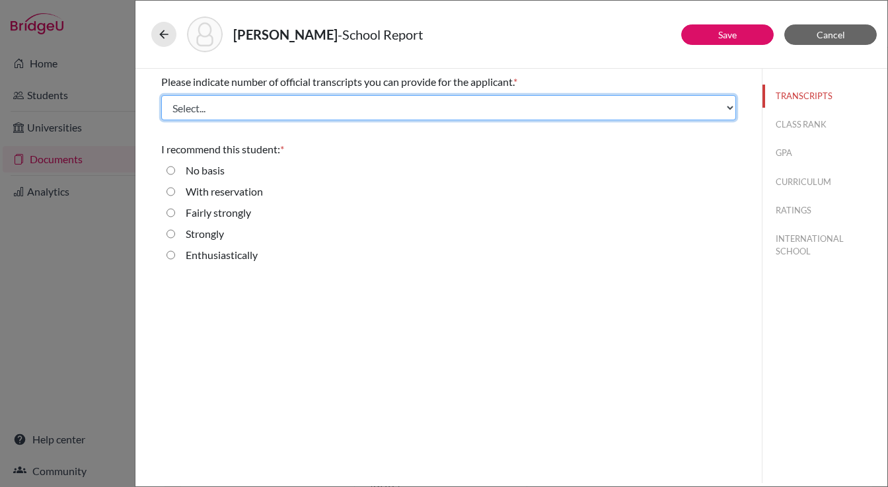
click at [375, 110] on select "Select... 1 2 3 4" at bounding box center [448, 107] width 575 height 25
select select "2"
click at [161, 95] on select "Select... 1 2 3 4" at bounding box center [448, 107] width 575 height 25
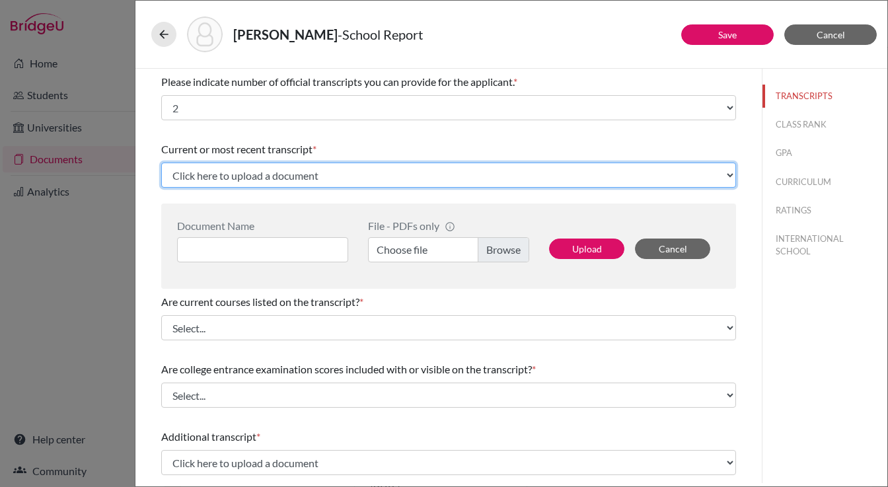
click at [284, 176] on select "Click here to upload a document Upload New File" at bounding box center [448, 175] width 575 height 25
select select "Upload New File"
click at [161, 163] on select "Click here to upload a document Upload New File" at bounding box center [448, 175] width 575 height 25
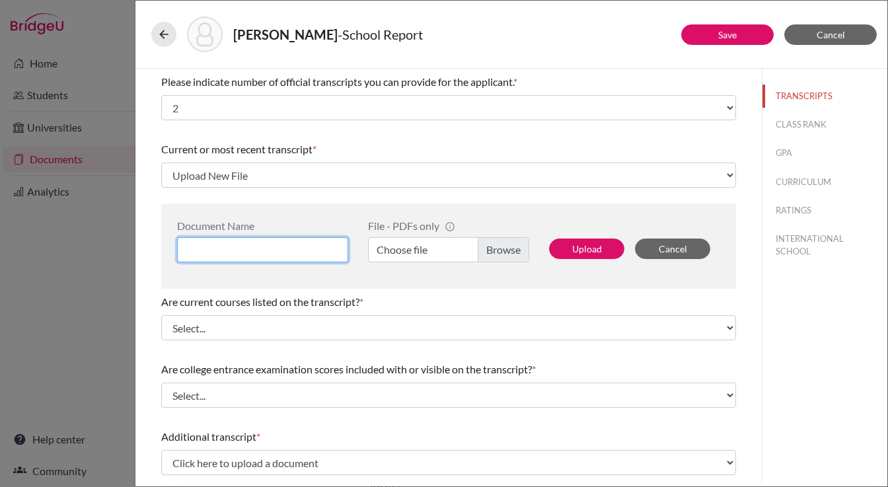
click at [245, 251] on input at bounding box center [262, 249] width 171 height 25
type input "Isaac Jorgenson High School Stranscript (HOPE)"
